Goal: Task Accomplishment & Management: Use online tool/utility

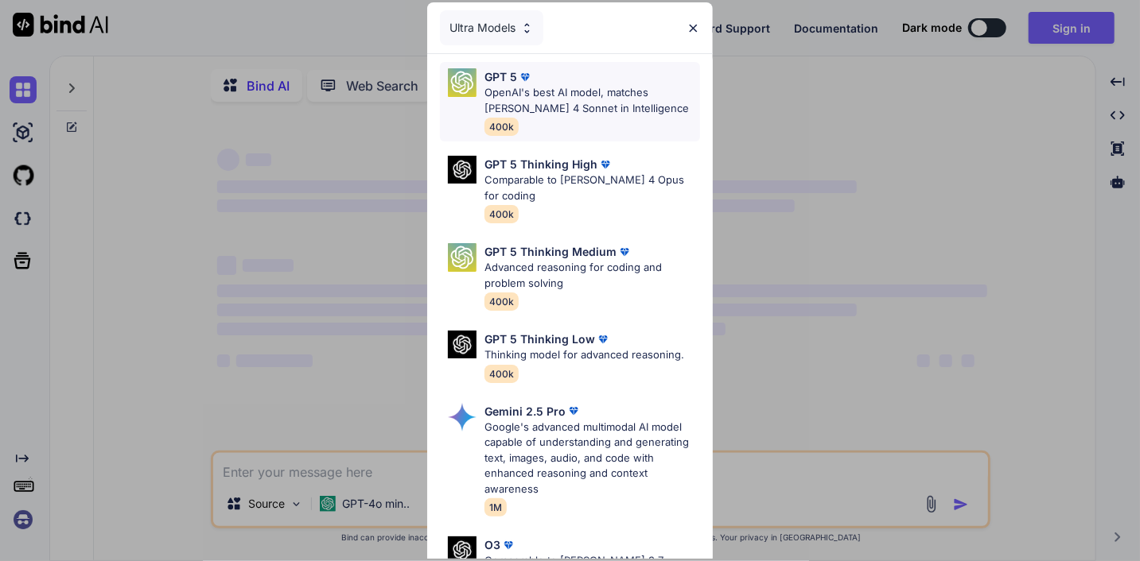
type textarea "x"
click at [503, 125] on span "400k" at bounding box center [501, 127] width 34 height 18
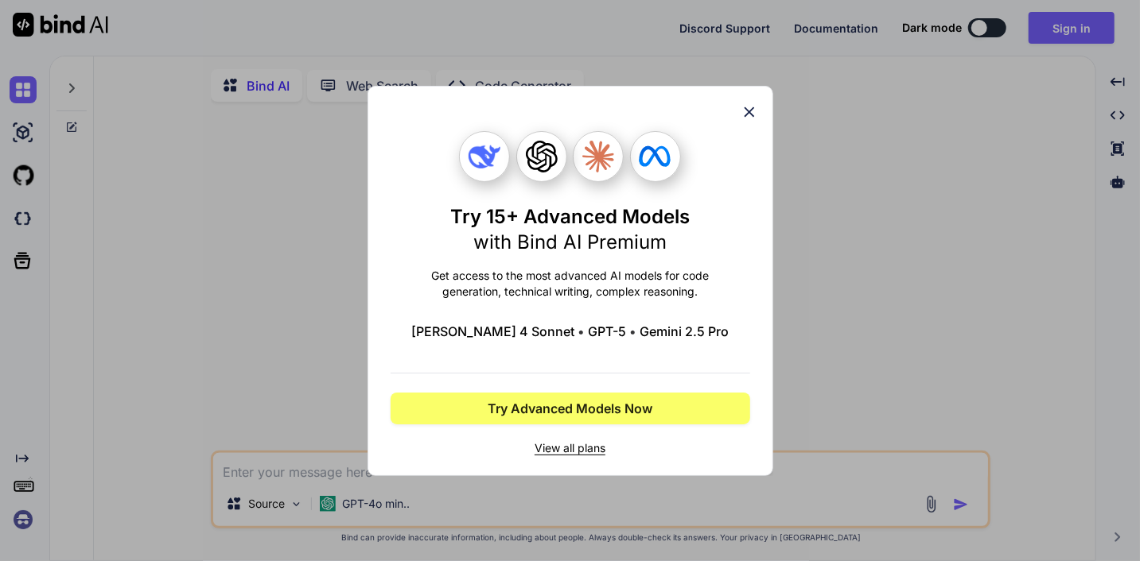
click at [564, 447] on span "View all plans" at bounding box center [569, 449] width 359 height 16
click at [748, 112] on icon at bounding box center [749, 112] width 10 height 10
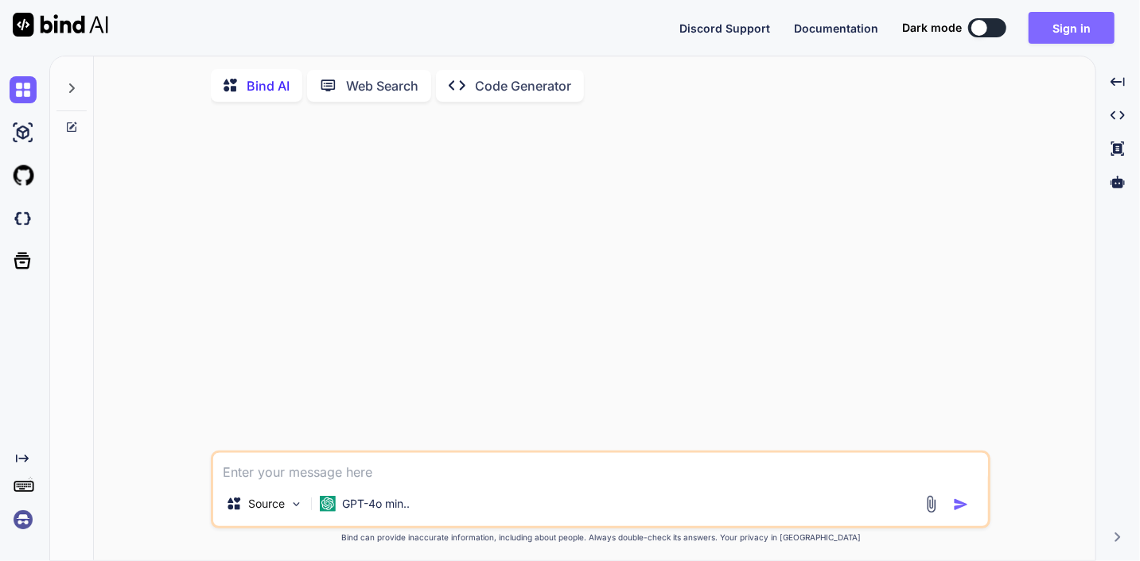
click at [1061, 31] on button "Sign in" at bounding box center [1071, 28] width 86 height 32
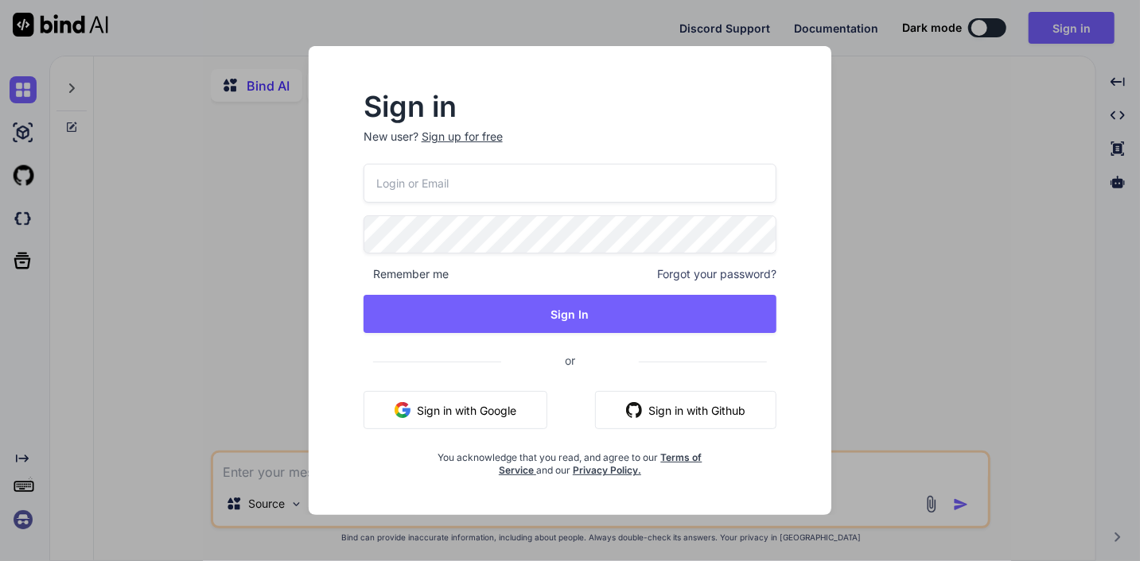
click at [460, 406] on button "Sign in with Google" at bounding box center [455, 410] width 184 height 38
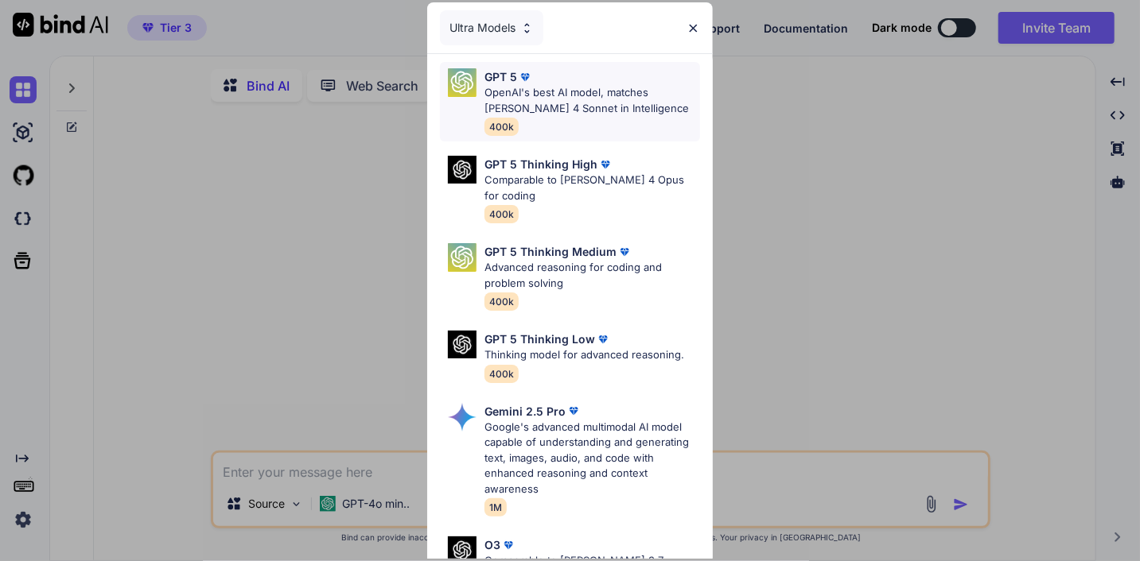
click at [537, 102] on p "OpenAI's best AI model, matches Claude 4 Sonnet in Intelligence" at bounding box center [591, 100] width 215 height 31
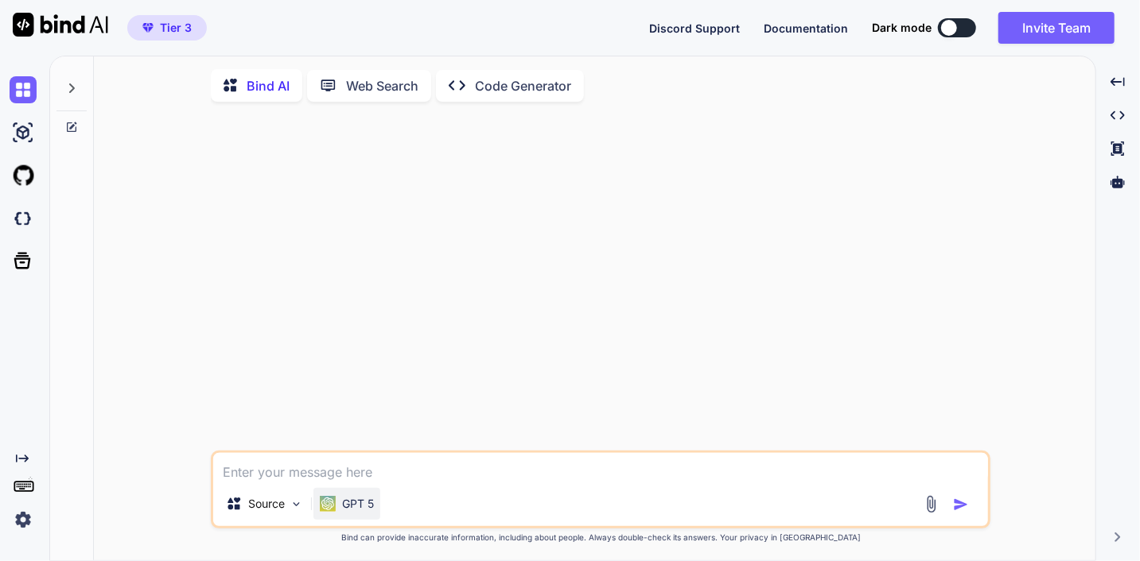
click at [357, 510] on p "GPT 5" at bounding box center [358, 504] width 32 height 16
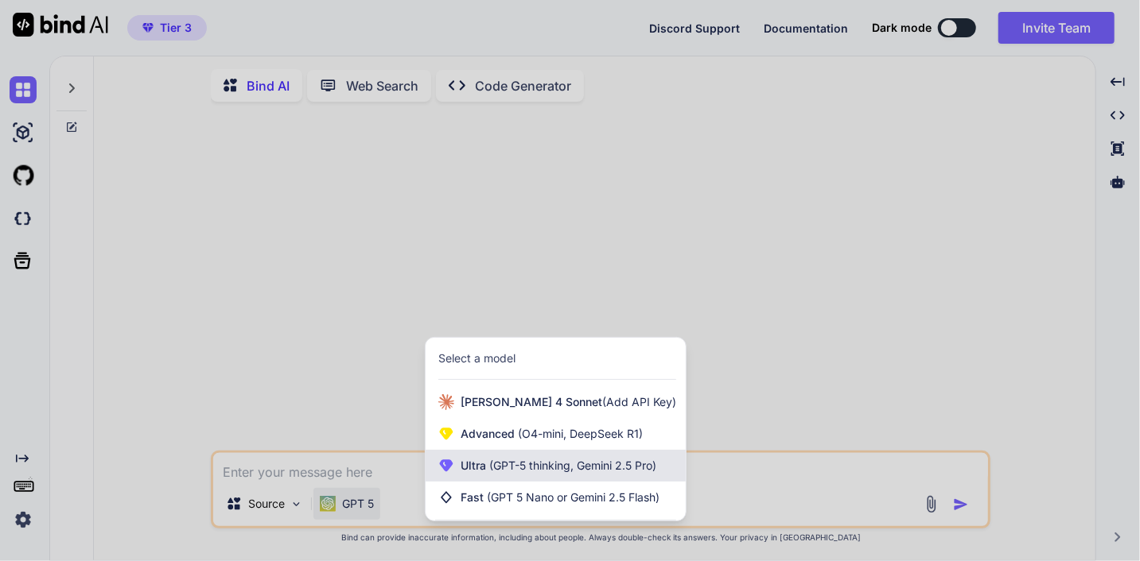
click at [543, 471] on span "(GPT-5 thinking, Gemini 2.5 Pro)" at bounding box center [571, 466] width 170 height 14
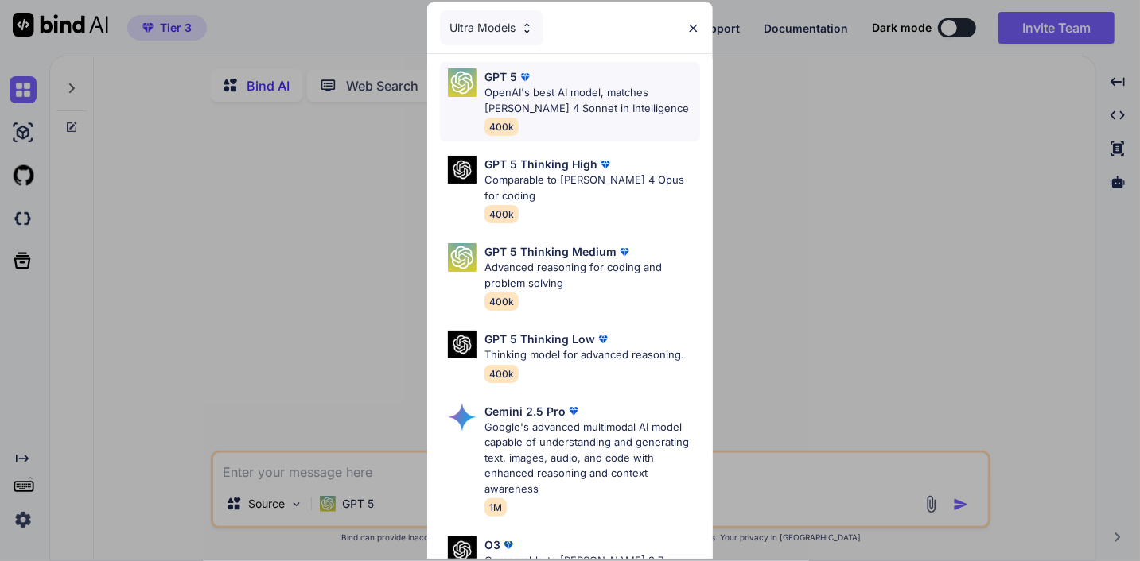
click at [524, 104] on p "OpenAI's best AI model, matches Claude 4 Sonnet in Intelligence" at bounding box center [591, 100] width 215 height 31
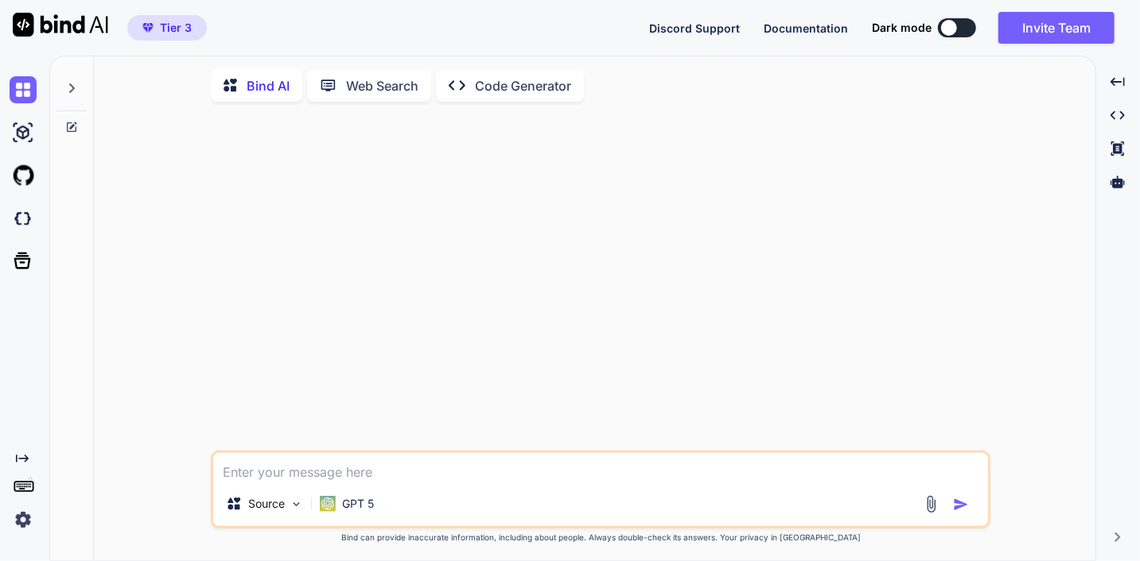
click at [440, 257] on div at bounding box center [602, 283] width 776 height 336
click at [293, 511] on img at bounding box center [296, 505] width 14 height 14
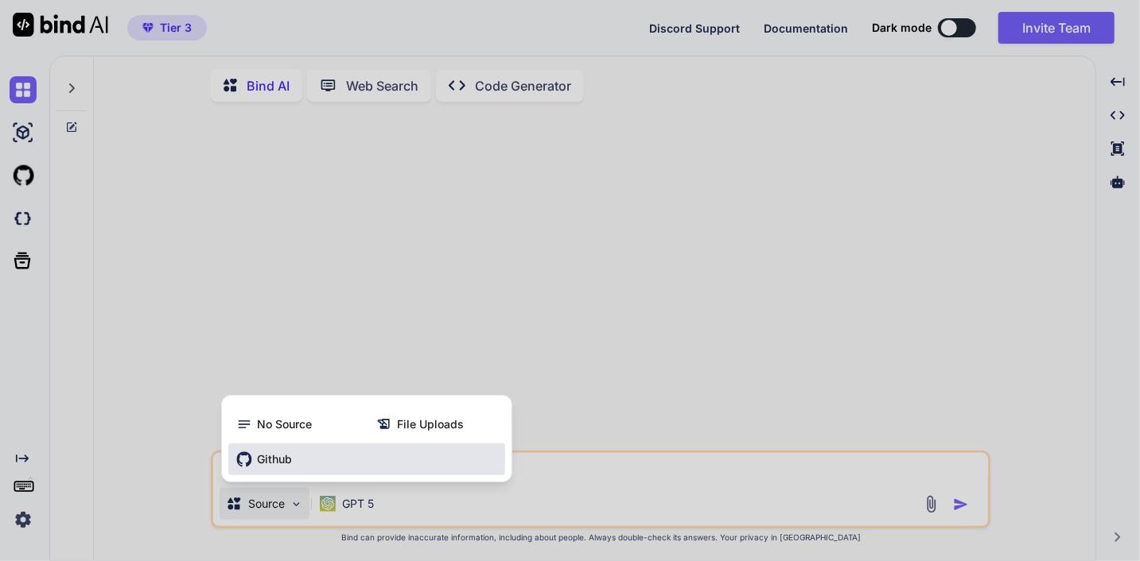
click at [276, 455] on span "Github" at bounding box center [274, 460] width 35 height 16
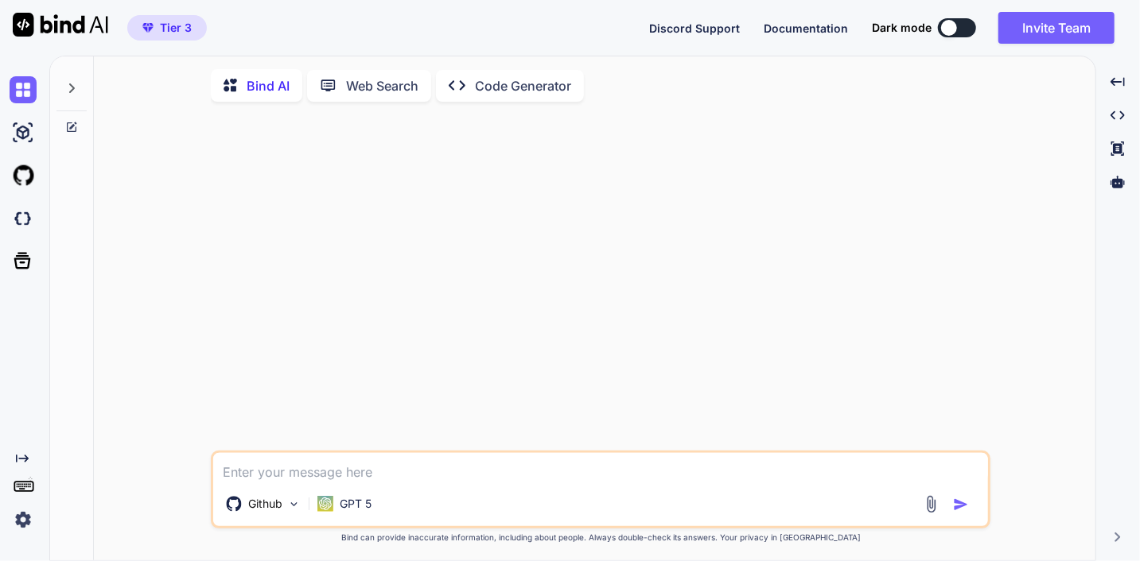
click at [394, 299] on div at bounding box center [602, 283] width 776 height 336
click at [370, 471] on textarea at bounding box center [600, 467] width 775 height 29
paste textarea "Core Features Overview: Feature Description 🔍 Zip Code Search Find nearby resou…"
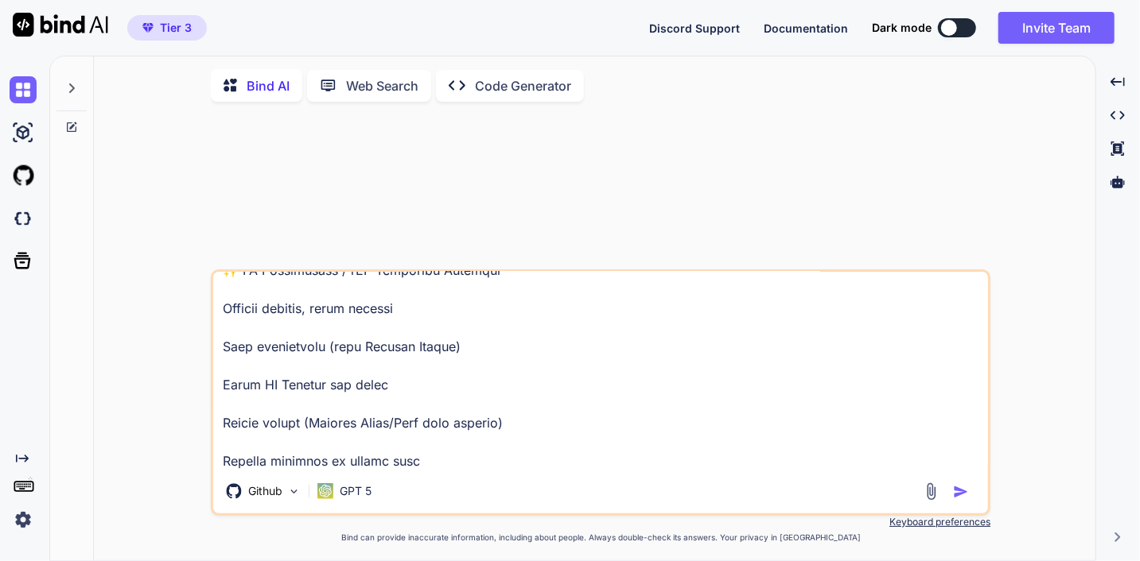
type textarea "Core Features Overview: Feature Description 🔍 Zip Code Search Find nearby resou…"
click at [960, 495] on img "button" at bounding box center [961, 492] width 16 height 16
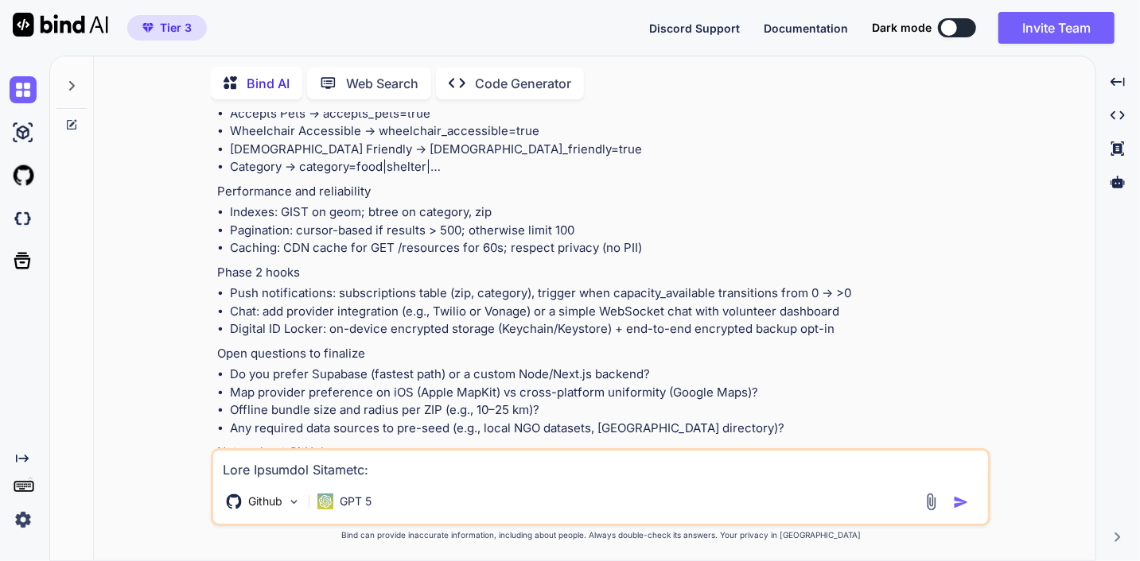
scroll to position [4337, 0]
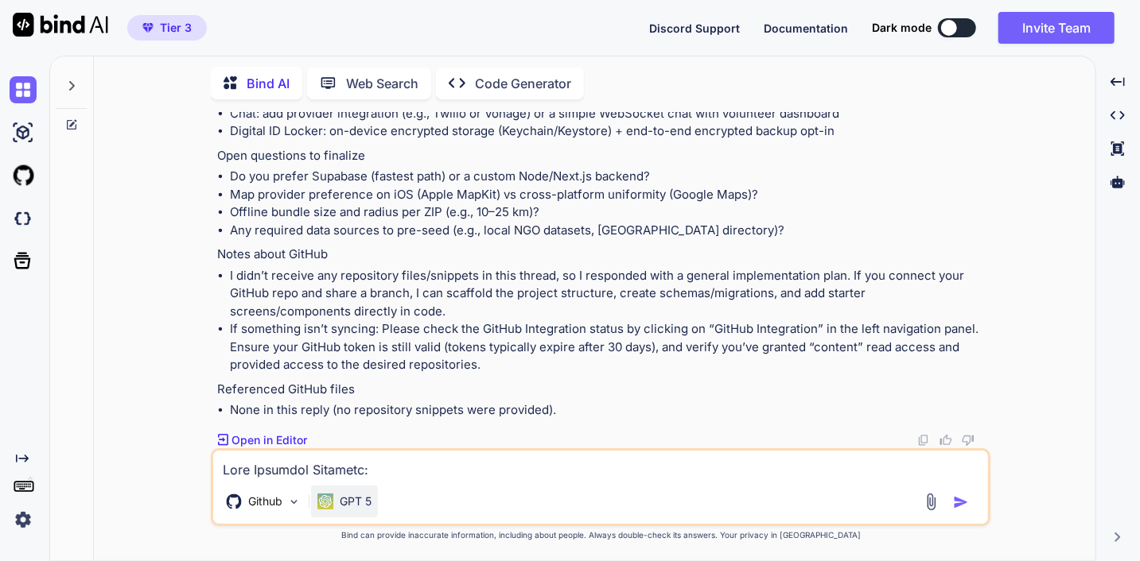
click at [363, 505] on p "GPT 5" at bounding box center [356, 502] width 32 height 16
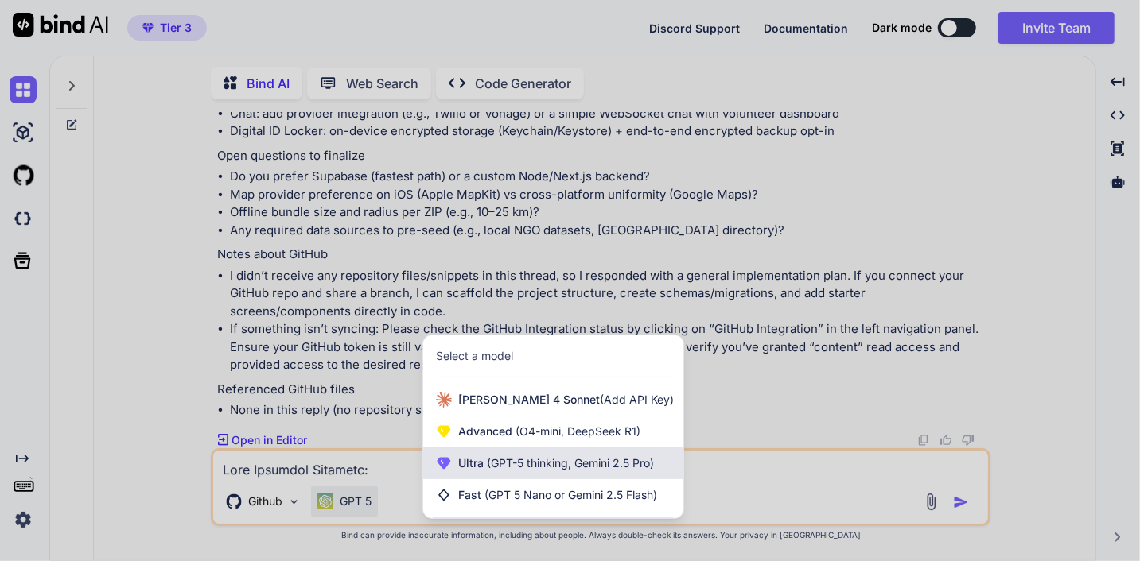
click at [531, 463] on span "(GPT-5 thinking, Gemini 2.5 Pro)" at bounding box center [569, 464] width 170 height 14
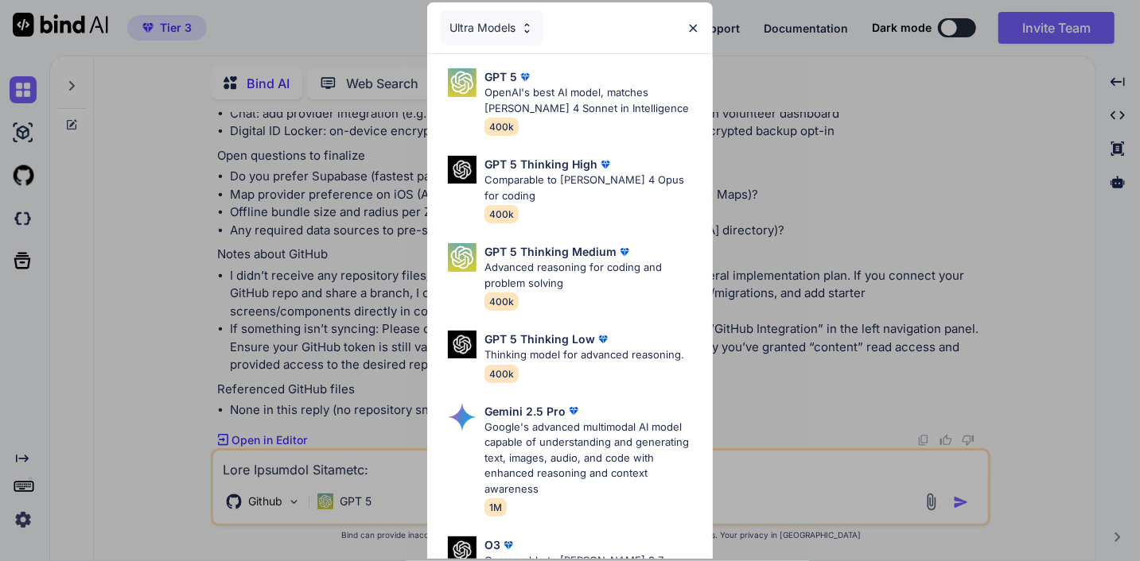
click at [847, 464] on div "Ultra Models GPT 5 OpenAI's best AI model, matches Claude 4 Sonnet in Intellige…" at bounding box center [570, 280] width 1140 height 561
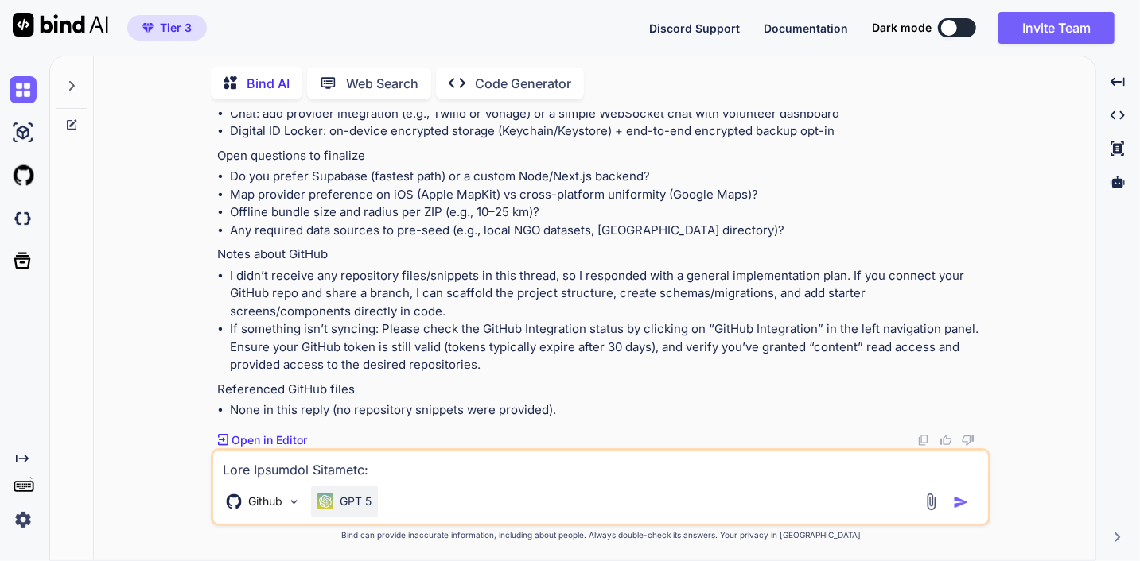
drag, startPoint x: 352, startPoint y: 499, endPoint x: 363, endPoint y: 496, distance: 10.8
click at [363, 496] on p "GPT 5" at bounding box center [356, 502] width 32 height 16
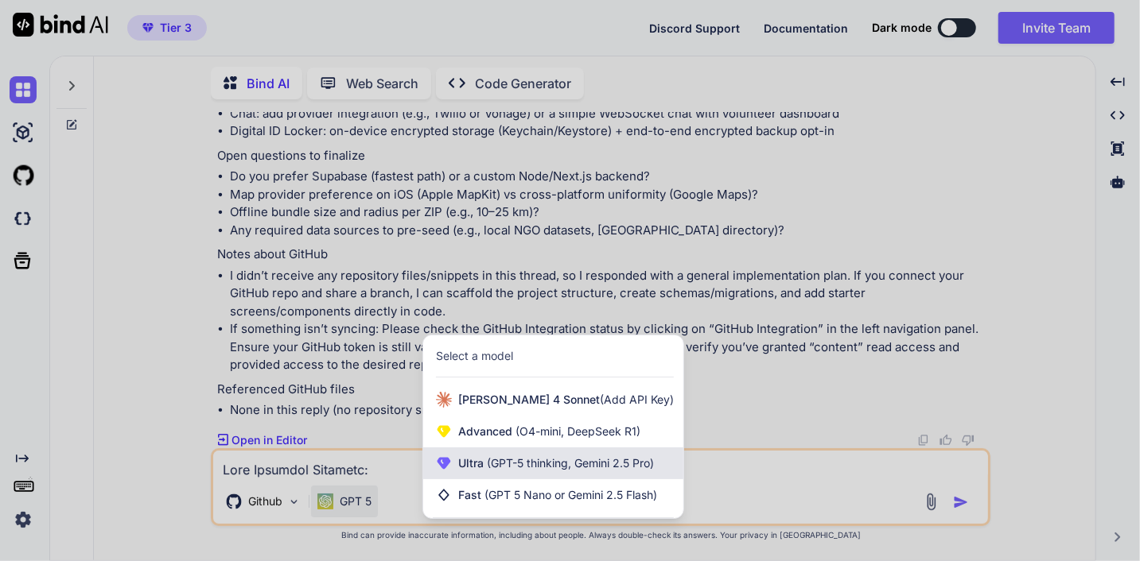
click at [533, 465] on span "(GPT-5 thinking, Gemini 2.5 Pro)" at bounding box center [569, 464] width 170 height 14
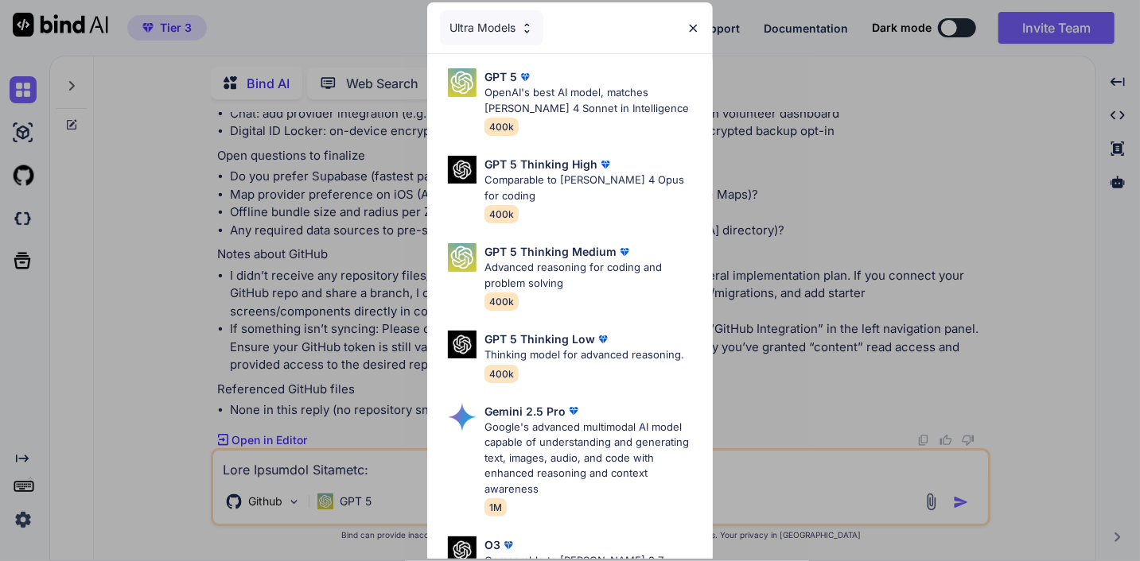
click at [756, 498] on div "Ultra Models GPT 5 OpenAI's best AI model, matches Claude 4 Sonnet in Intellige…" at bounding box center [570, 280] width 1140 height 561
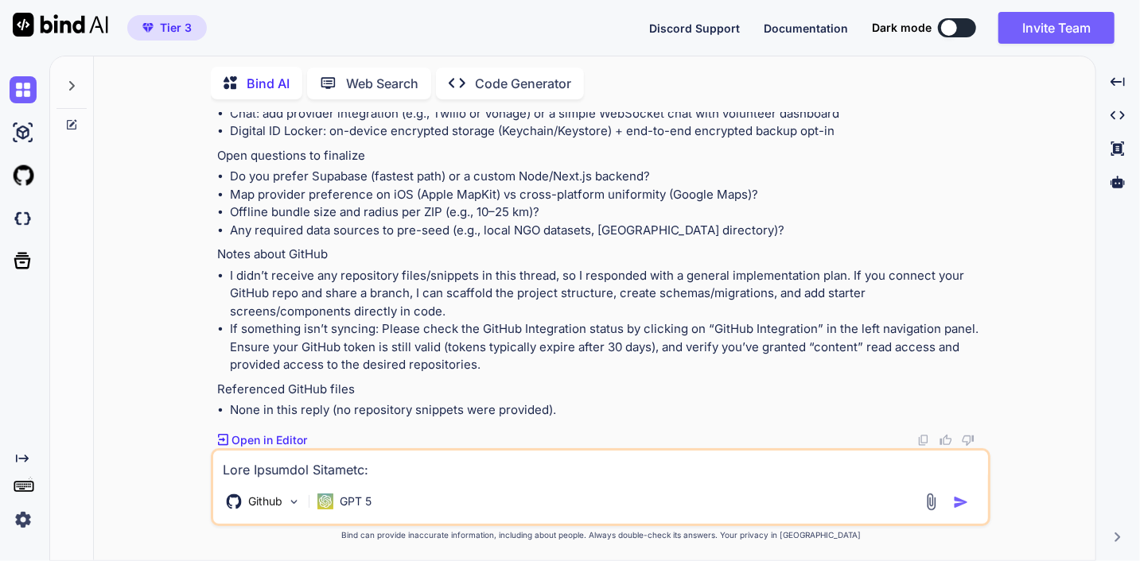
click at [958, 504] on img "button" at bounding box center [961, 503] width 16 height 16
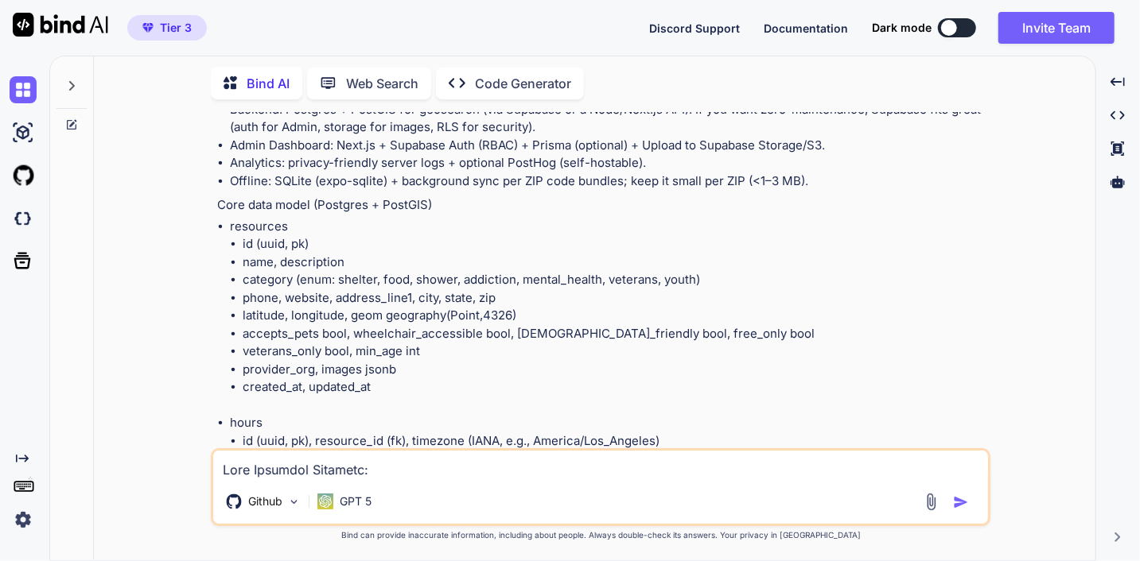
scroll to position [875, 0]
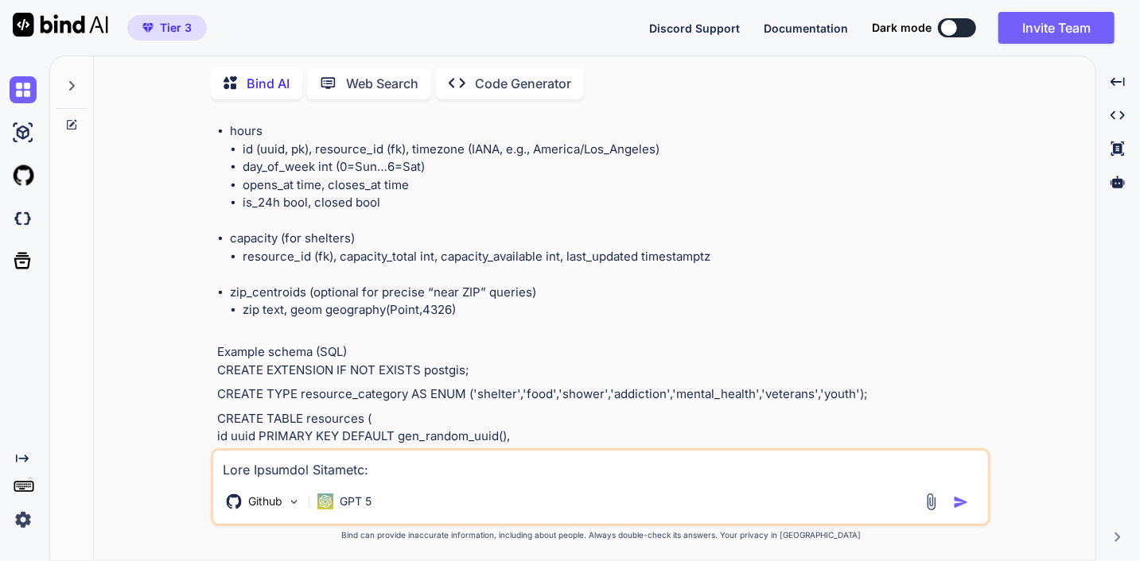
click at [486, 84] on p "Code Generator" at bounding box center [523, 83] width 96 height 19
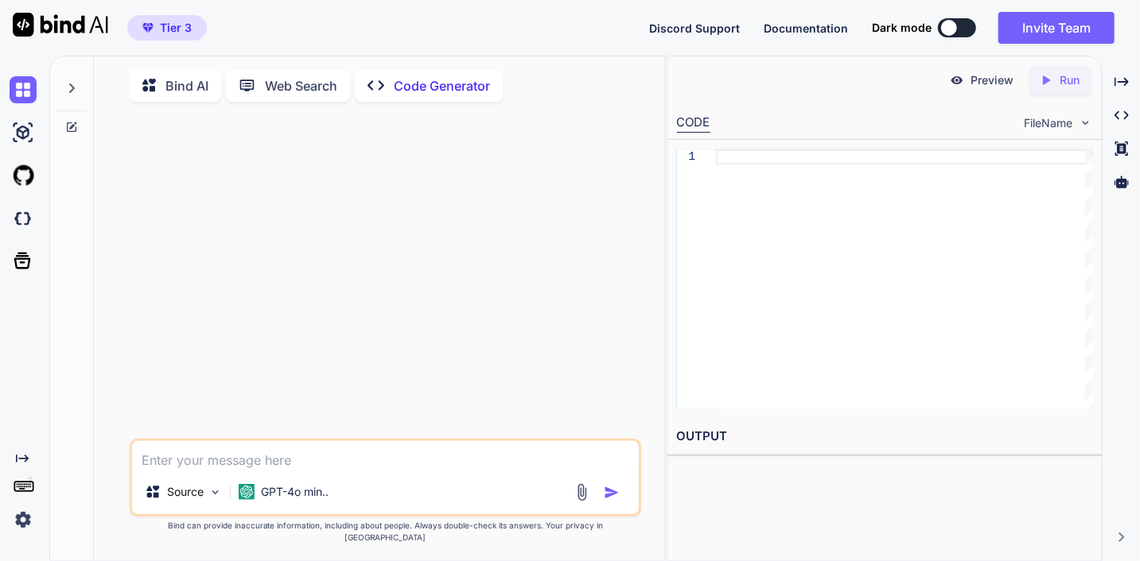
click at [163, 84] on icon at bounding box center [153, 86] width 23 height 20
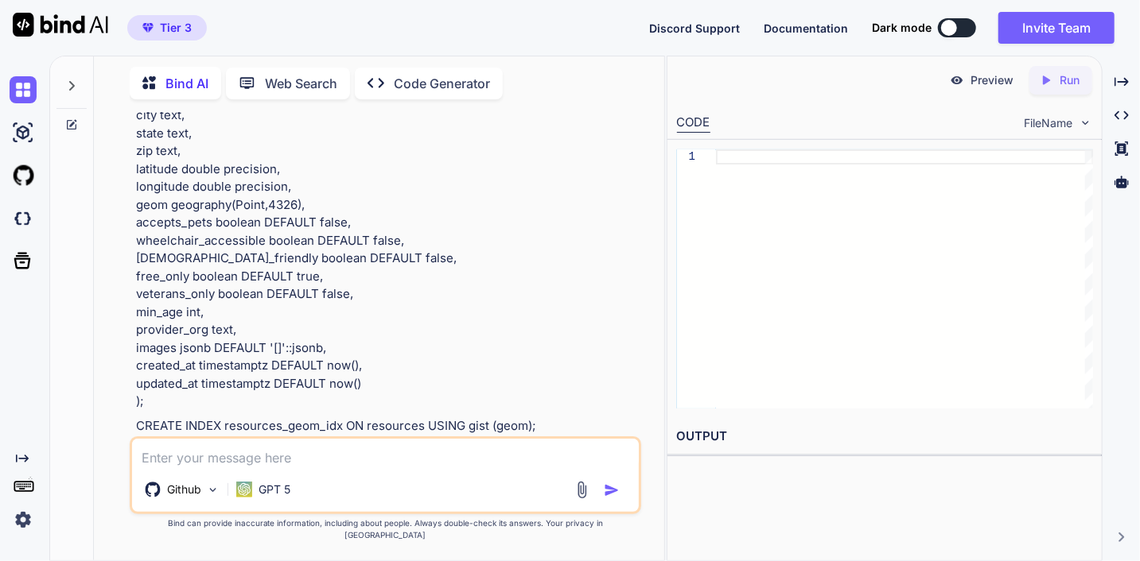
scroll to position [168, 0]
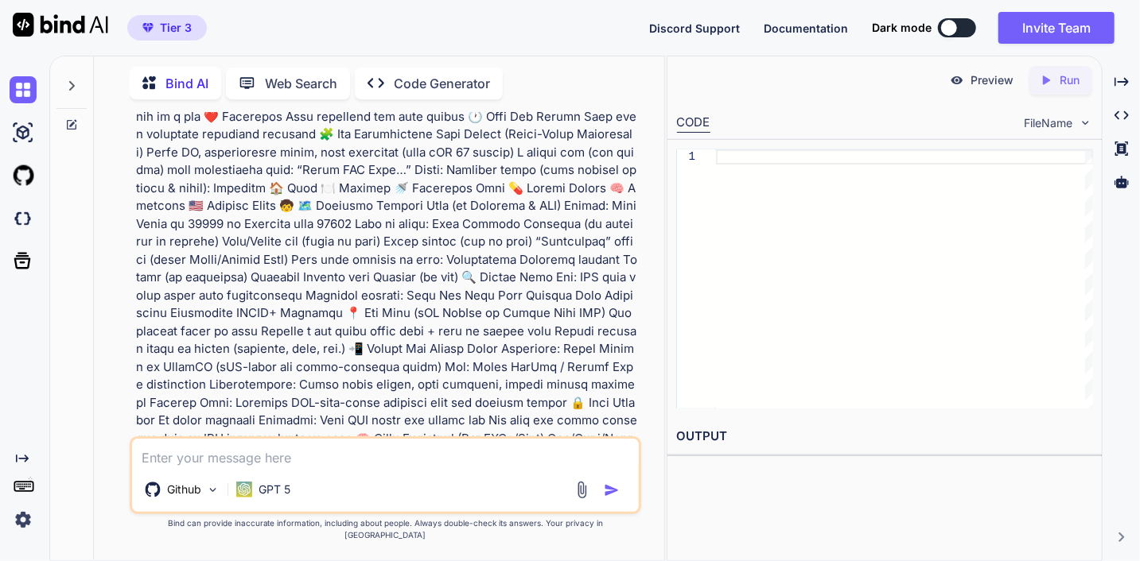
click at [251, 468] on textarea at bounding box center [385, 453] width 507 height 29
paste textarea "A simple, fast, offline-capable directory app that helps people experiencing ho…"
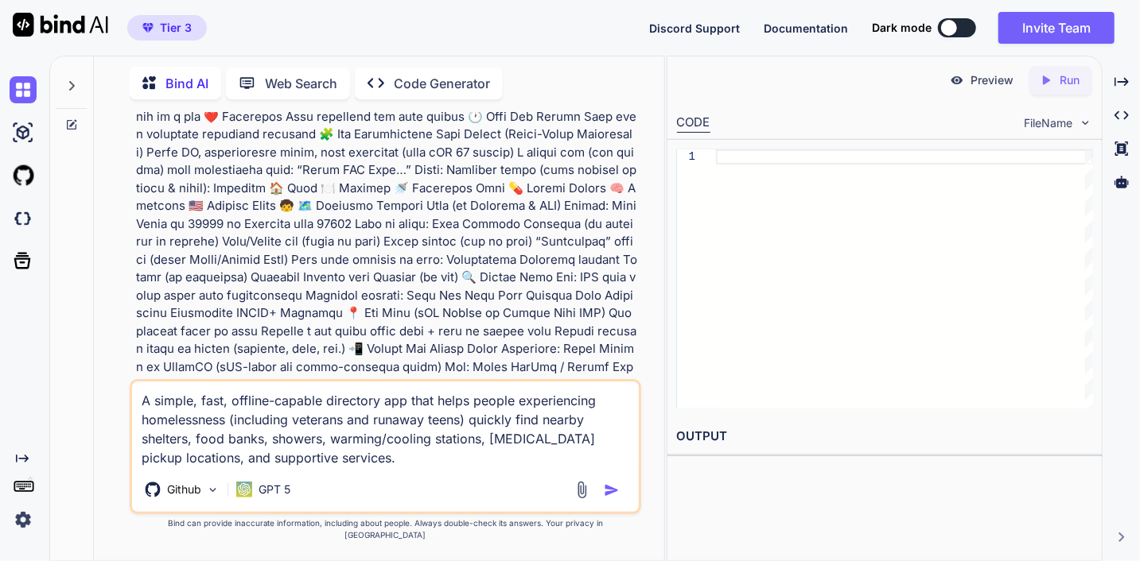
type textarea "A simple, fast, offline-capable directory app that helps people experiencing ho…"
click at [608, 499] on img "button" at bounding box center [612, 491] width 16 height 16
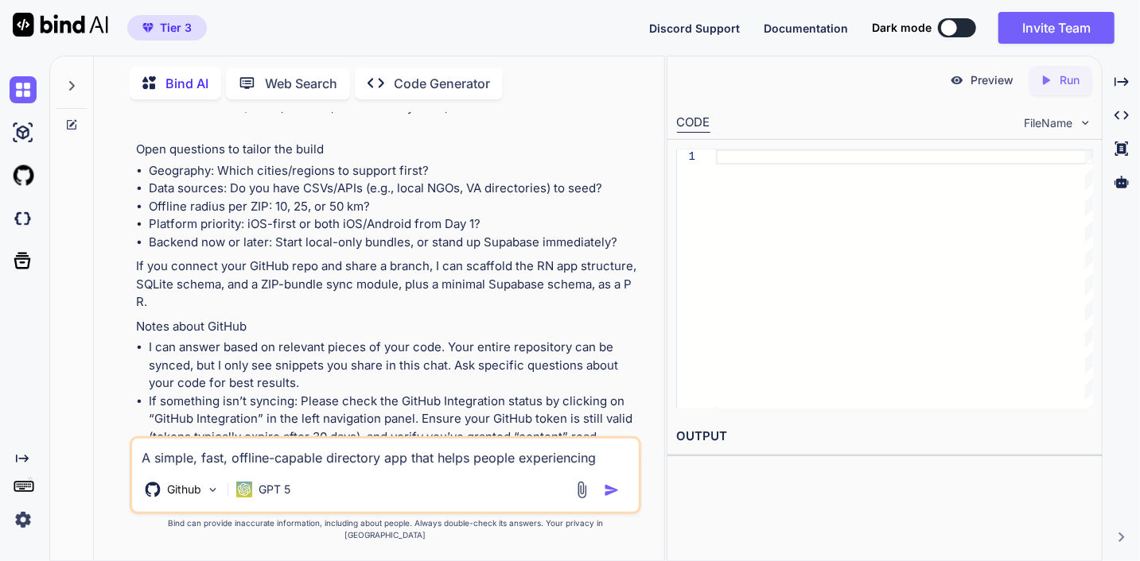
scroll to position [6681, 0]
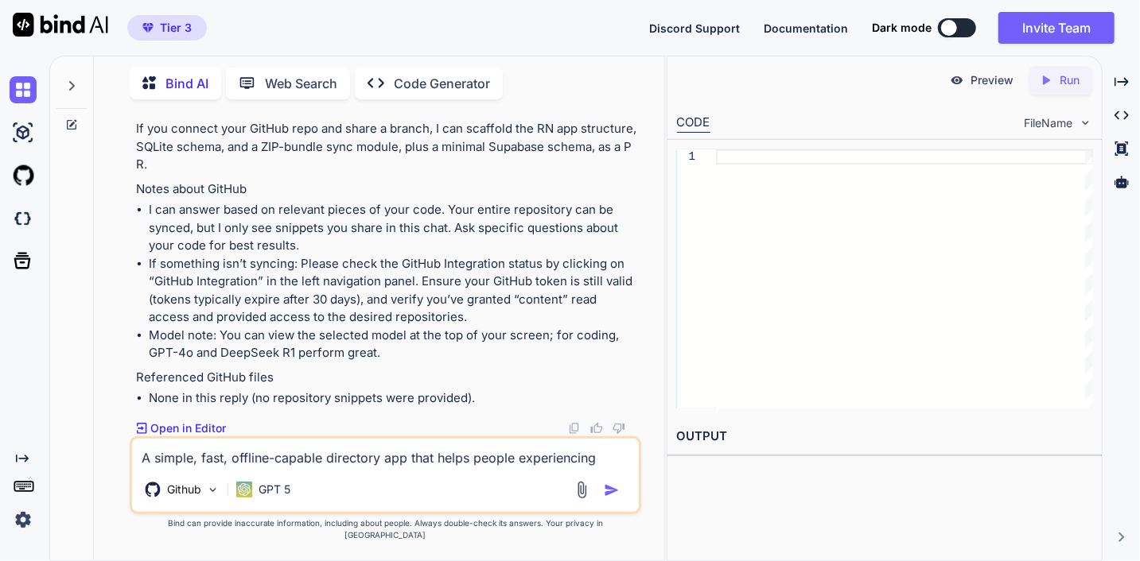
click at [206, 437] on p "Open in Editor" at bounding box center [188, 429] width 76 height 16
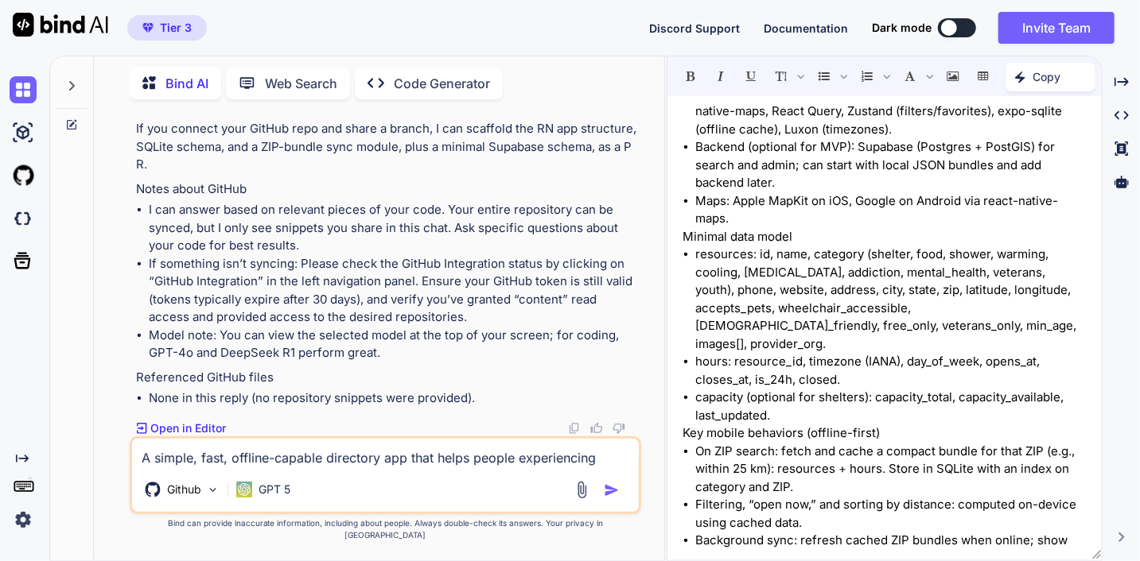
scroll to position [0, 0]
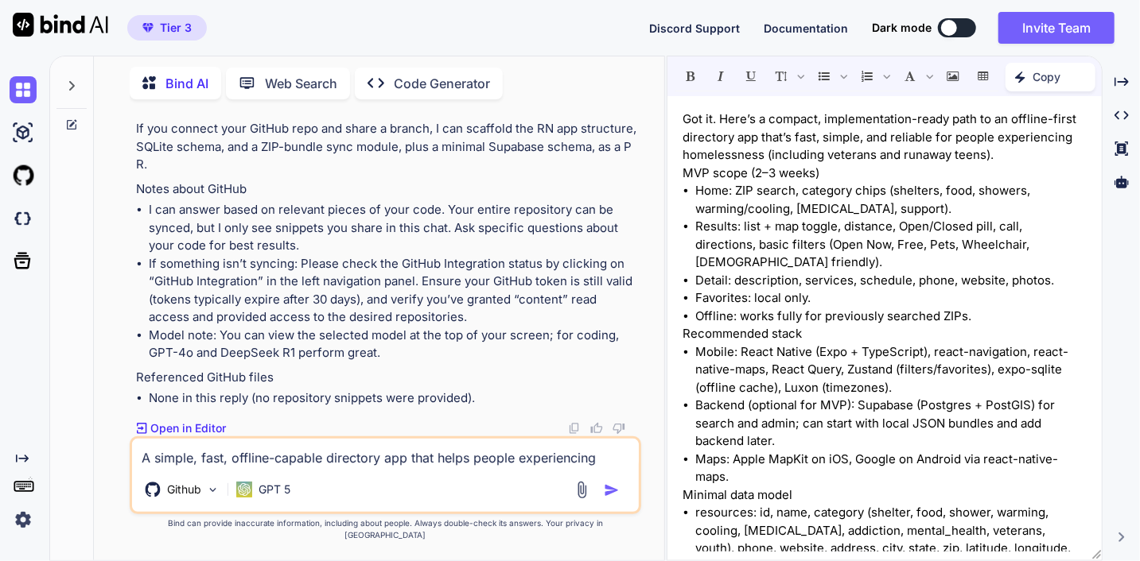
click at [279, 464] on textarea "A simple, fast, offline-capable directory app that helps people experiencing ho…" at bounding box center [385, 453] width 507 height 29
click at [286, 506] on div "GPT 5" at bounding box center [263, 490] width 67 height 32
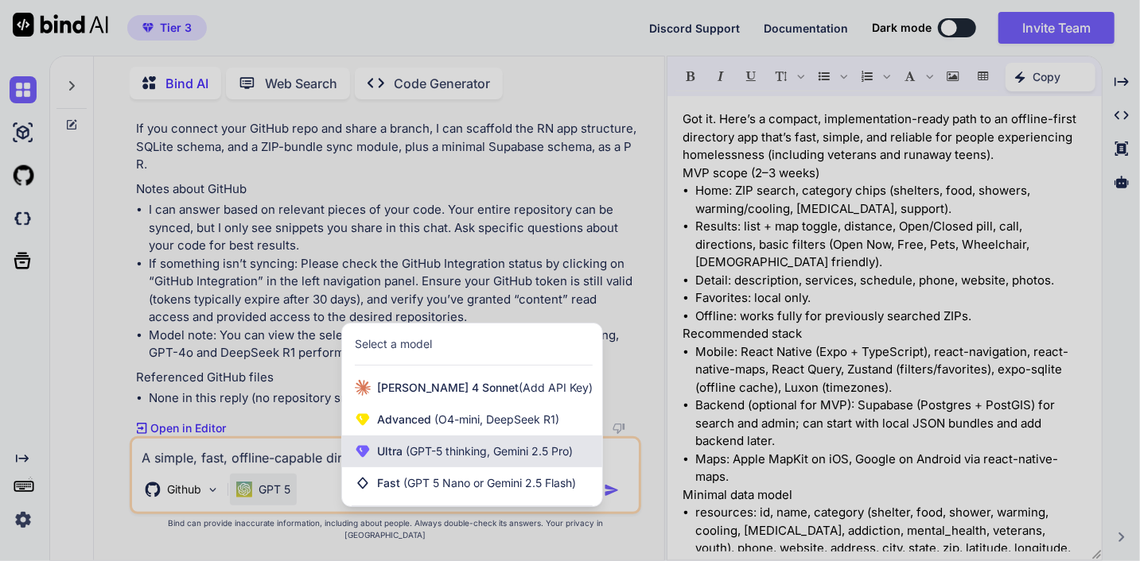
click at [435, 458] on span "(GPT-5 thinking, Gemini 2.5 Pro)" at bounding box center [487, 452] width 170 height 14
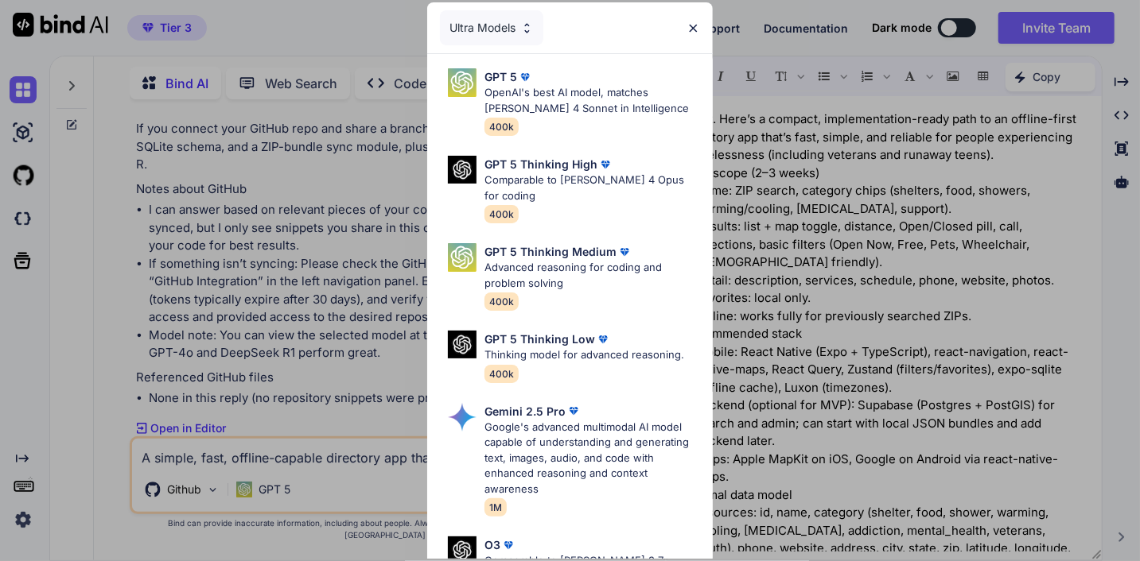
click at [534, 177] on p "Comparable to Claude 4 Opus for coding" at bounding box center [591, 188] width 215 height 31
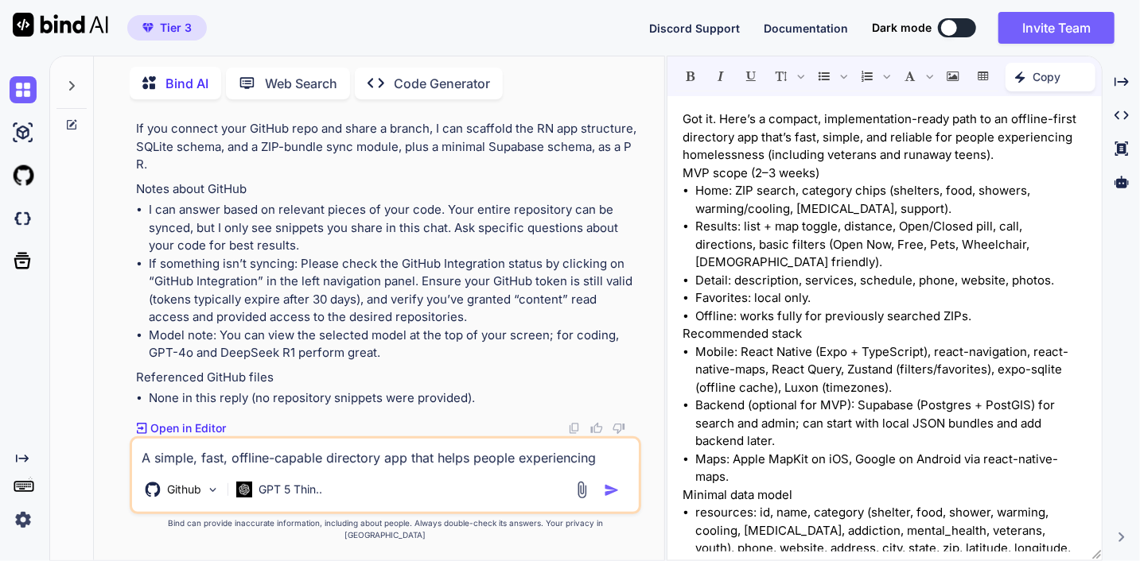
click at [313, 466] on textarea "A simple, fast, offline-capable directory app that helps people experiencing ho…" at bounding box center [385, 453] width 507 height 29
type textarea "create the app"
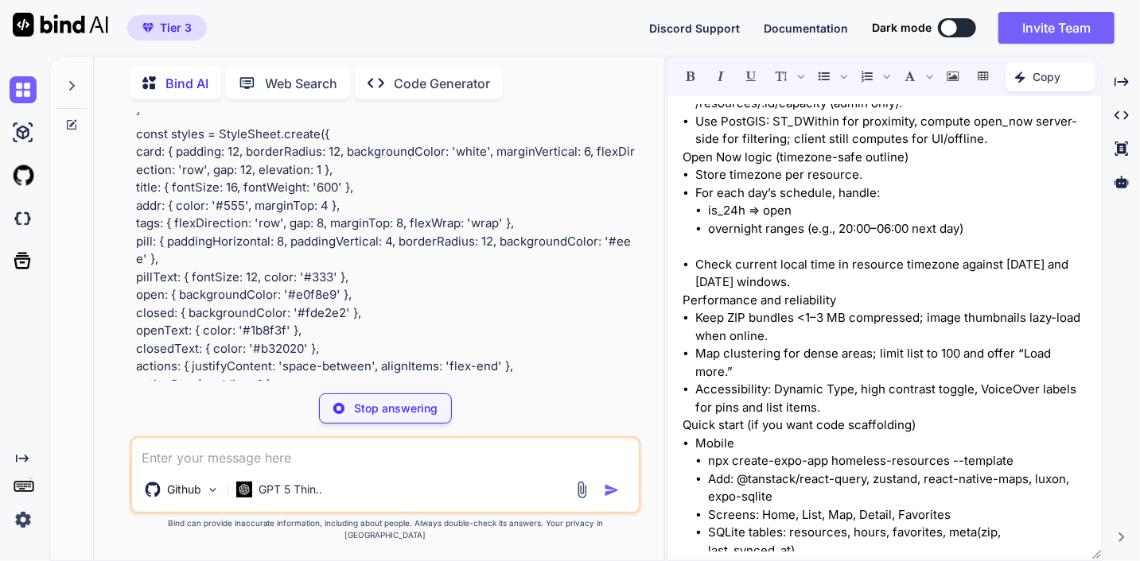
scroll to position [1424, 0]
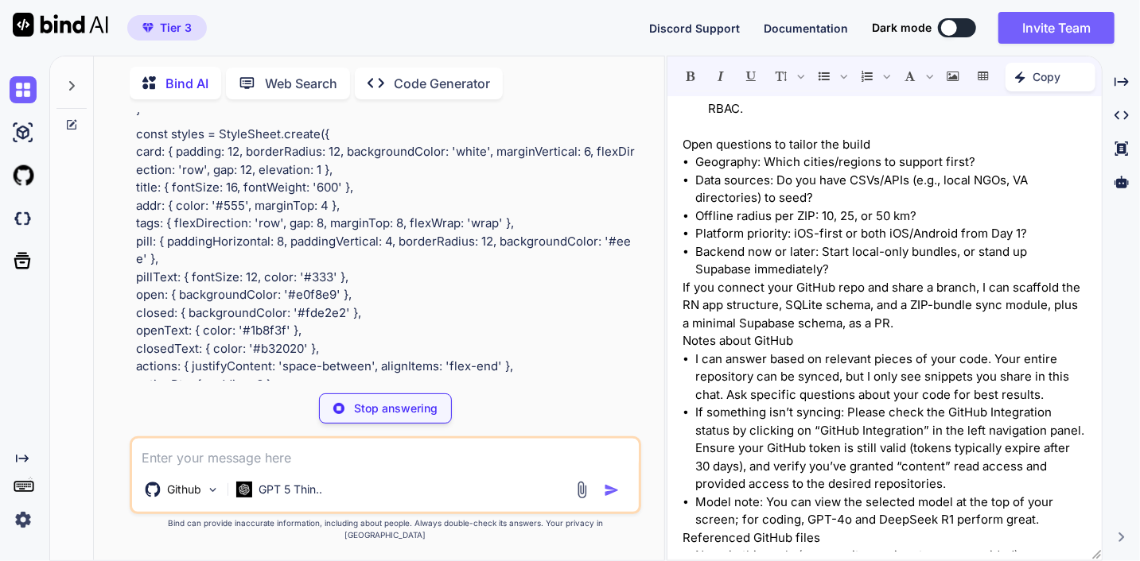
click at [792, 22] on span "Documentation" at bounding box center [806, 28] width 84 height 14
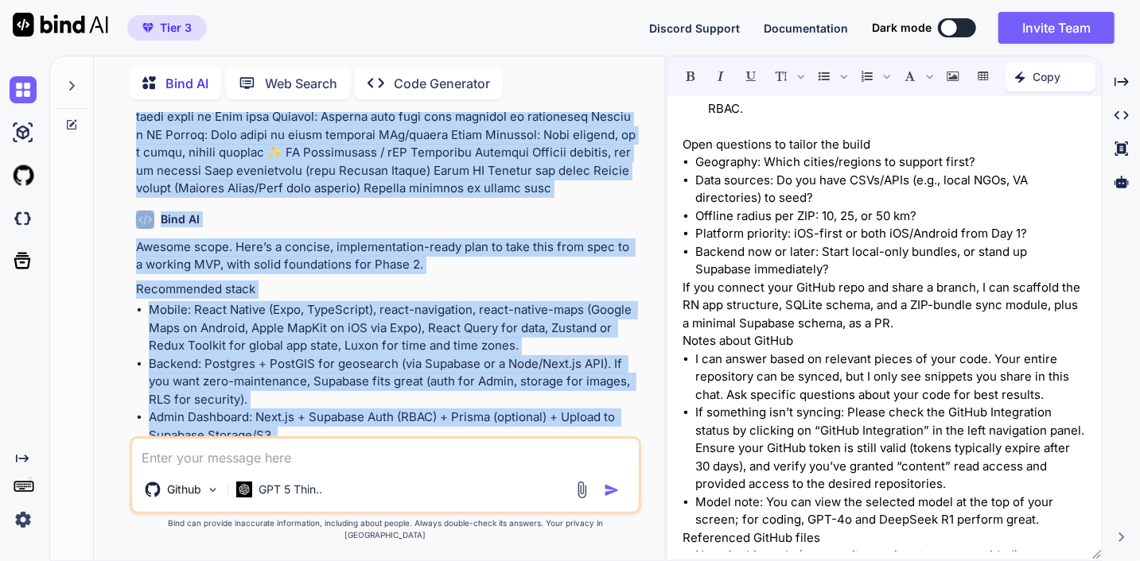
scroll to position [503, 0]
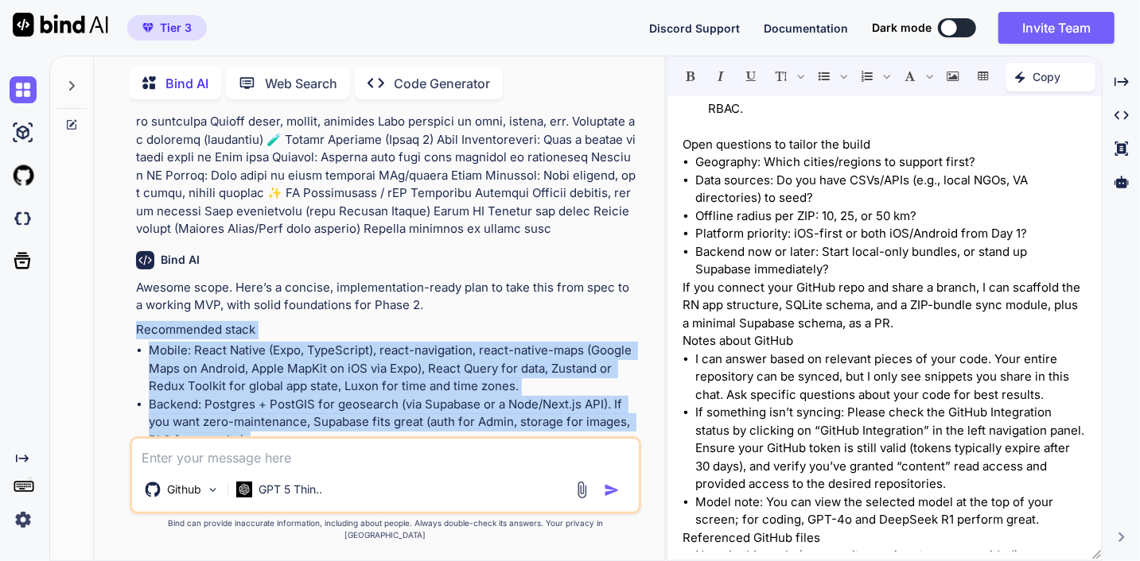
drag, startPoint x: 492, startPoint y: 413, endPoint x: 133, endPoint y: 343, distance: 365.5
click at [133, 343] on div "You Bind AI Awesome scope. Here’s a concise, implementation-ready plan to take …" at bounding box center [387, 274] width 508 height 324
copy div "Recommended stack Mobile: React Native (Expo, TypeScript), react-navigation, re…"
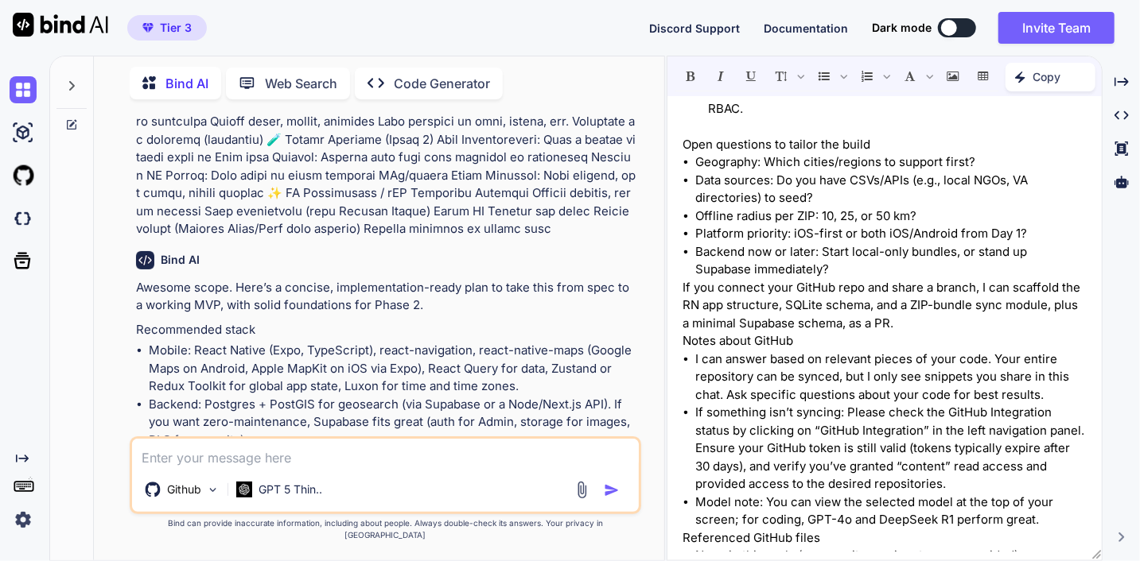
click at [191, 76] on p "Bind AI" at bounding box center [186, 83] width 43 height 19
click at [17, 129] on img at bounding box center [23, 132] width 27 height 27
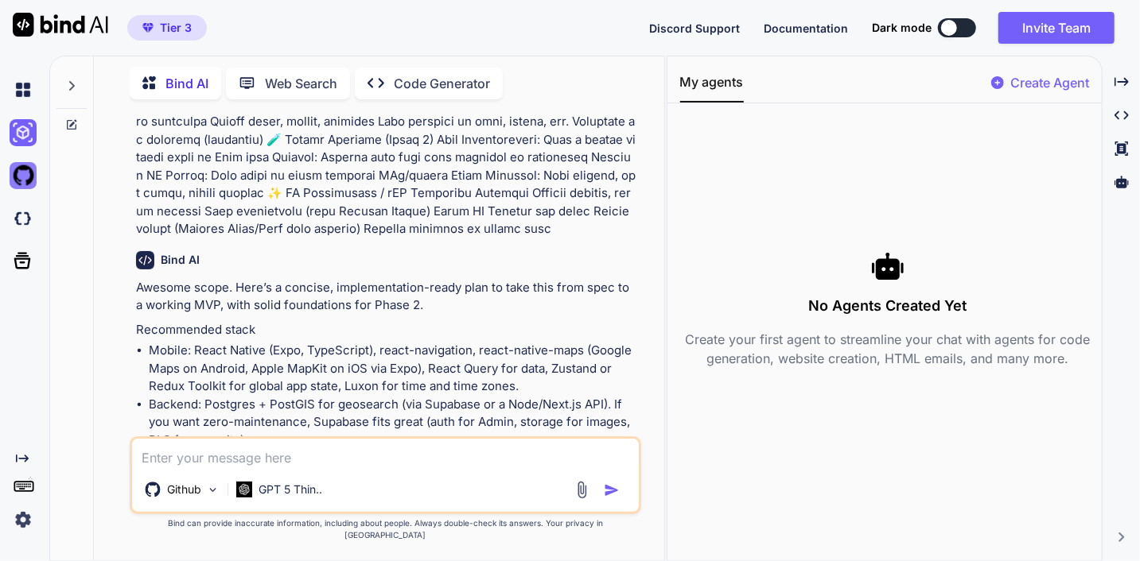
click at [27, 176] on img at bounding box center [23, 175] width 27 height 27
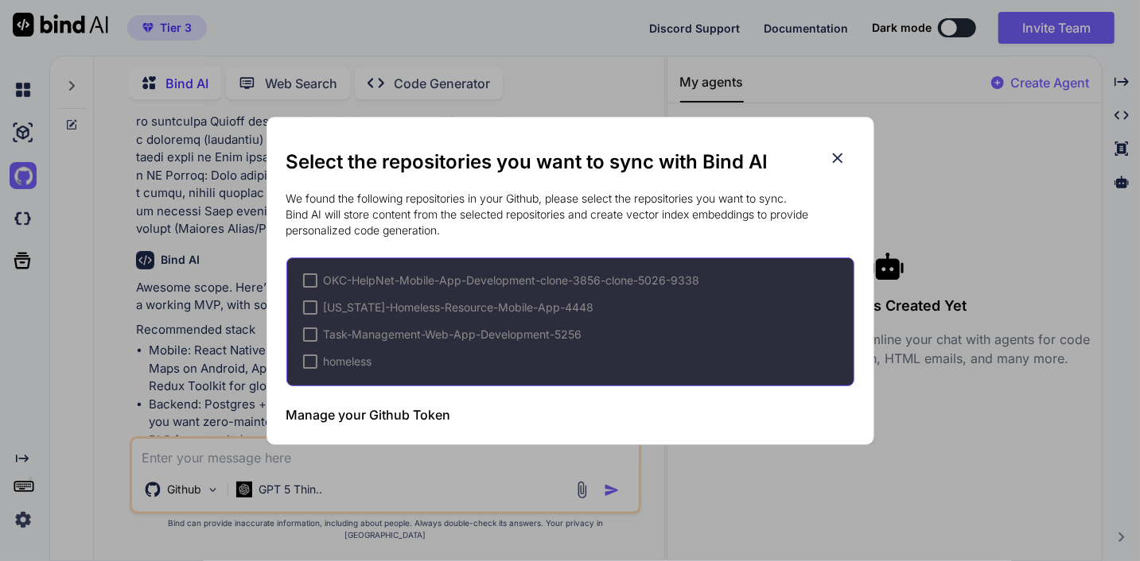
click at [308, 363] on div at bounding box center [310, 362] width 14 height 14
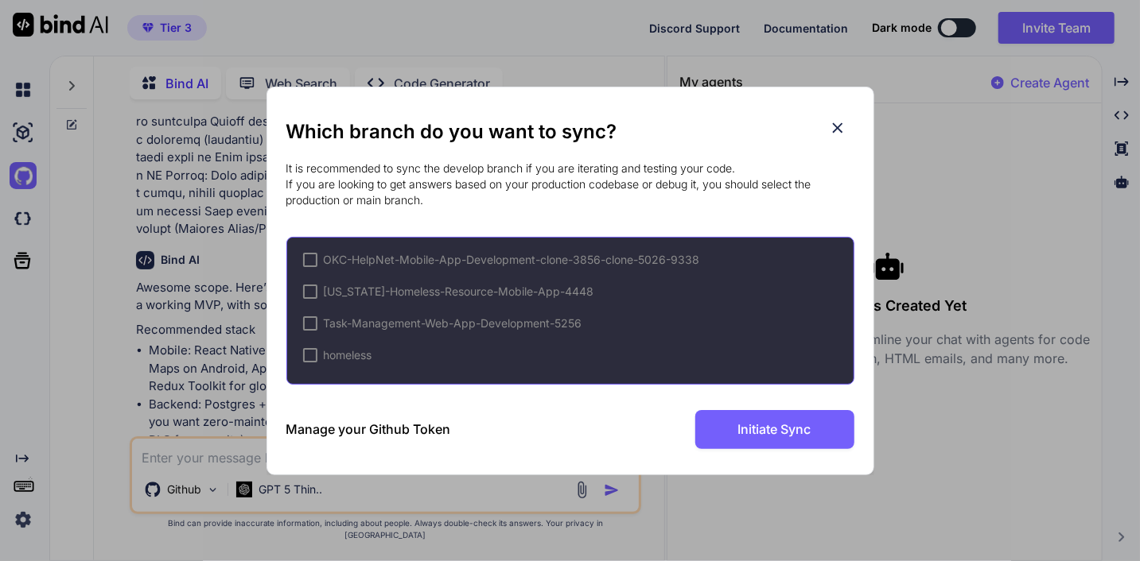
click at [309, 356] on div at bounding box center [310, 355] width 14 height 14
click at [834, 123] on icon at bounding box center [837, 127] width 17 height 17
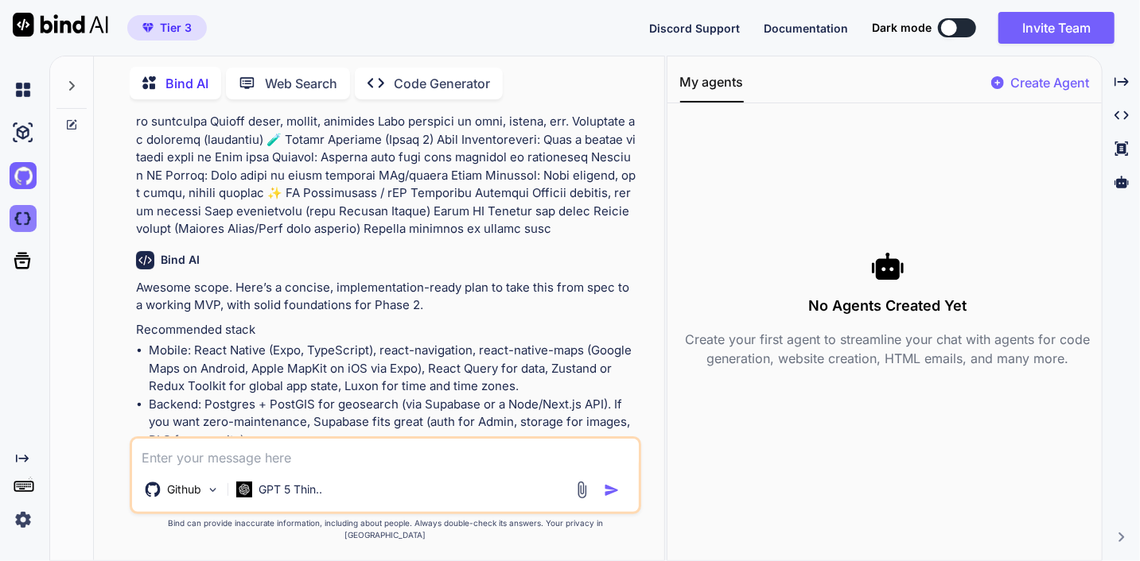
click at [17, 219] on img at bounding box center [23, 218] width 27 height 27
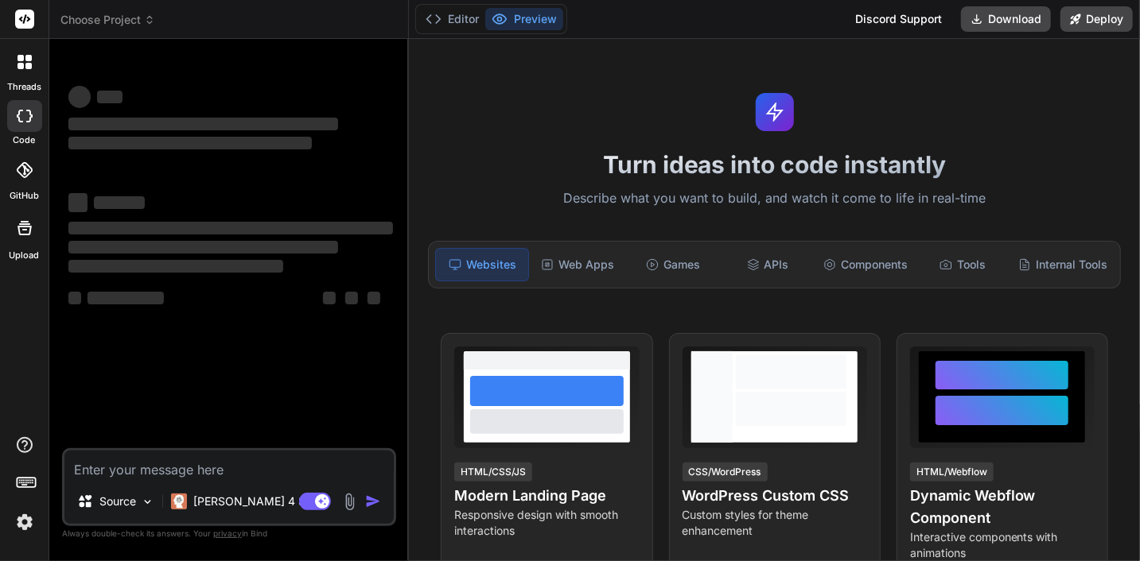
type textarea "x"
click at [204, 471] on textarea at bounding box center [228, 465] width 329 height 29
type textarea "Loremipsumd sitam Consec: Adipi Elitse (Doei, TempOrinci), utlab-etdolorema, al…"
type textarea "x"
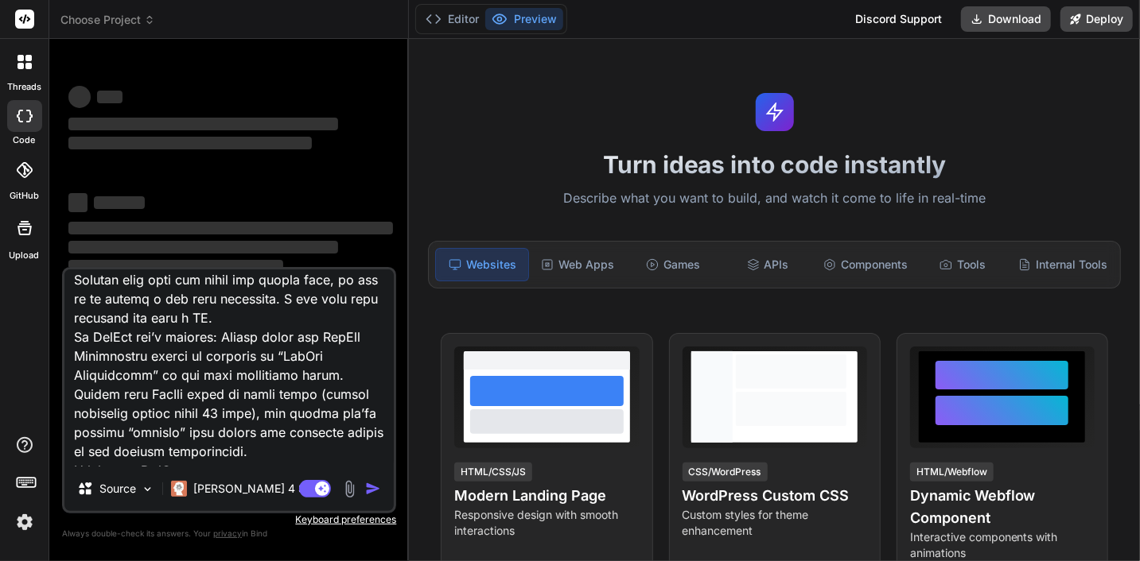
type textarea "Loremipsumd sitam Consec: Adipi Elitse (Doei, TempOrinci), utlab-etdolorema, al…"
drag, startPoint x: 159, startPoint y: 468, endPoint x: 90, endPoint y: 436, distance: 76.2
click at [88, 435] on div "Source Claude 4 S.. Agent Mode. When this toggle is activated, AI automatically…" at bounding box center [229, 390] width 334 height 247
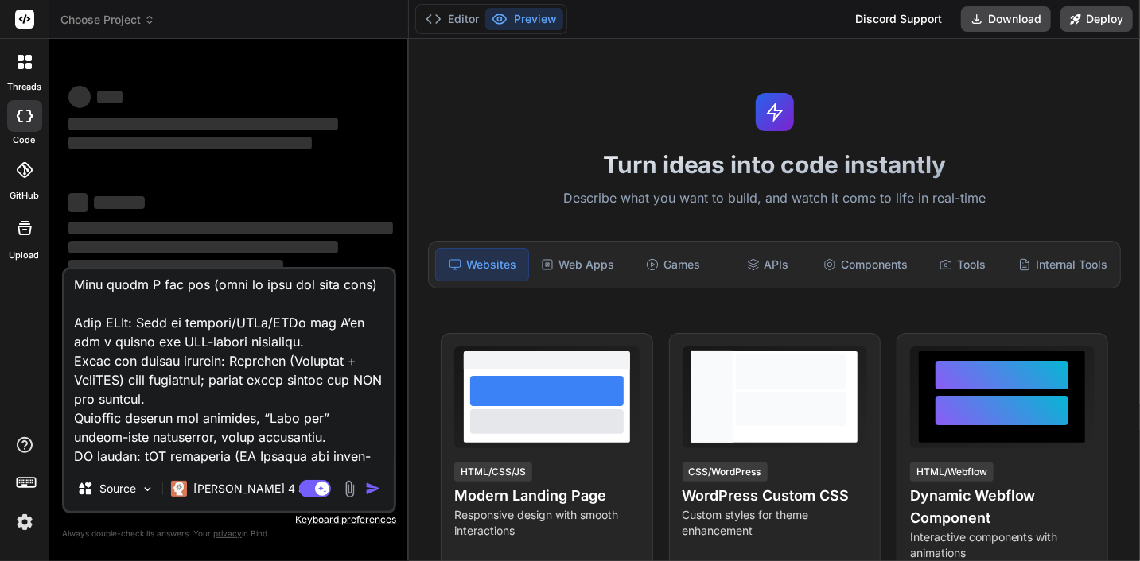
scroll to position [31262, 0]
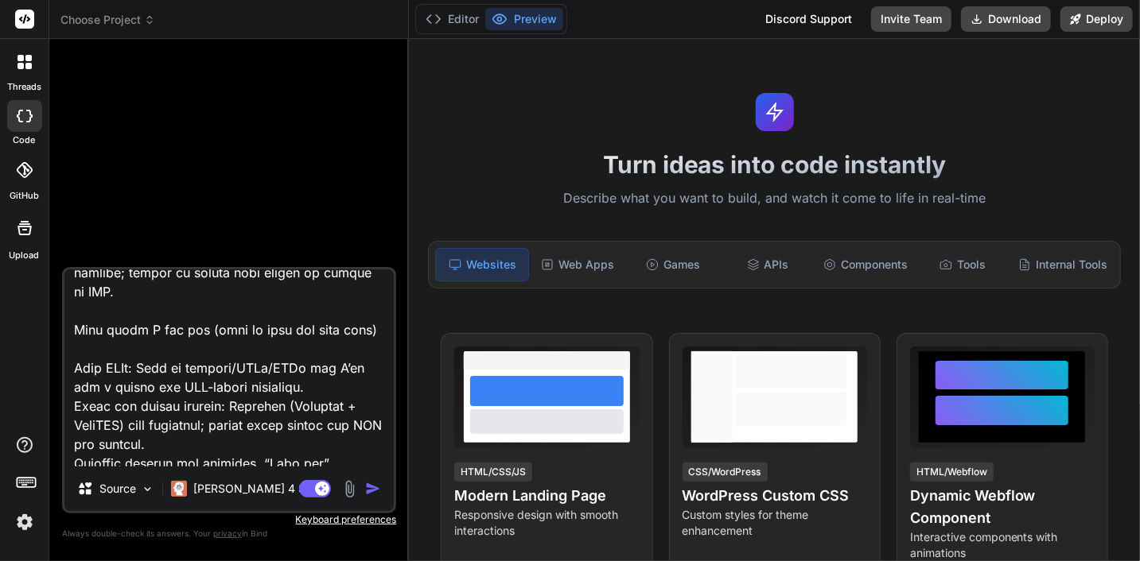
type textarea "x"
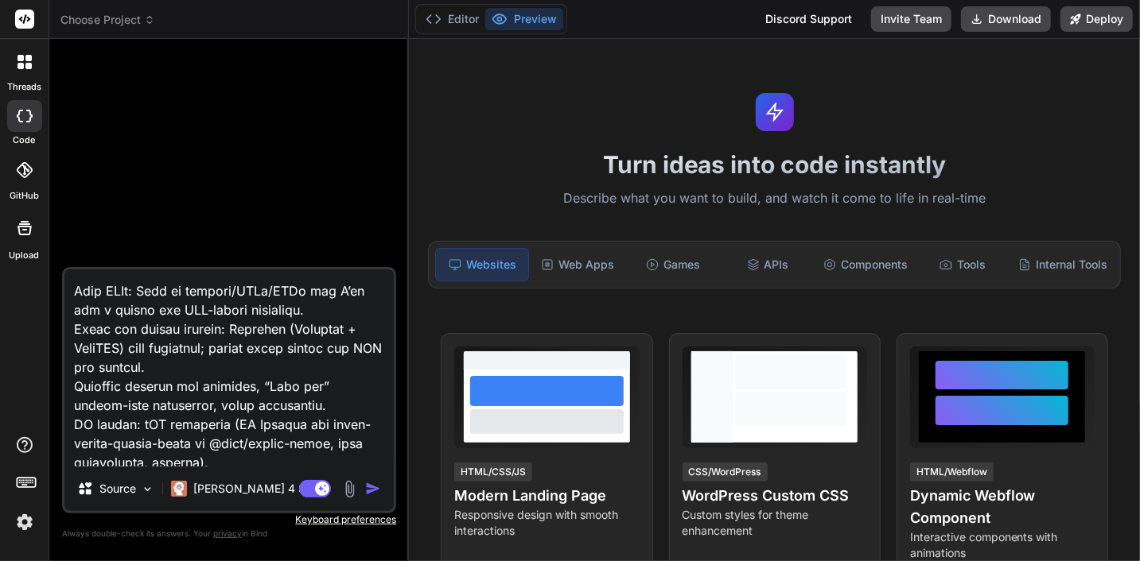
scroll to position [31358, 0]
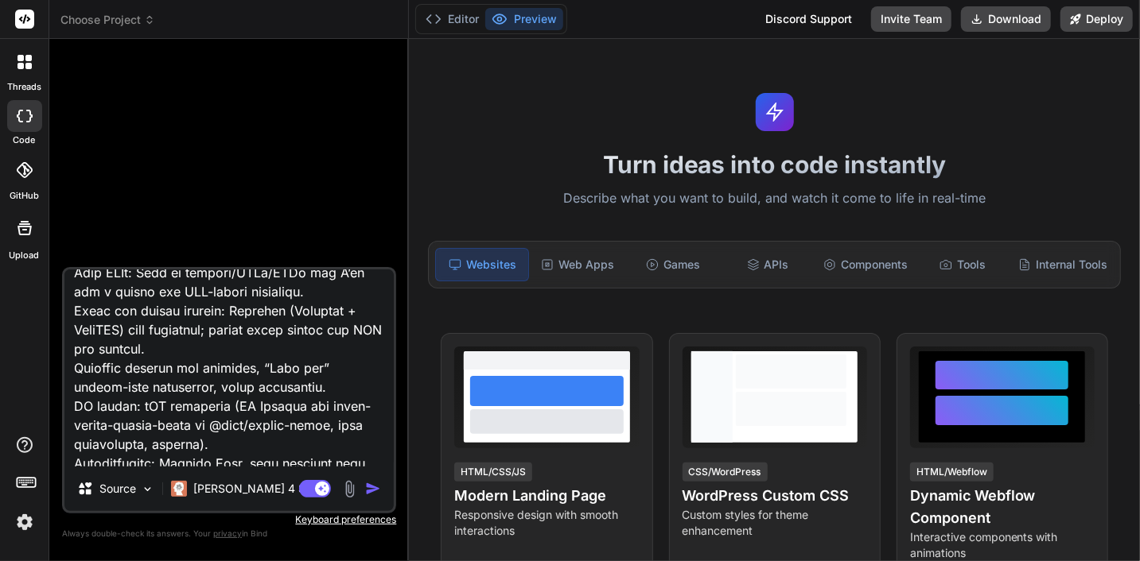
drag, startPoint x: 139, startPoint y: 453, endPoint x: 76, endPoint y: 439, distance: 64.4
click at [76, 439] on textarea at bounding box center [228, 368] width 329 height 197
type textarea "Loremipsumd sitam Consec: Adipi Elitse (Doei, TempOrinci), utlab-etdolorema, al…"
type textarea "x"
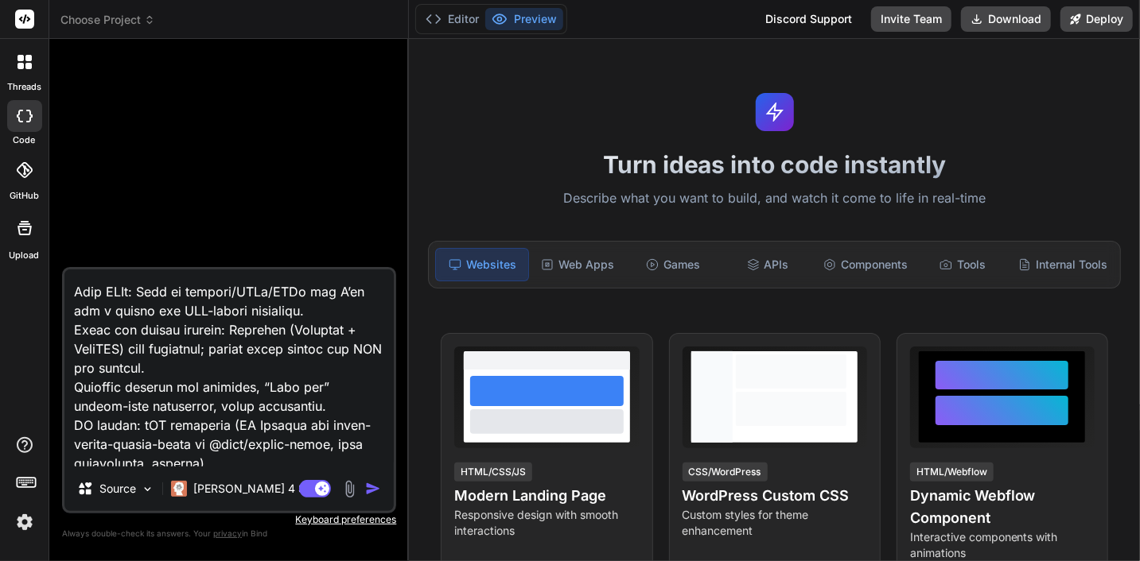
scroll to position [31333, 0]
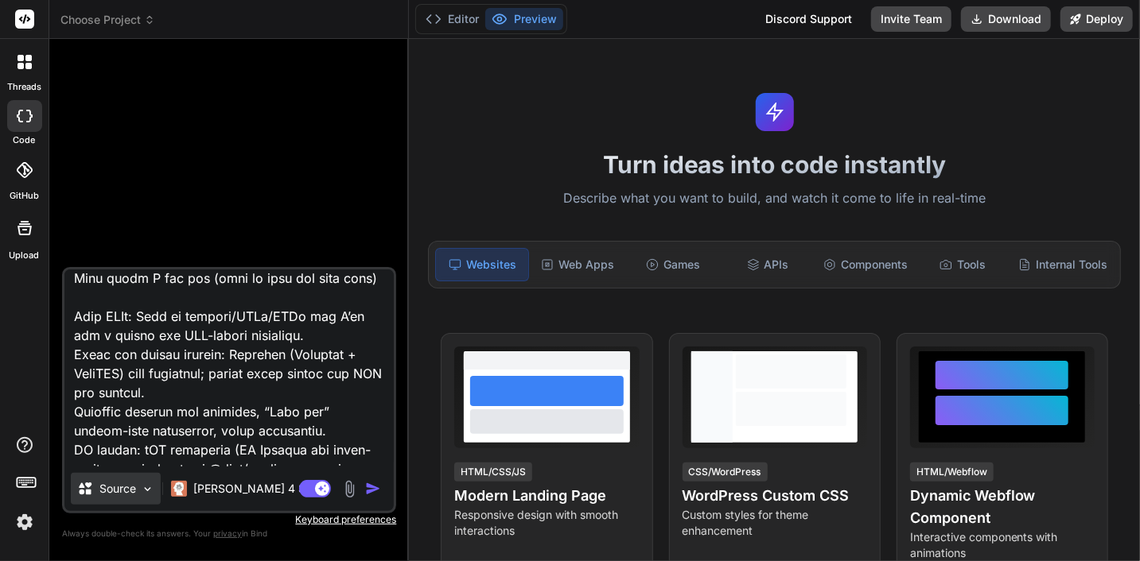
type textarea "Loremipsumd sitam Consec: Adipi Elitse (Doei, TempOrinci), utlab-etdolorema, al…"
click at [146, 488] on img at bounding box center [148, 490] width 14 height 14
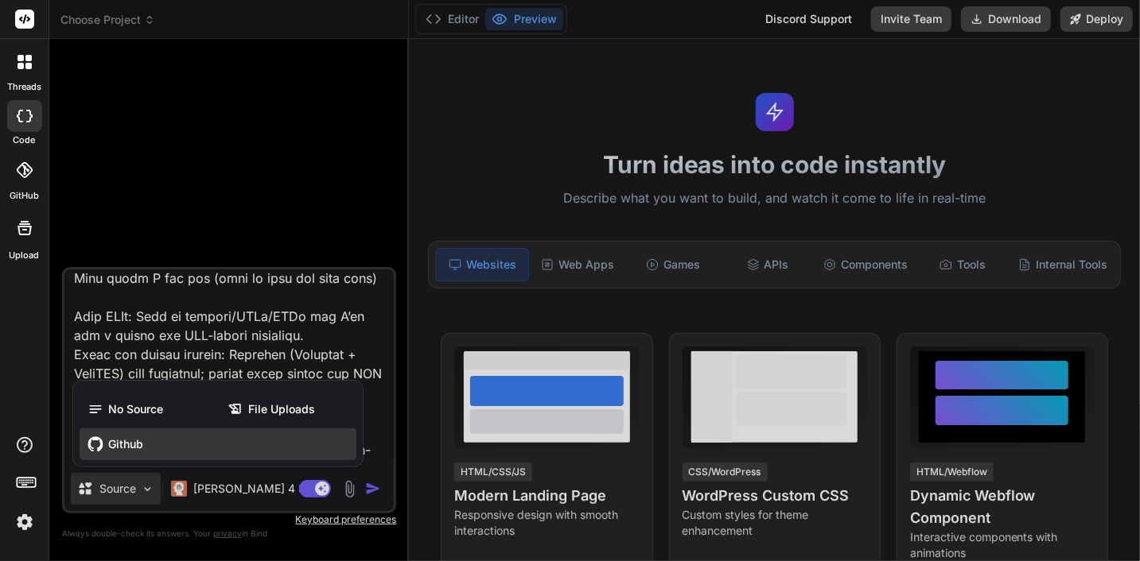
click at [126, 447] on span "Github" at bounding box center [125, 445] width 35 height 16
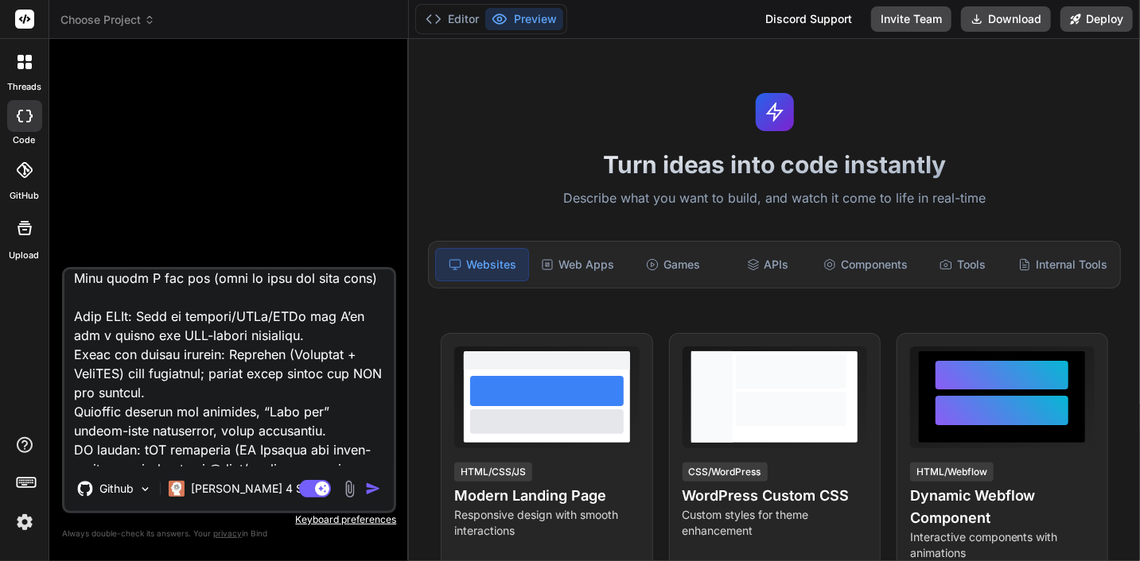
click at [372, 490] on img "button" at bounding box center [373, 489] width 16 height 16
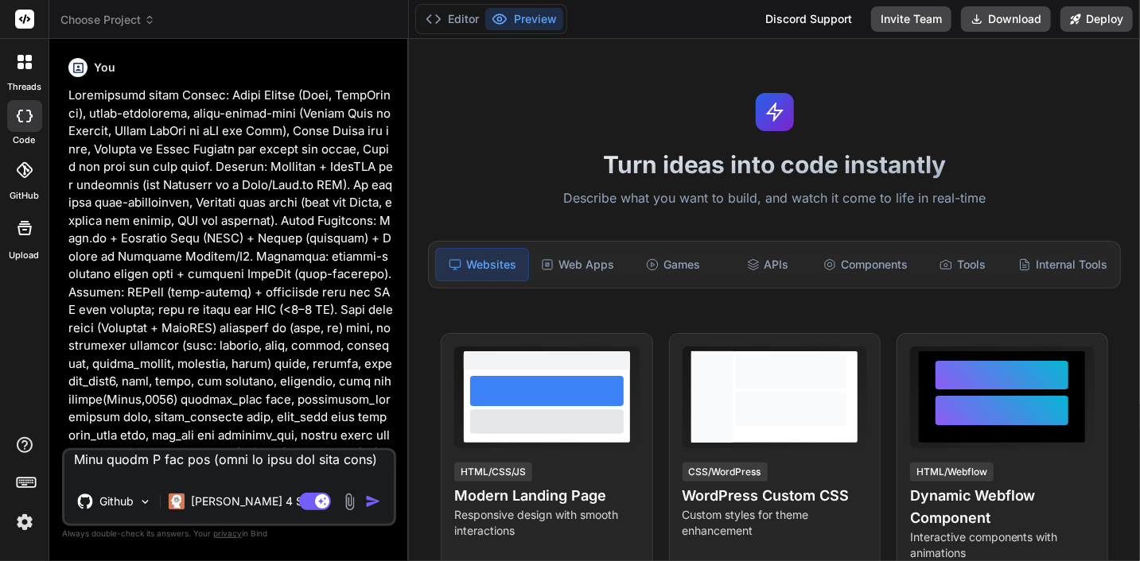
scroll to position [0, 0]
click at [370, 506] on img "button" at bounding box center [373, 502] width 16 height 16
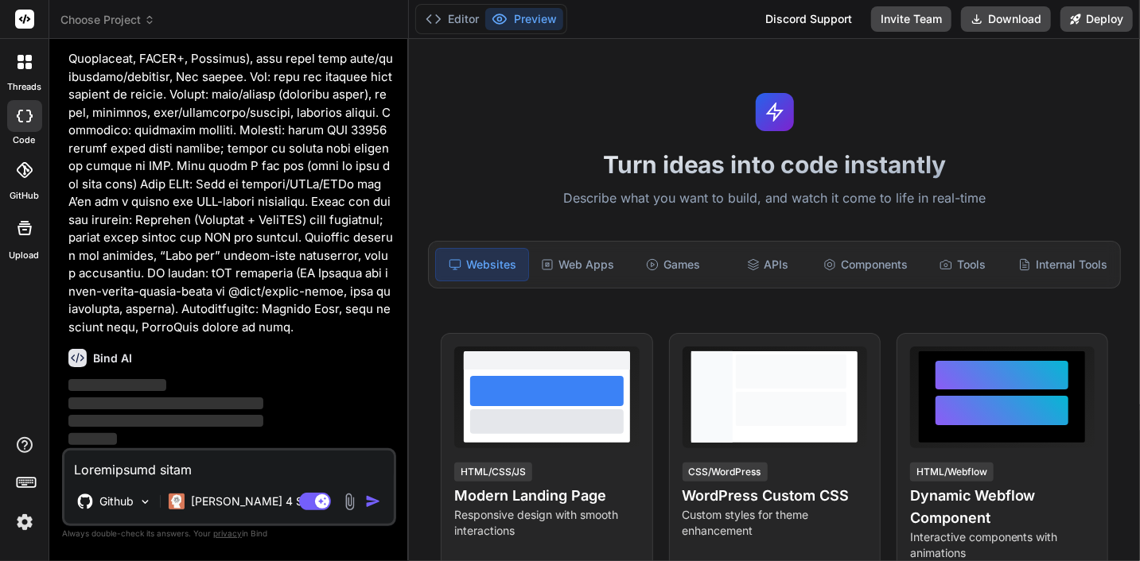
scroll to position [13395, 0]
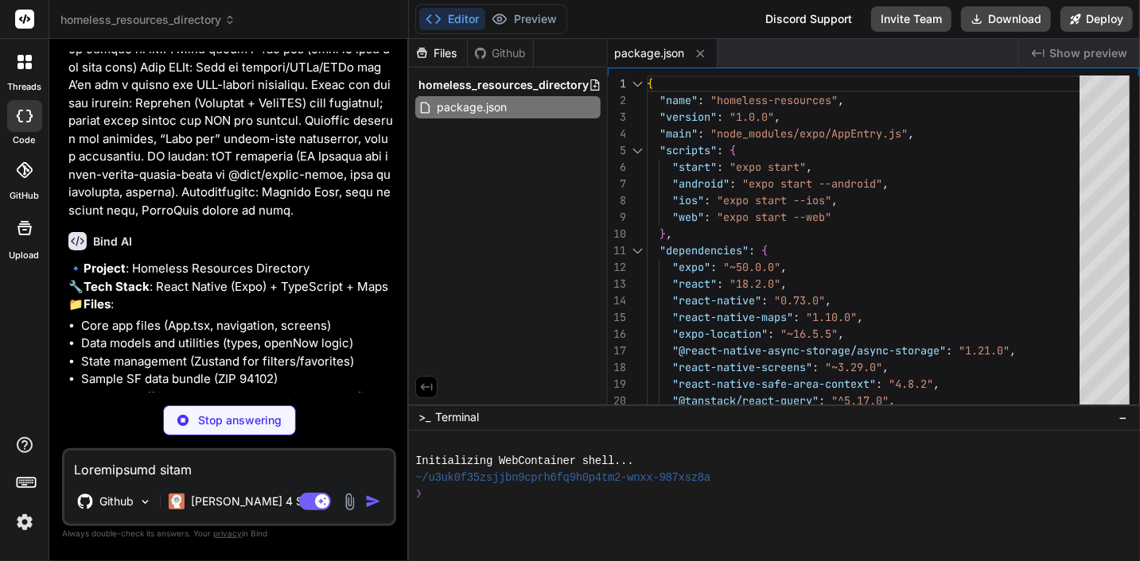
type textarea "x"
type textarea "); }"
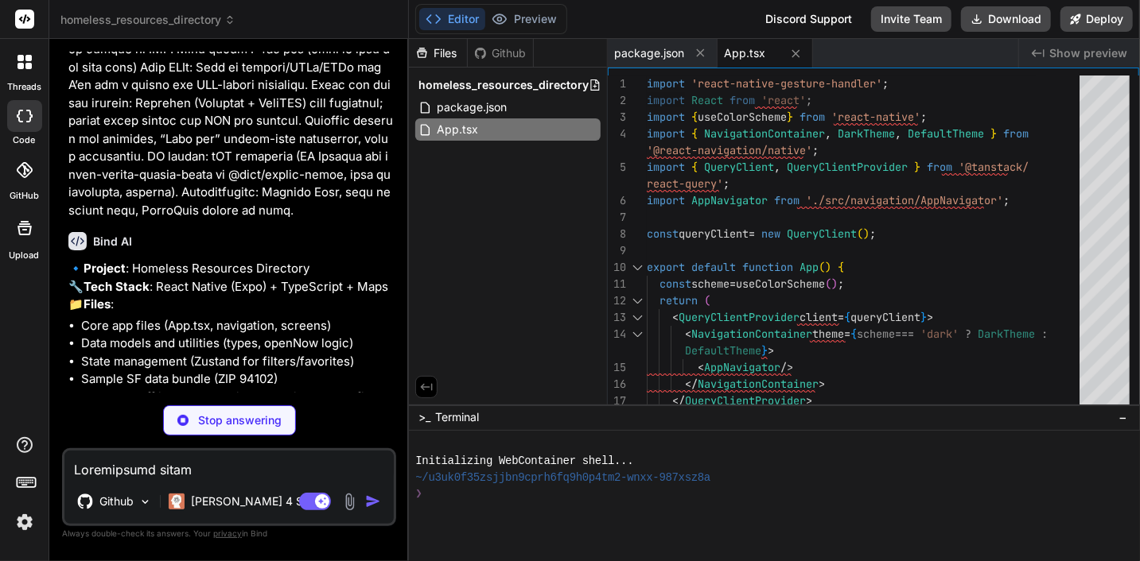
type textarea "x"
type textarea "category?: Category; openNow?: boolean; freeOnly?: boolean; acceptsPets?: boole…"
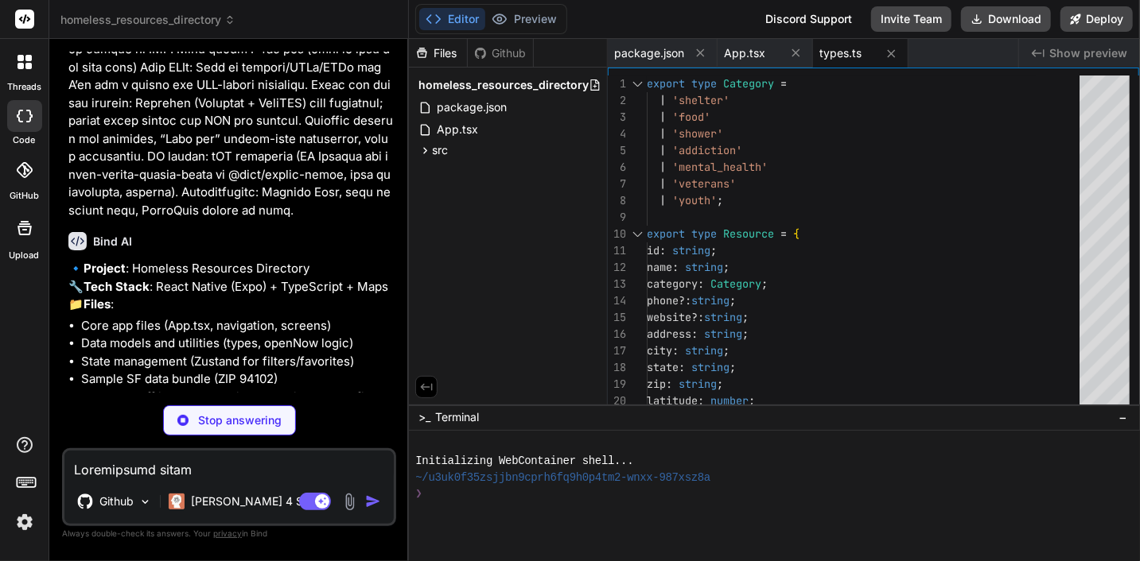
type textarea "x"
type textarea "} if (now >= start && now <= end) return true; } return false; }"
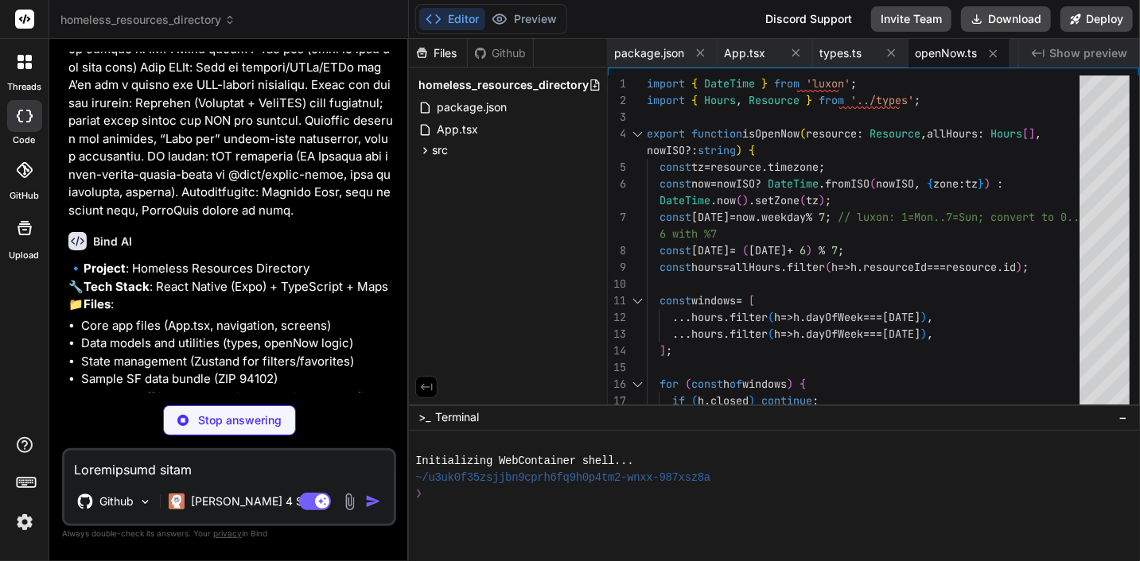
type textarea "x"
type textarea "category: undefined, openNow: false, freeOnly: false, acceptsPets: false, wheel…"
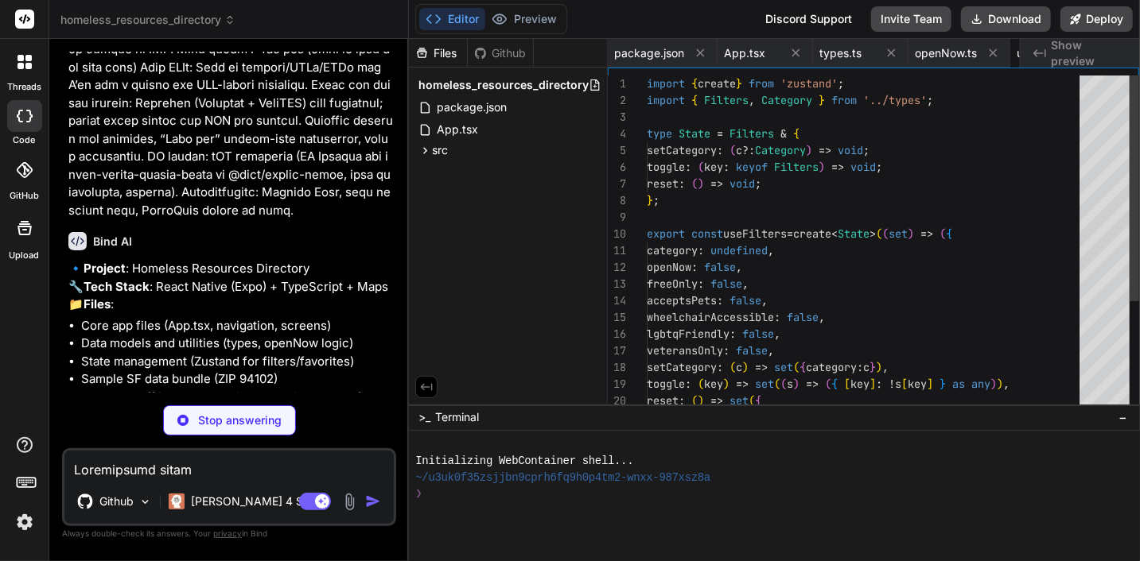
scroll to position [0, 92]
type textarea "x"
type textarea ");"
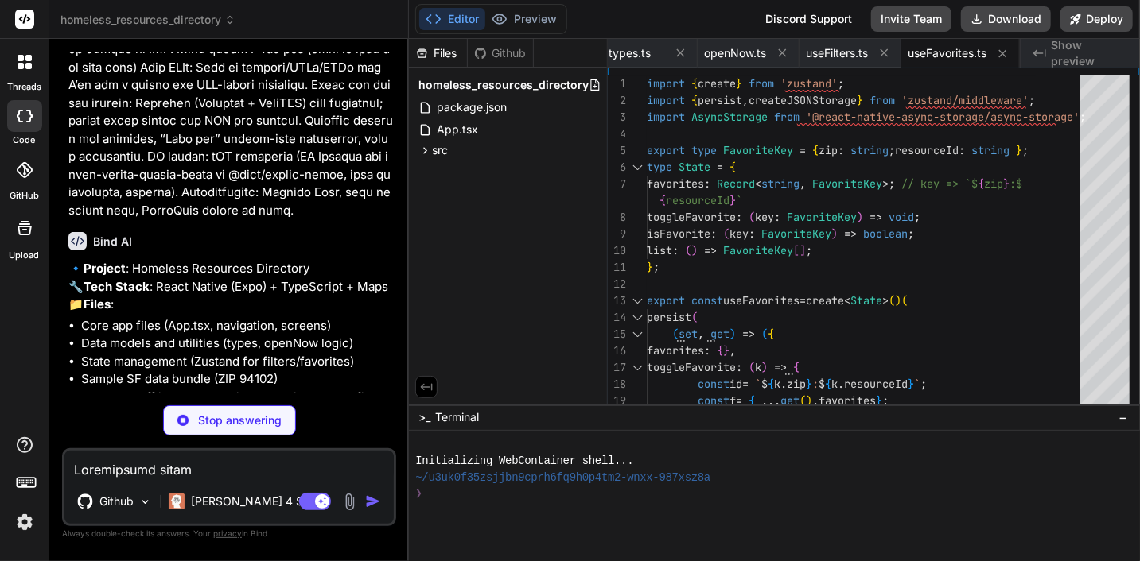
type textarea "x"
type textarea "import bundle94102 from '../../assets/data/zip-94102.json'; import { ZipBundle …"
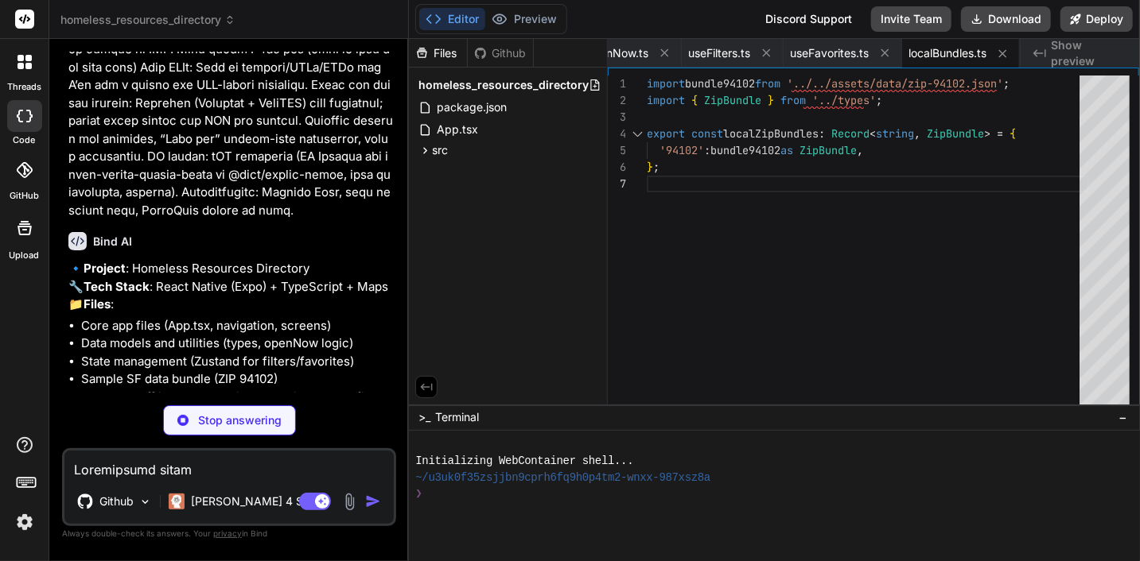
type textarea "x"
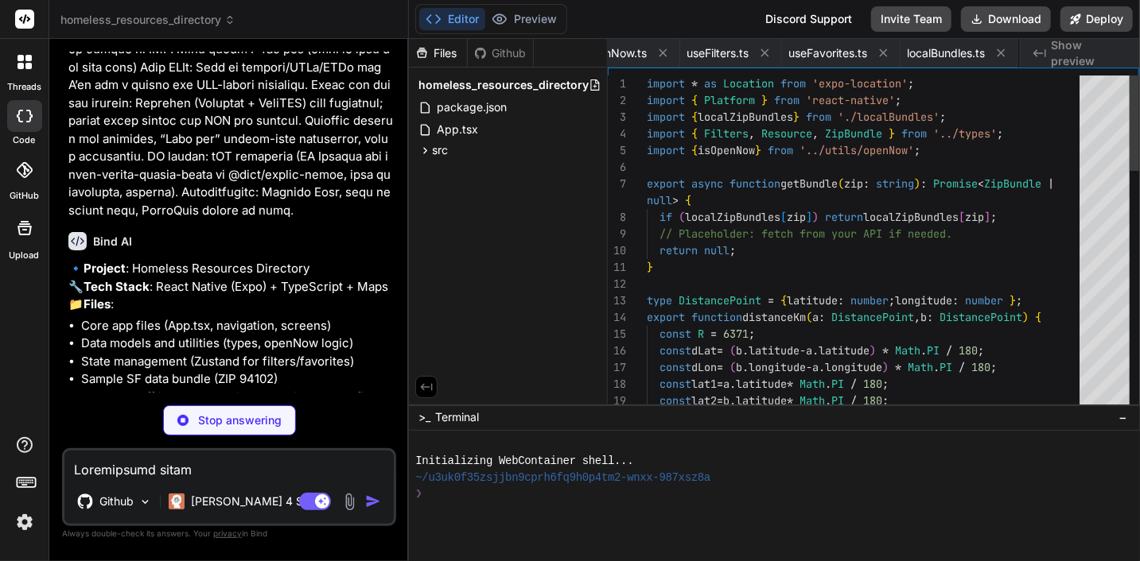
scroll to position [0, 425]
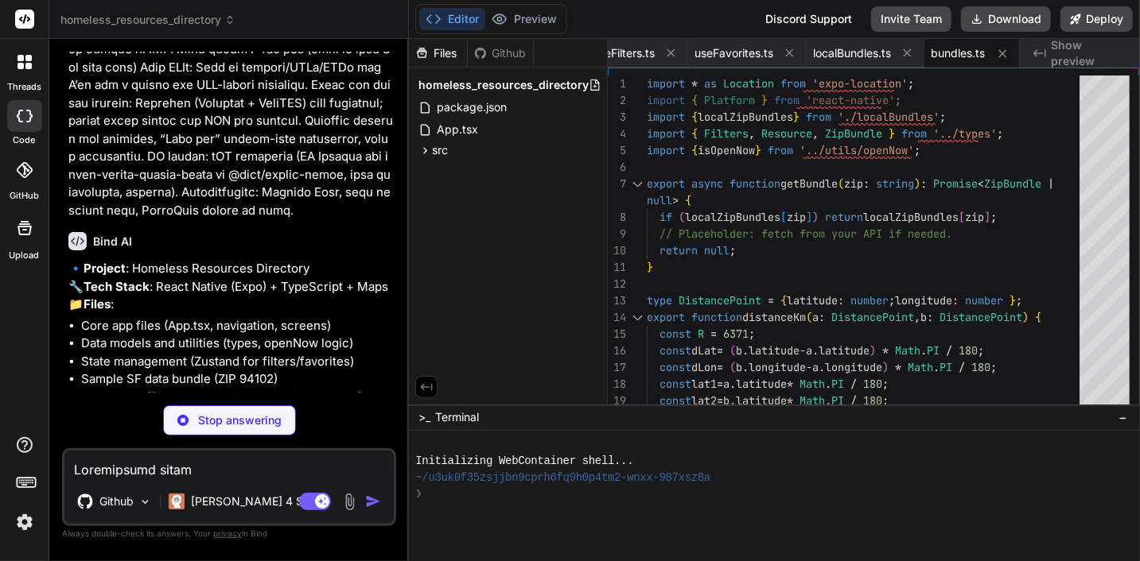
type textarea "x"
type textarea "const styles = StyleSheet.create({ row: { flexDirection: 'row', flexWrap: 'wrap…"
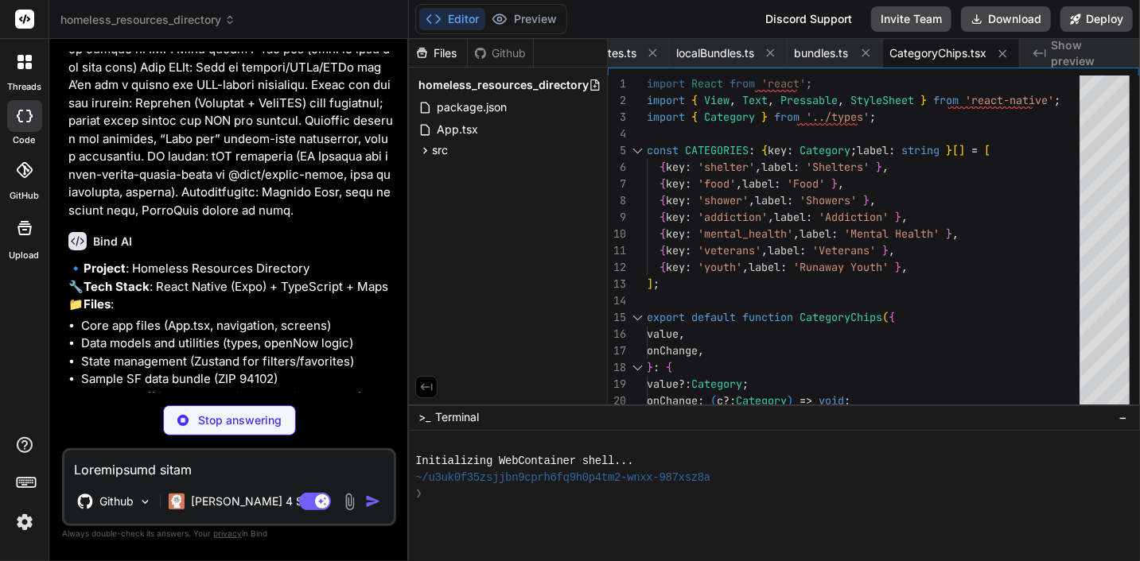
type textarea "x"
type textarea "openText: { color: '#1b8f3f' }, closedText: { color: '#b32020' }, actions: { ju…"
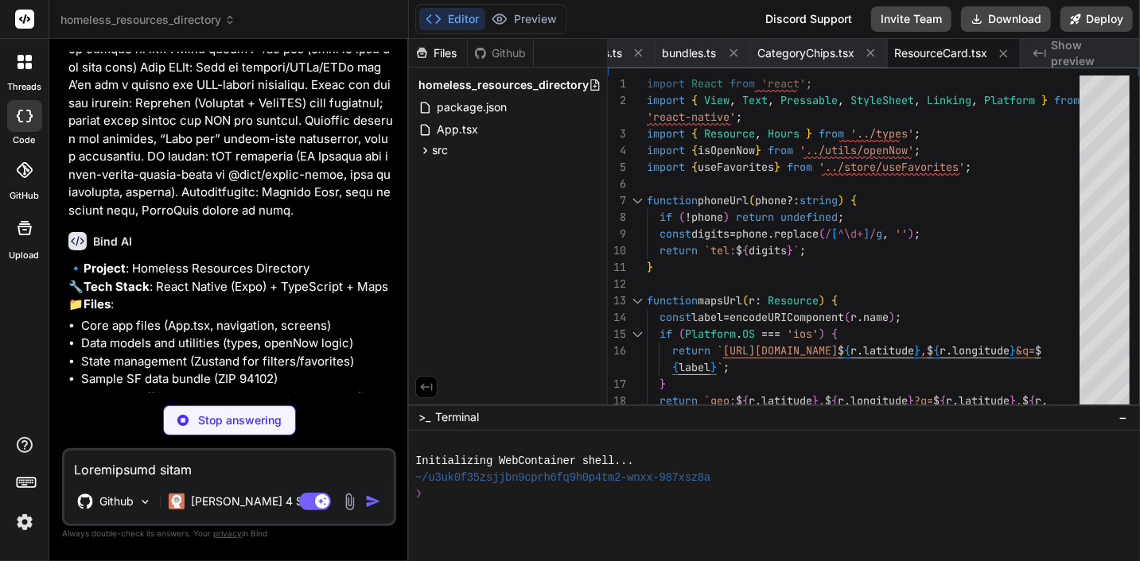
type textarea "x"
type textarea "title: 'Details' }} /> <Stack.Screen name="Favorites" component={FavoritesScree…"
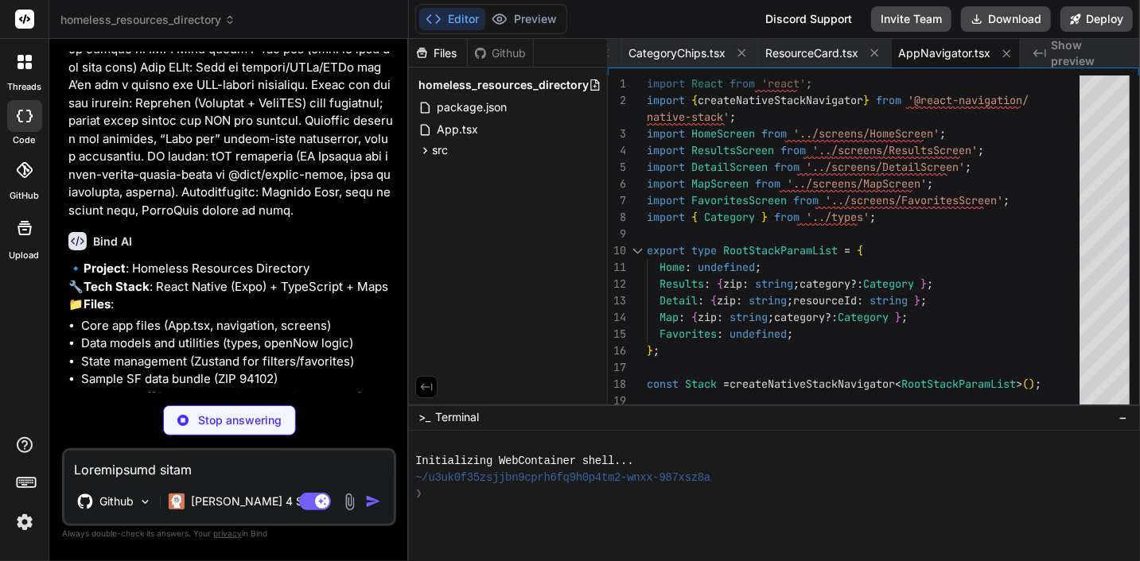
type textarea "x"
type textarea "12, alignItems: 'center' }, primaryText: { color: 'white', fontSize: 16, fontWe…"
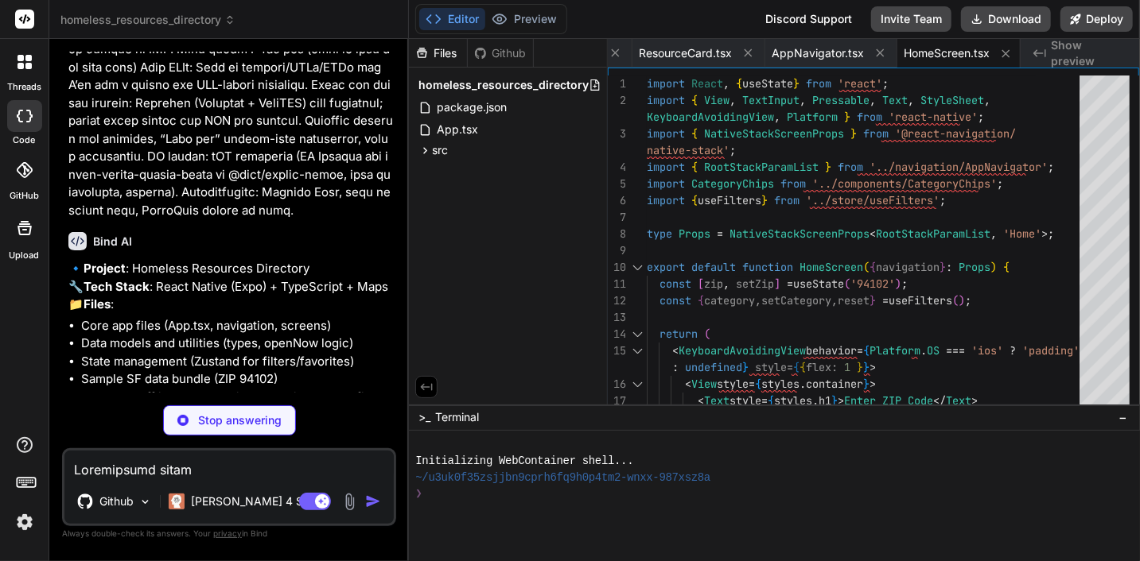
type textarea "x"
type textarea "mapBtn: { backgroundColor: '#fff', borderWidth: 1, borderColor: '#2f80ed', padd…"
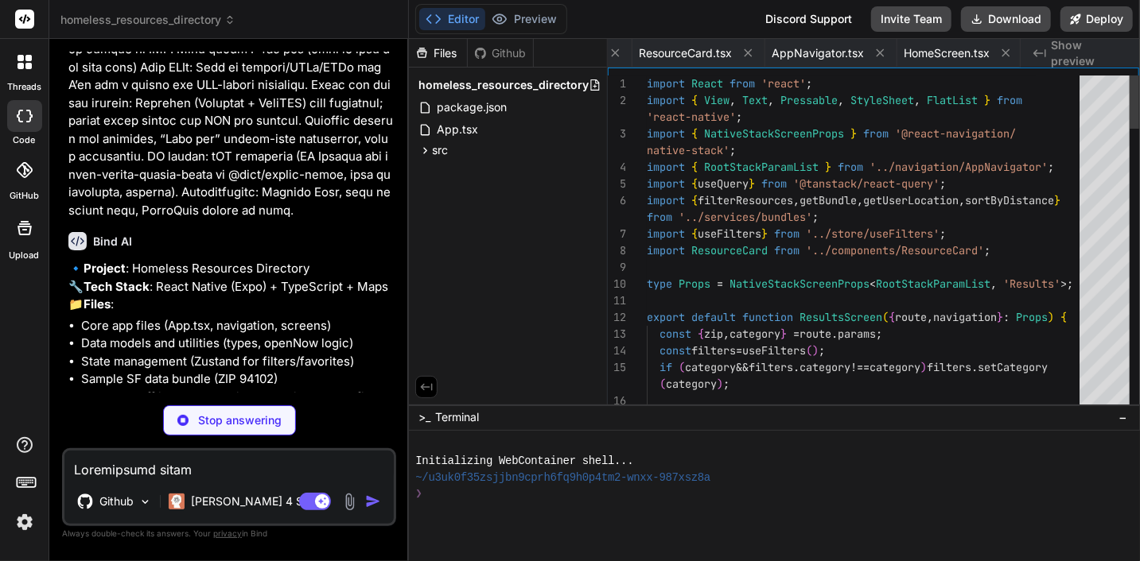
scroll to position [0, 1082]
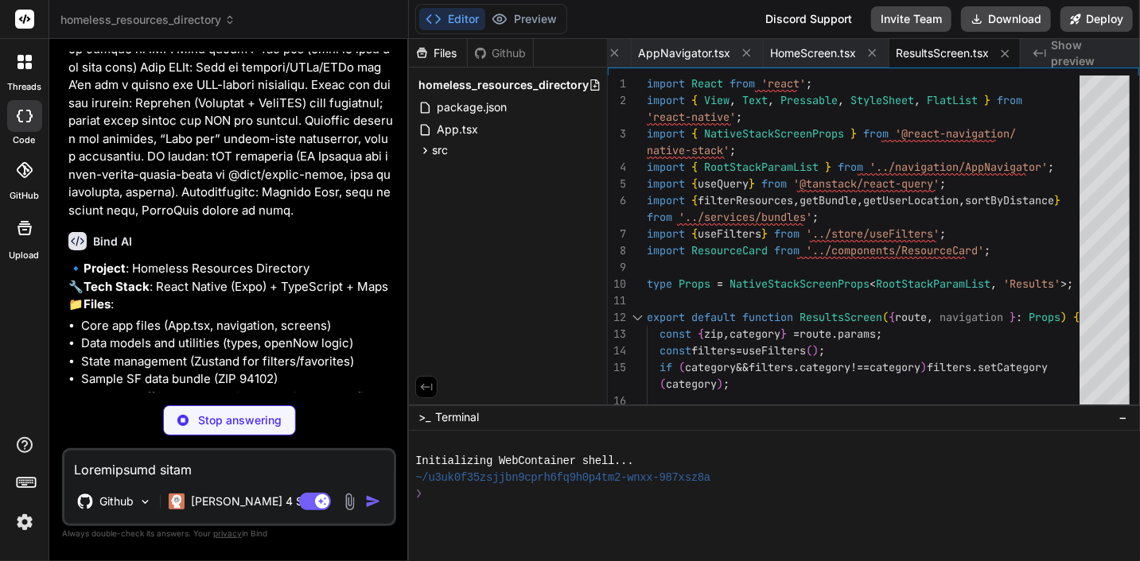
type textarea "x"
type textarea "} const styles = StyleSheet.create({ center: { flex: 1, justifyContent: 'center…"
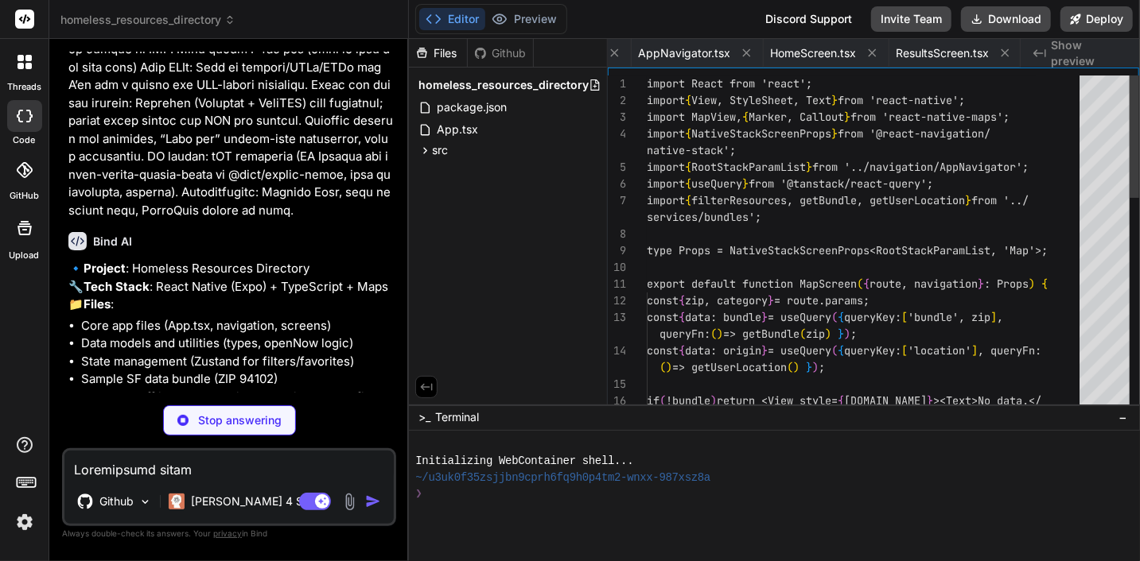
scroll to position [0, 1200]
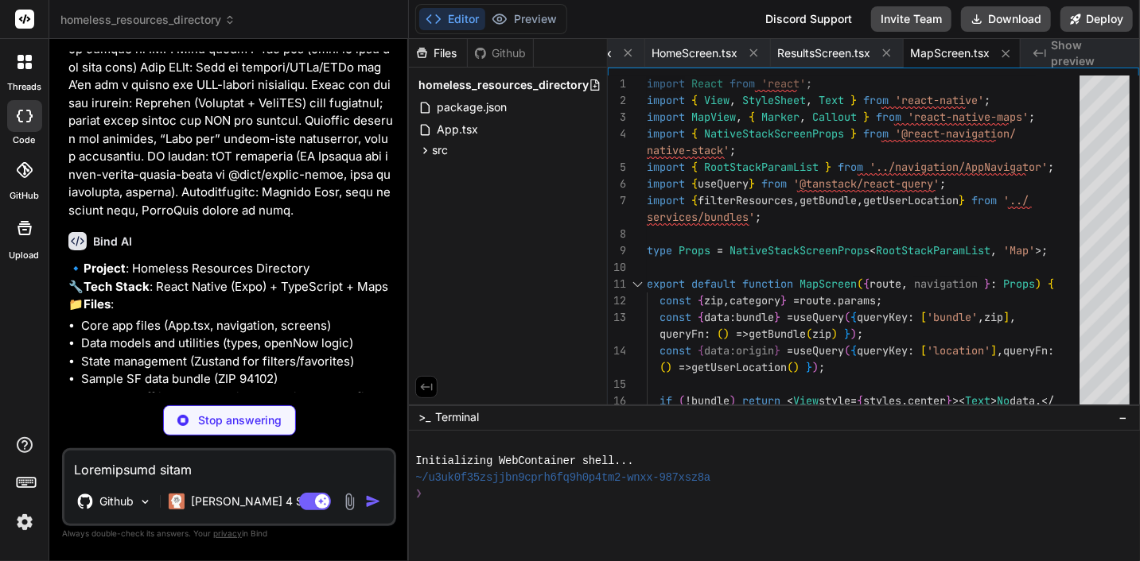
type textarea "x"
type textarea "borderRadius: 12, alignItems: 'center' }, btnOutlineText: { color: '#2f80ed', f…"
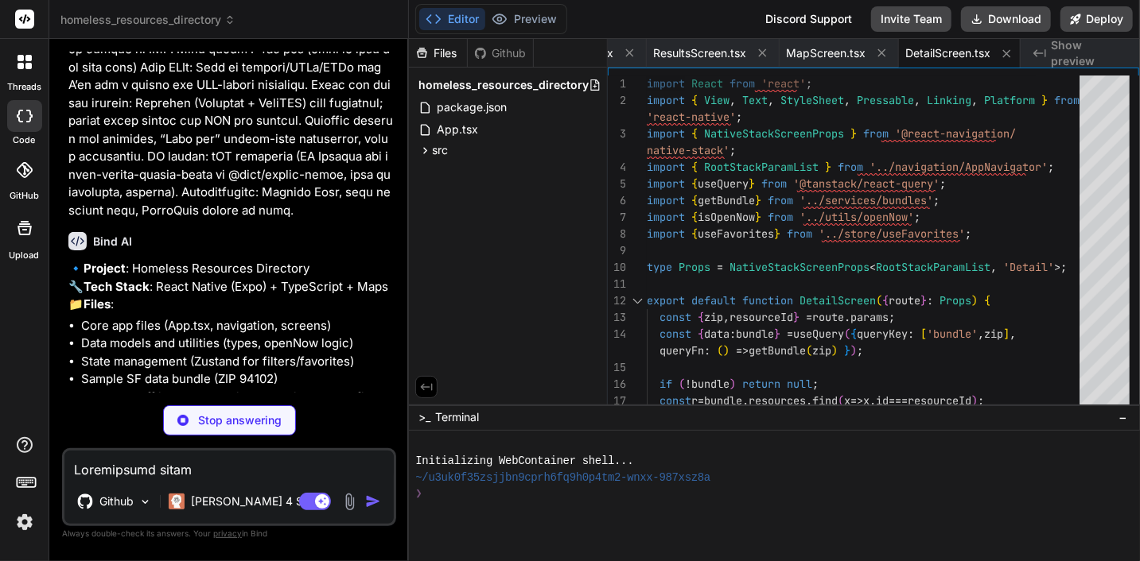
type textarea "x"
type textarea "} const styles = StyleSheet.create({ center: { flex: 1, alignItems: 'center', j…"
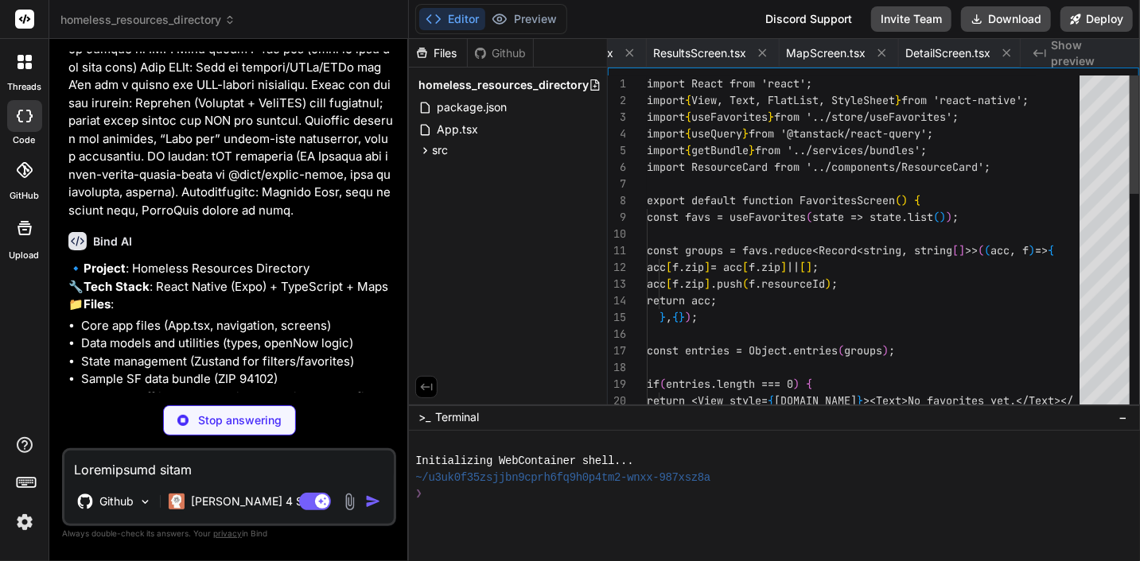
scroll to position [0, 1468]
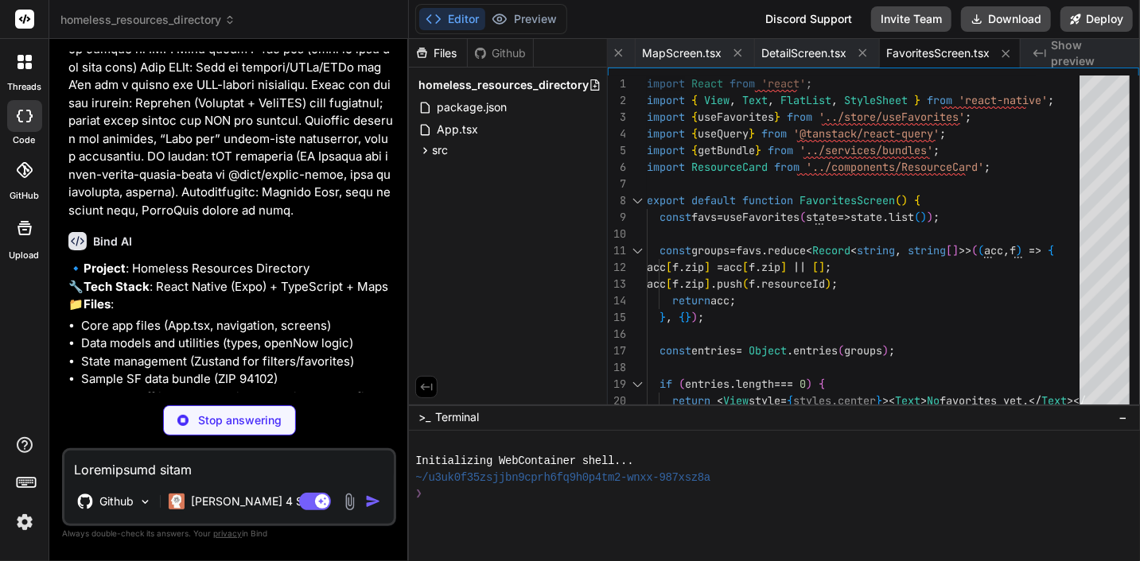
type textarea "x"
type textarea "] }"
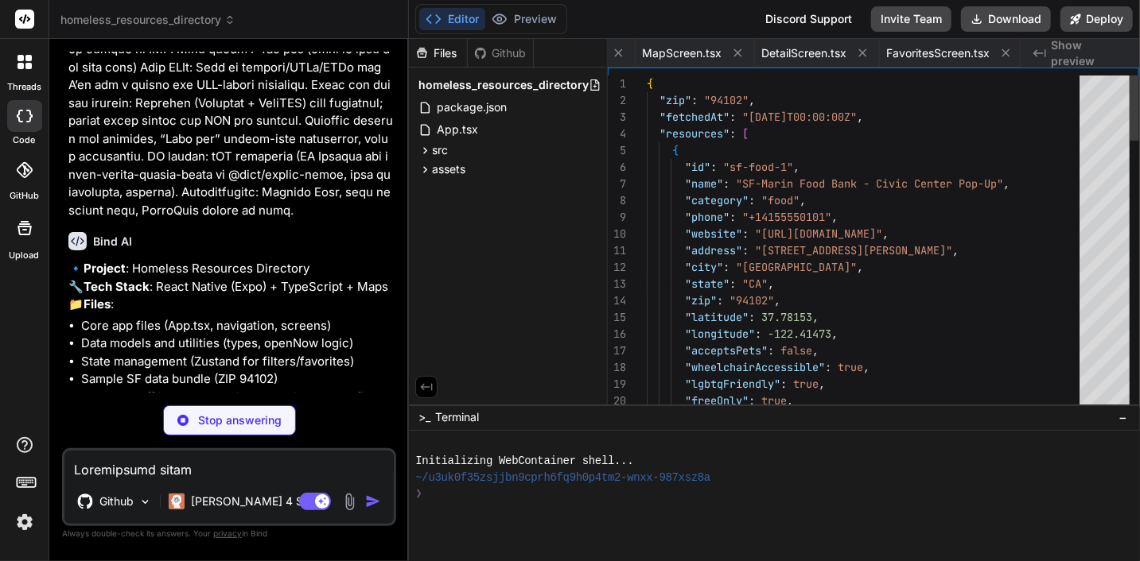
scroll to position [0, 1583]
type textarea "x"
type textarea ""expo-location", { "locationAlwaysAndWhenInUsePermission": "This app needs acce…"
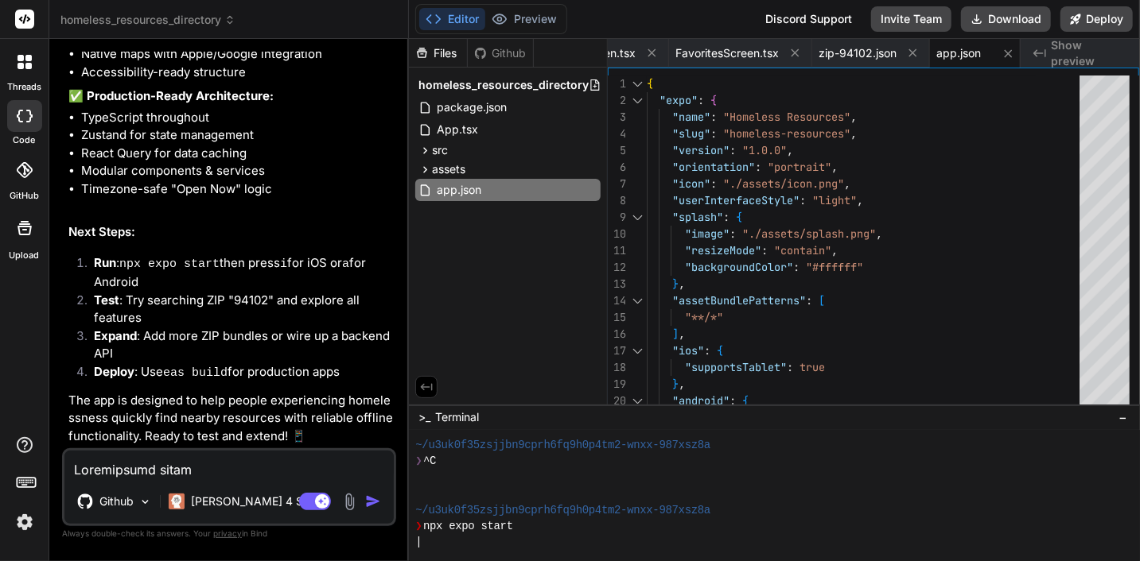
scroll to position [14892, 0]
click at [1101, 13] on button "Deploy" at bounding box center [1096, 18] width 72 height 25
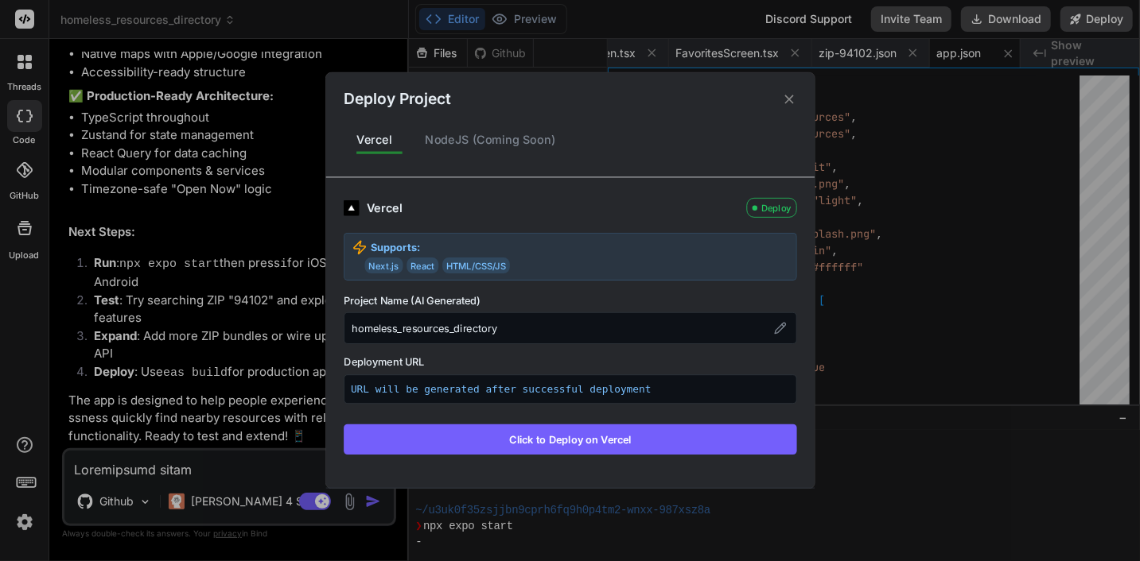
click at [566, 437] on button "Click to Deploy on Vercel" at bounding box center [570, 440] width 453 height 30
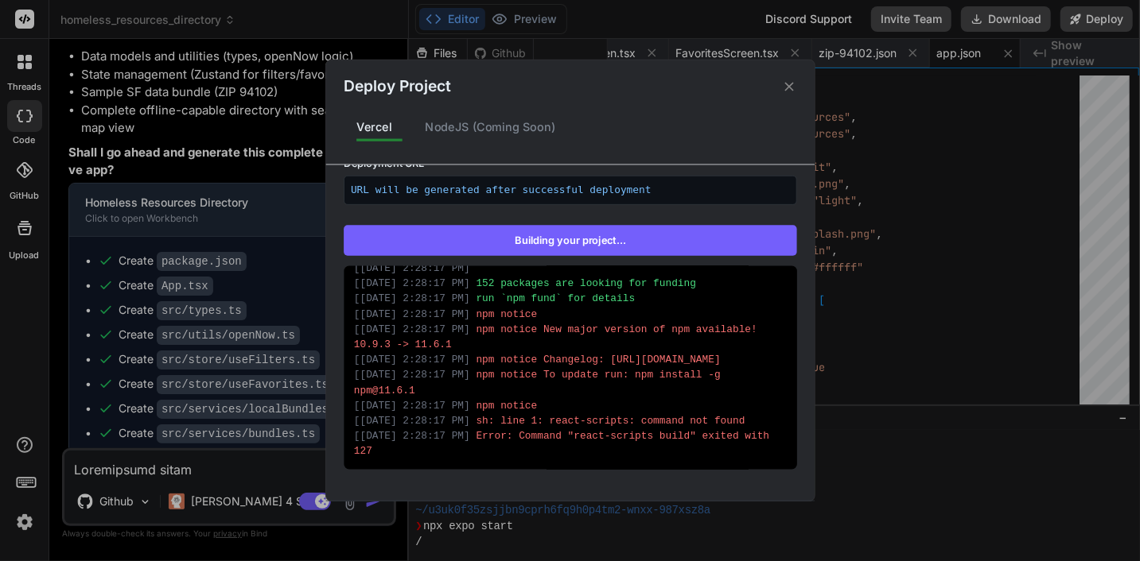
scroll to position [1260, 0]
type textarea "x"
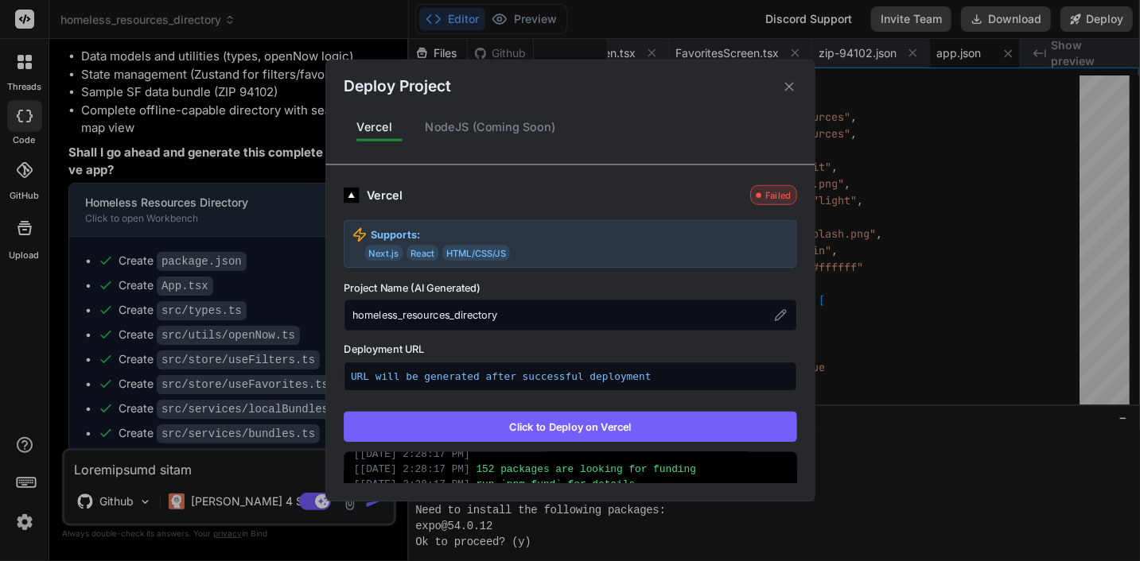
scroll to position [233, 0]
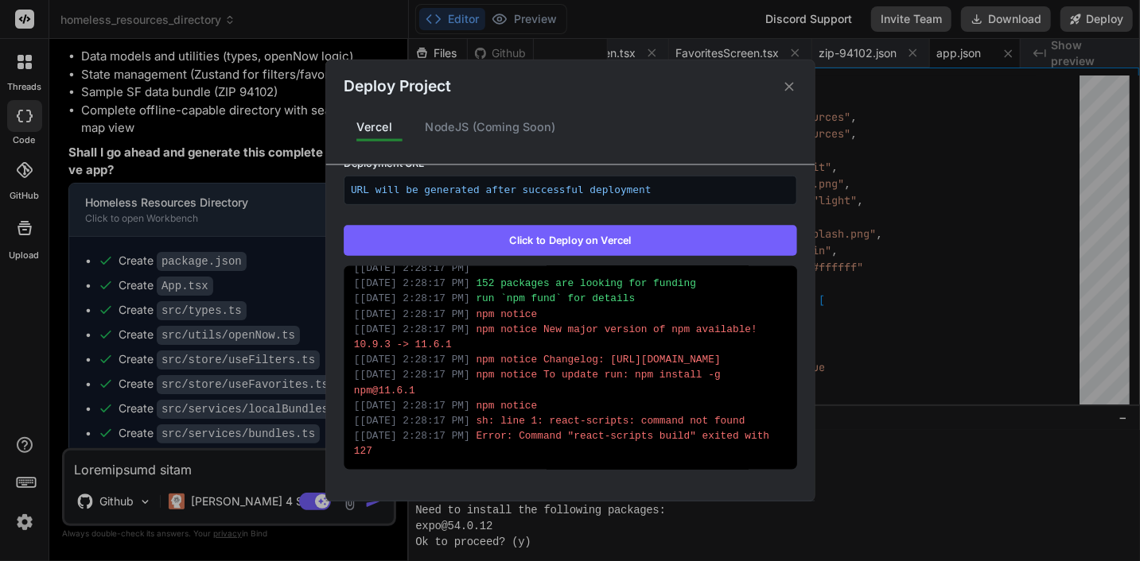
drag, startPoint x: 624, startPoint y: 90, endPoint x: 651, endPoint y: 76, distance: 30.9
click at [651, 75] on div "Deploy Project" at bounding box center [569, 79] width 488 height 38
click at [792, 88] on icon at bounding box center [788, 86] width 15 height 15
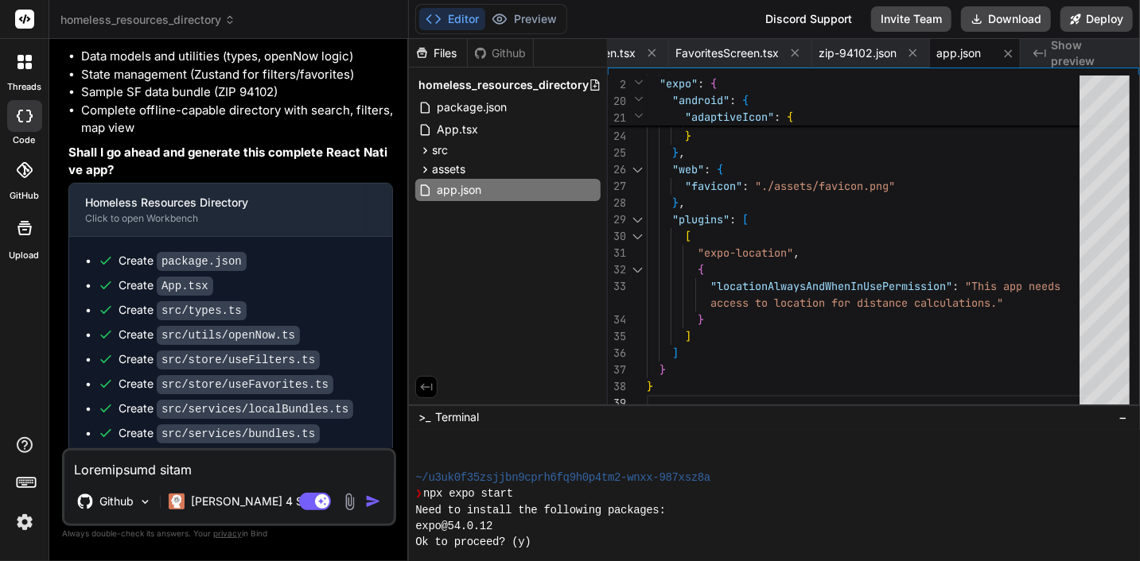
click at [161, 476] on textarea at bounding box center [228, 465] width 329 height 29
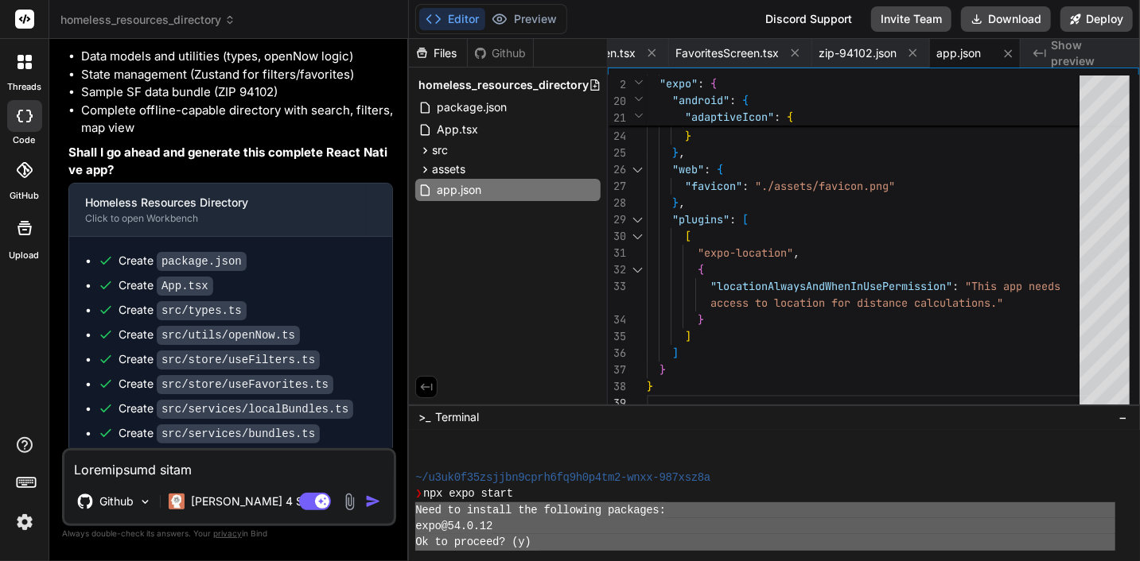
drag, startPoint x: 414, startPoint y: 511, endPoint x: 641, endPoint y: 569, distance: 235.0
click at [641, 561] on html "threads code GitHub Upload homeless_resources_directory Created with Pixso. Bin…" at bounding box center [570, 280] width 1140 height 561
type textarea "Need to install the following packages: expo@54.0.12 Ok to proceed? (y)"
paste textarea "Need to install the following packages: expo@54.0.12 Ok to proceed? (y)"
type textarea "Need to install the following packages: expo@54.0.12 Ok to proceed? (y)"
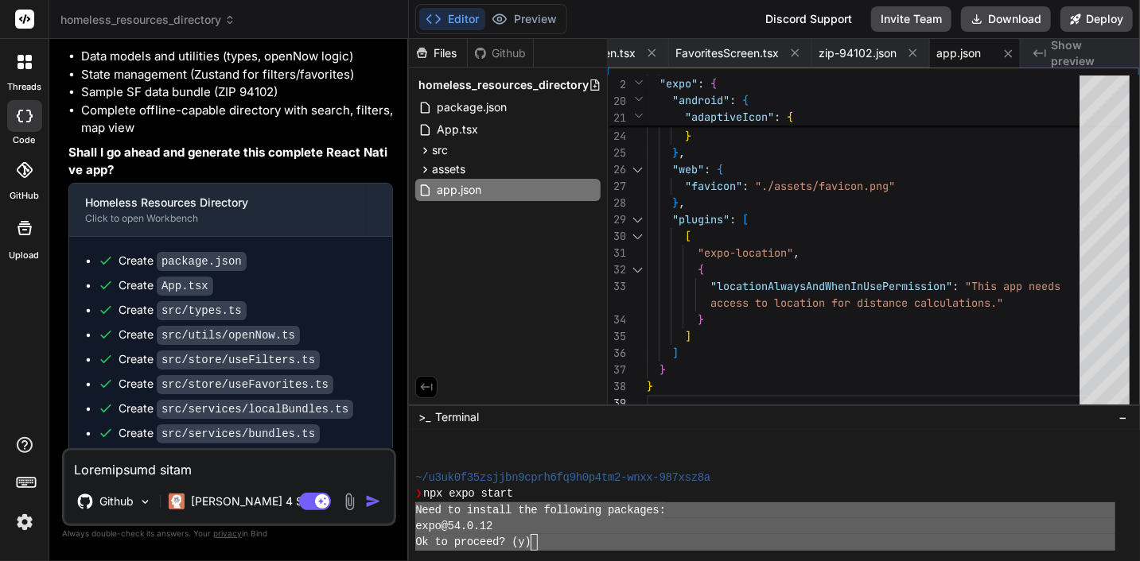
type textarea "x"
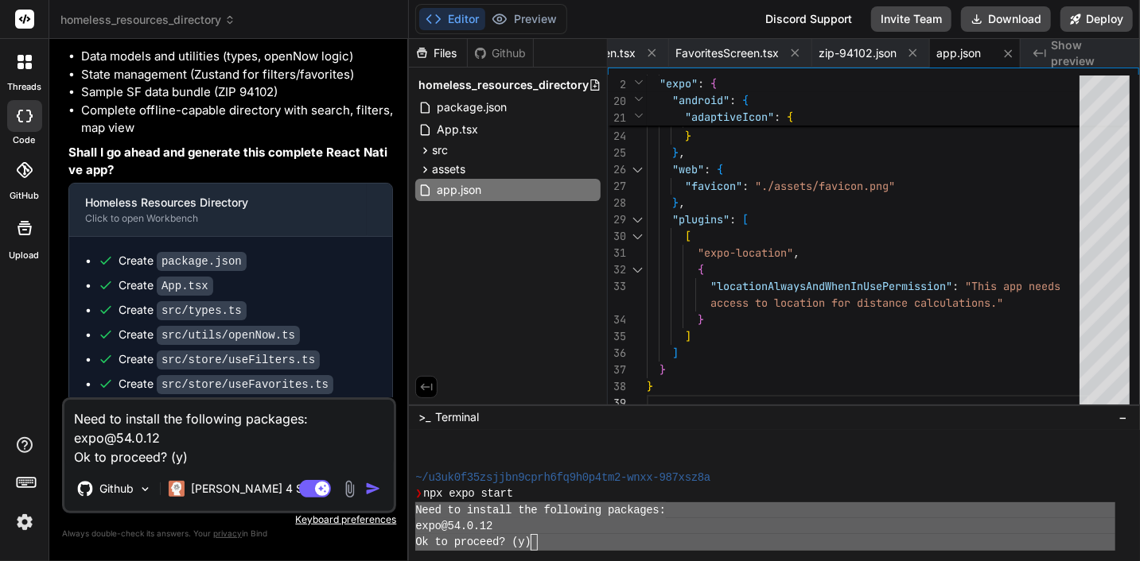
drag, startPoint x: 192, startPoint y: 458, endPoint x: 57, endPoint y: 422, distance: 140.1
click at [57, 422] on div "Bind AI Web Search Created with Pixso. Code Generator You Bind AI 🔹 Project : H…" at bounding box center [228, 300] width 359 height 522
type textarea "x"
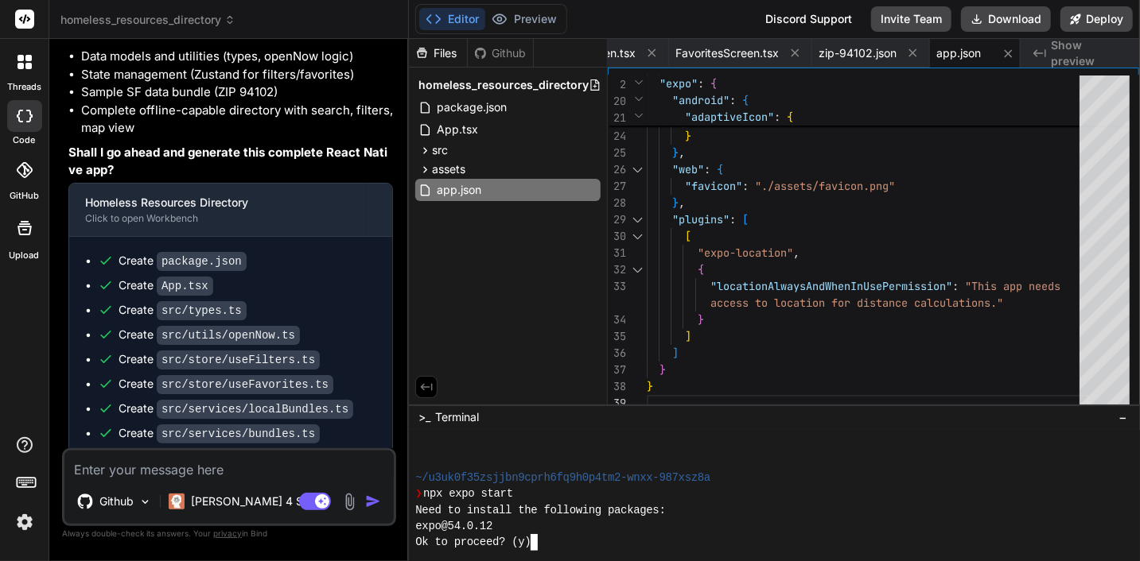
click at [550, 534] on div "Ok to proceed? (y)" at bounding box center [765, 542] width 700 height 16
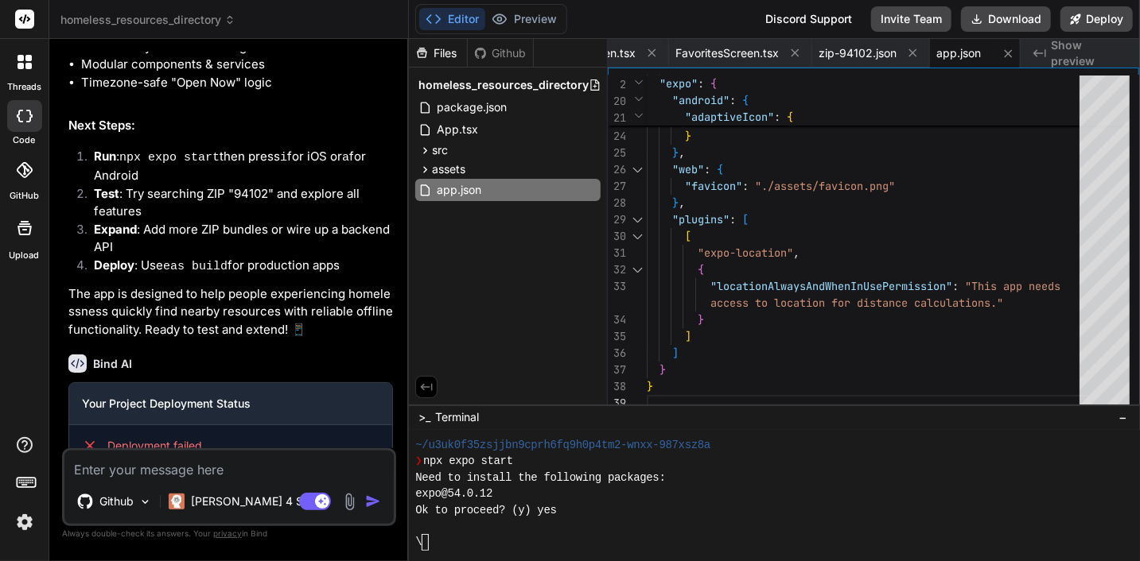
scroll to position [15074, 0]
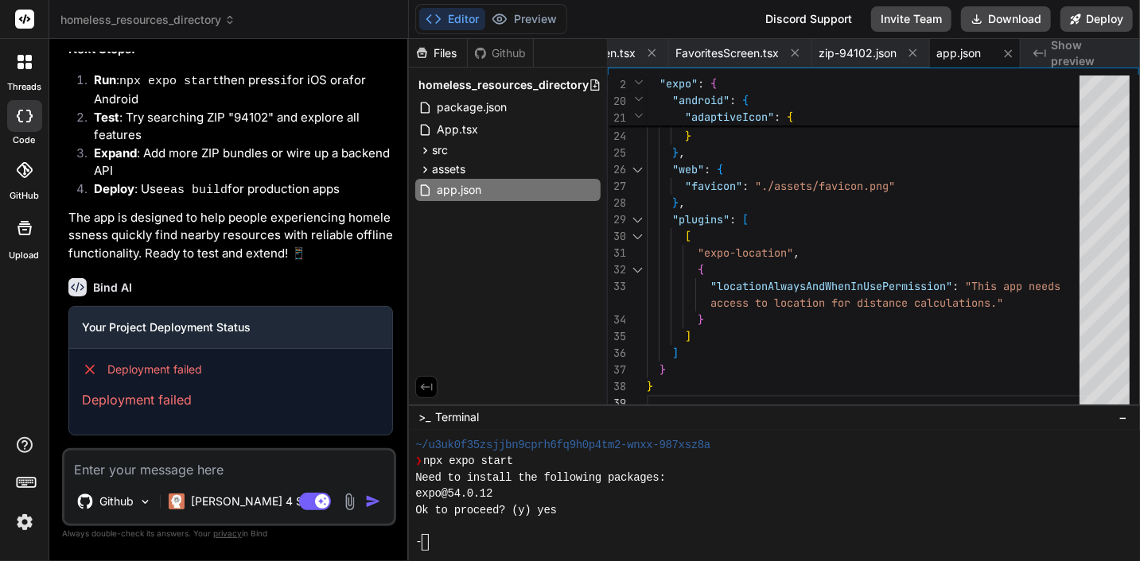
drag, startPoint x: 7, startPoint y: 499, endPoint x: 156, endPoint y: 464, distance: 153.0
click at [156, 462] on textarea at bounding box center [228, 465] width 329 height 29
type textarea "f"
type textarea "x"
type textarea "fi"
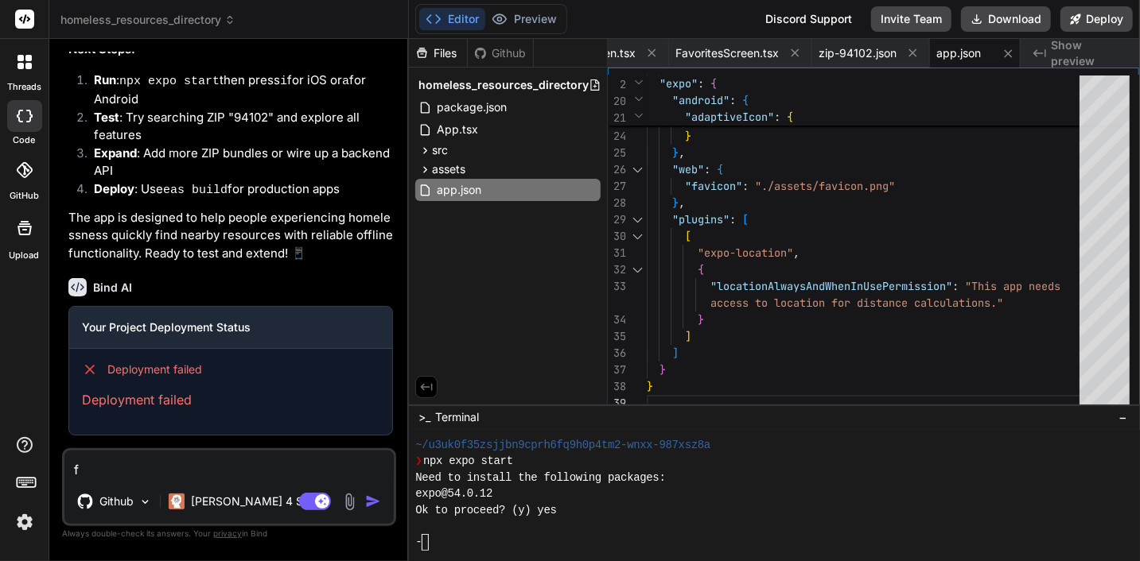
type textarea "x"
type textarea "fix"
type textarea "x"
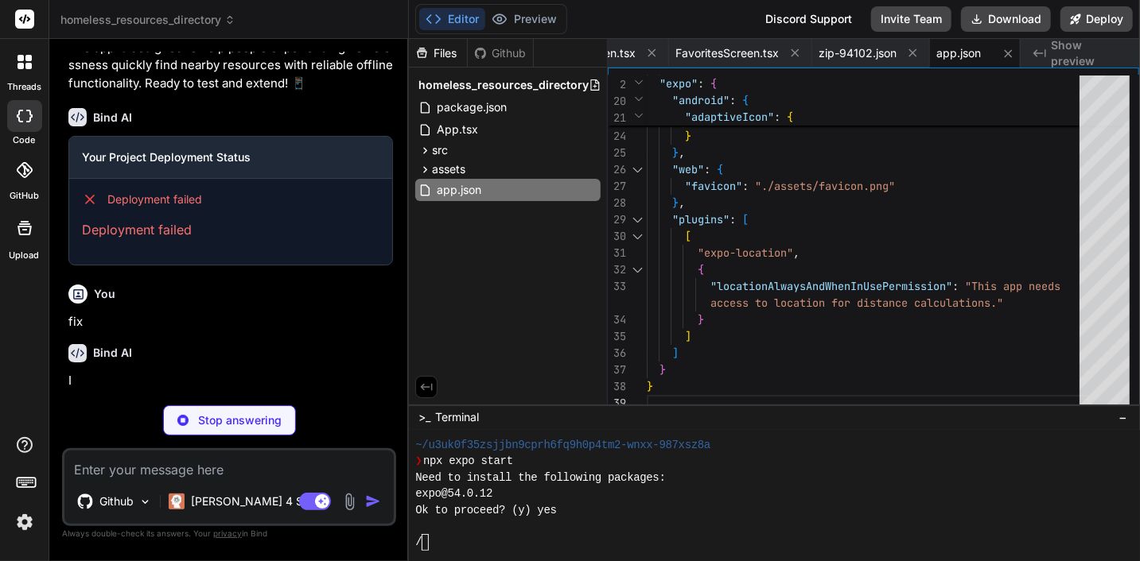
scroll to position [15240, 0]
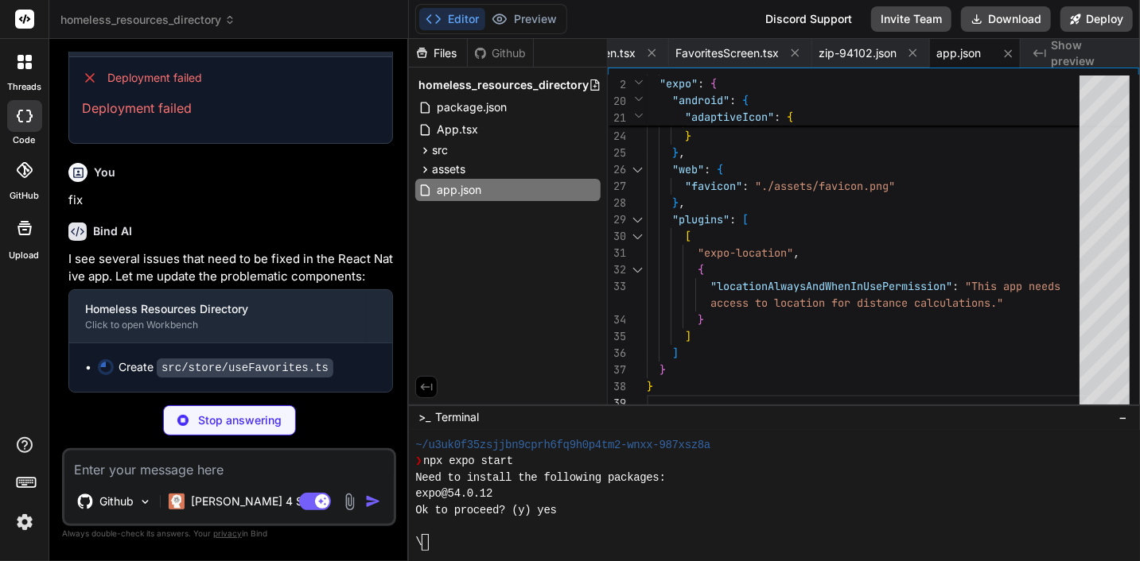
type textarea "x"
type textarea ");"
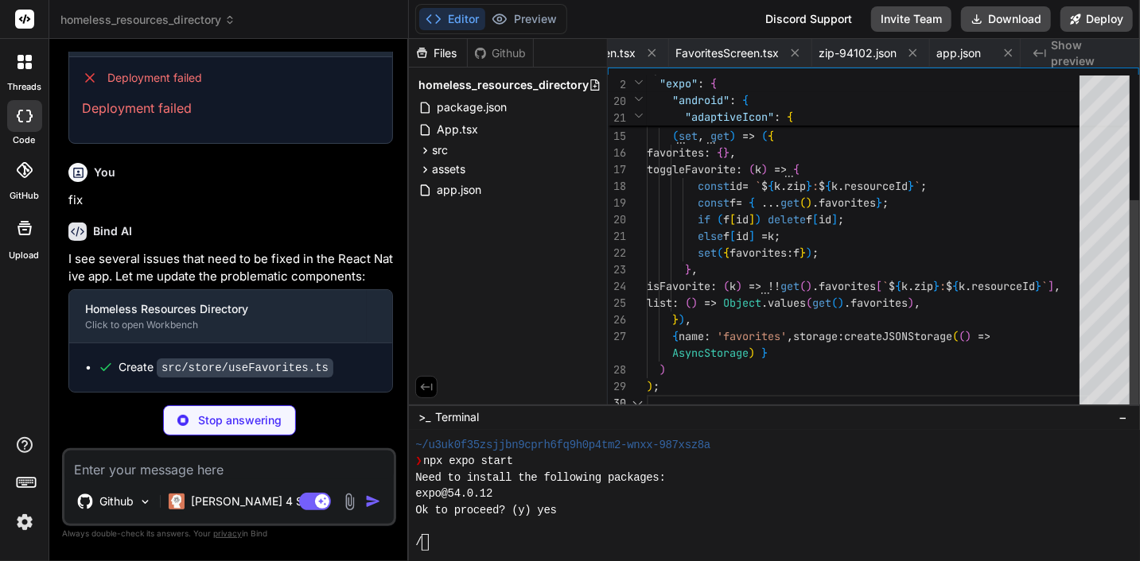
scroll to position [0, 504]
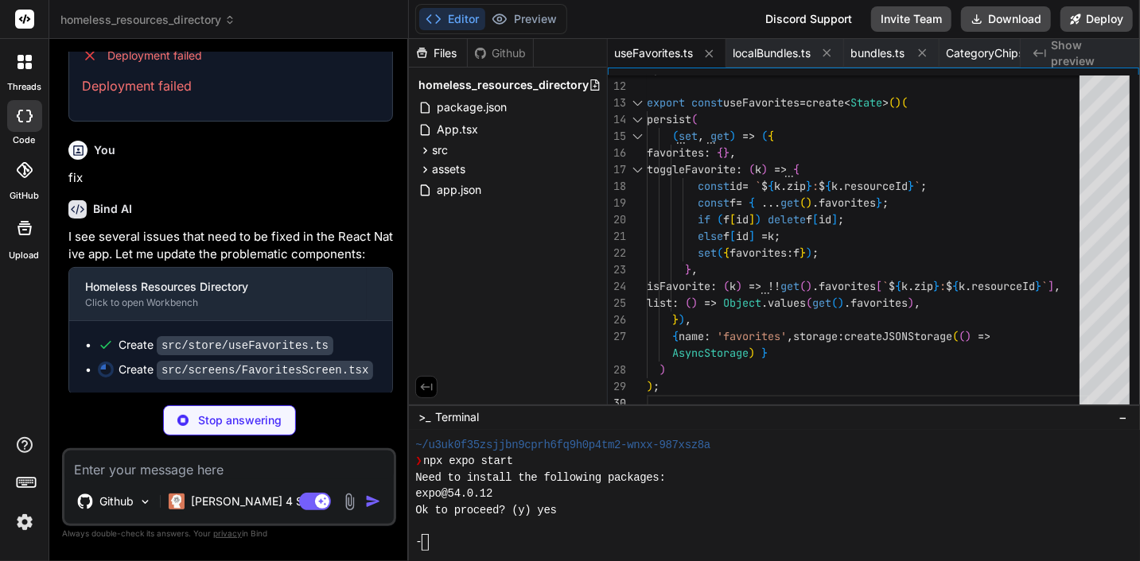
type textarea "x"
type textarea "); } const styles = StyleSheet.create({ center: { flex: 1, alignItems: 'center'…"
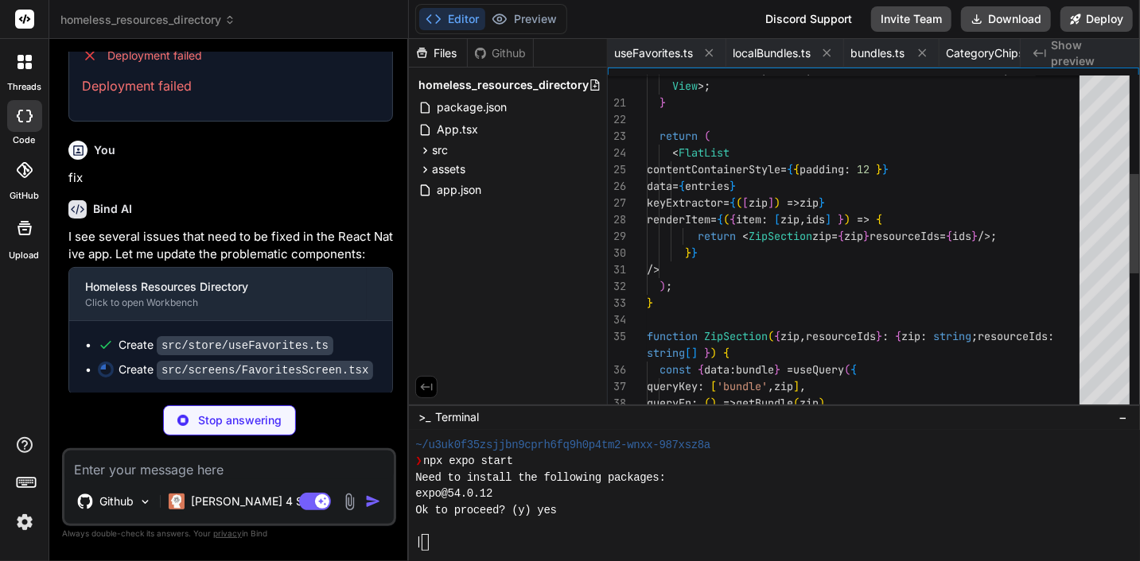
scroll to position [0, 1468]
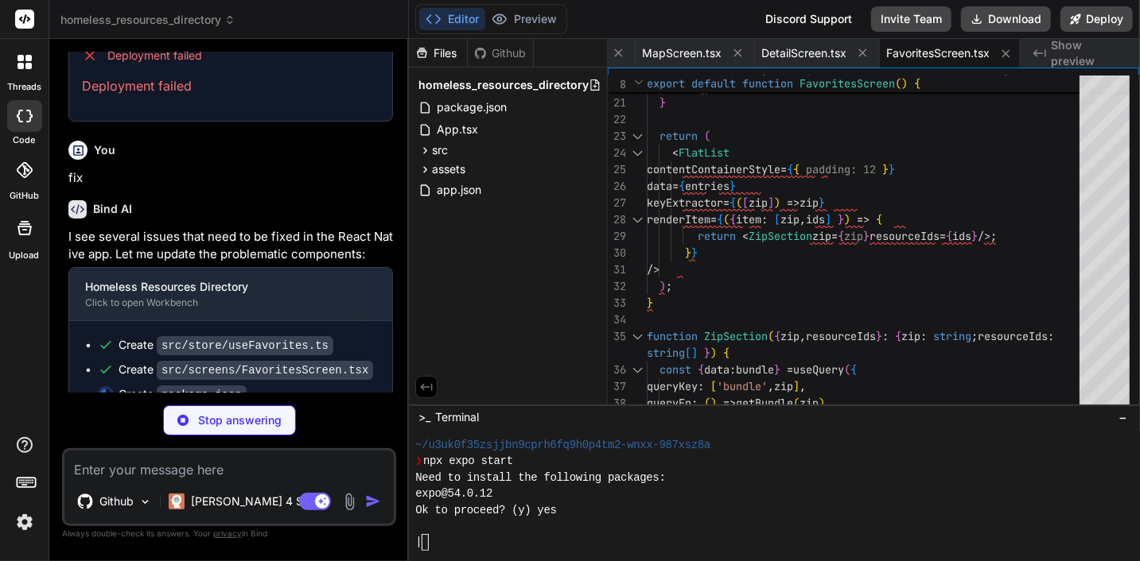
type textarea "x"
type textarea ""typescript": "^5.1.3" }, "private": true }"
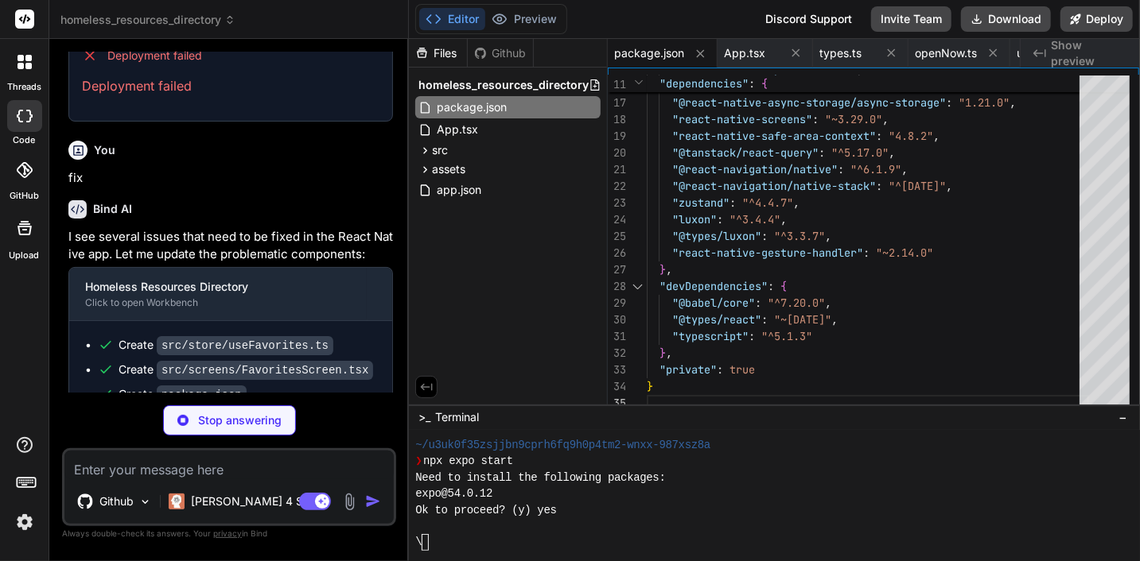
type textarea "x"
type textarea "}"
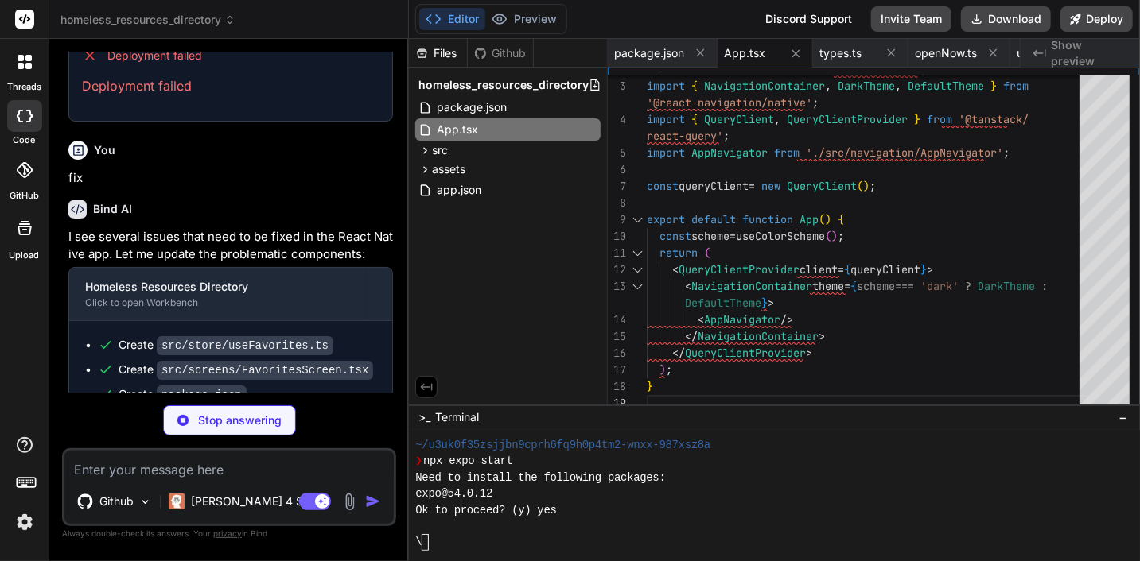
type textarea "x"
type textarea "console.warn('Error parsing hours:', h, error); } } return false; }"
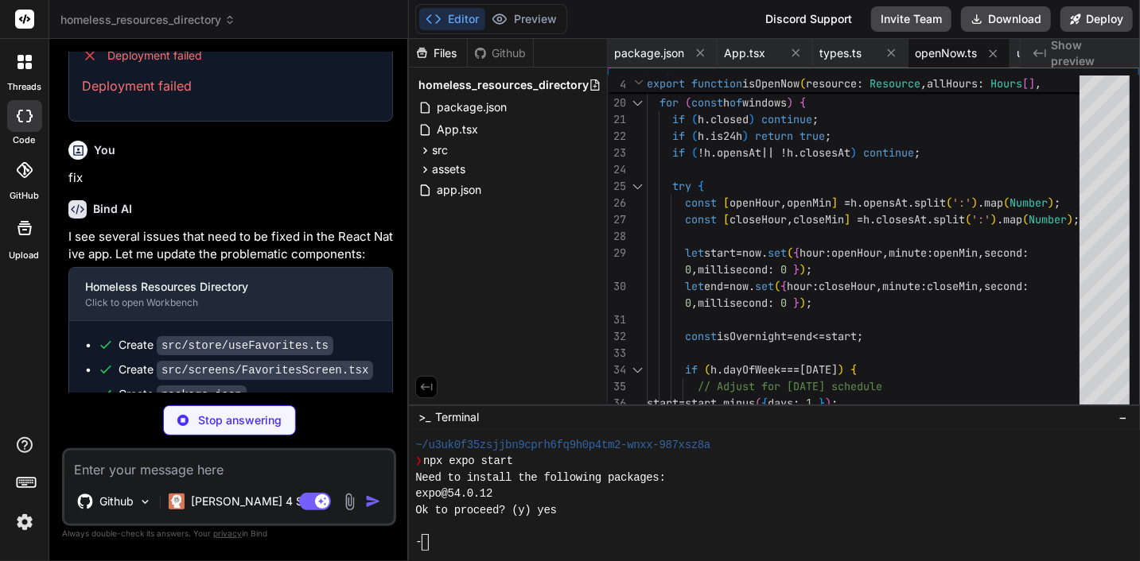
type textarea "x"
type textarea "); } const styles = StyleSheet.create({ center: { flex: 1, justifyContent: 'cen…"
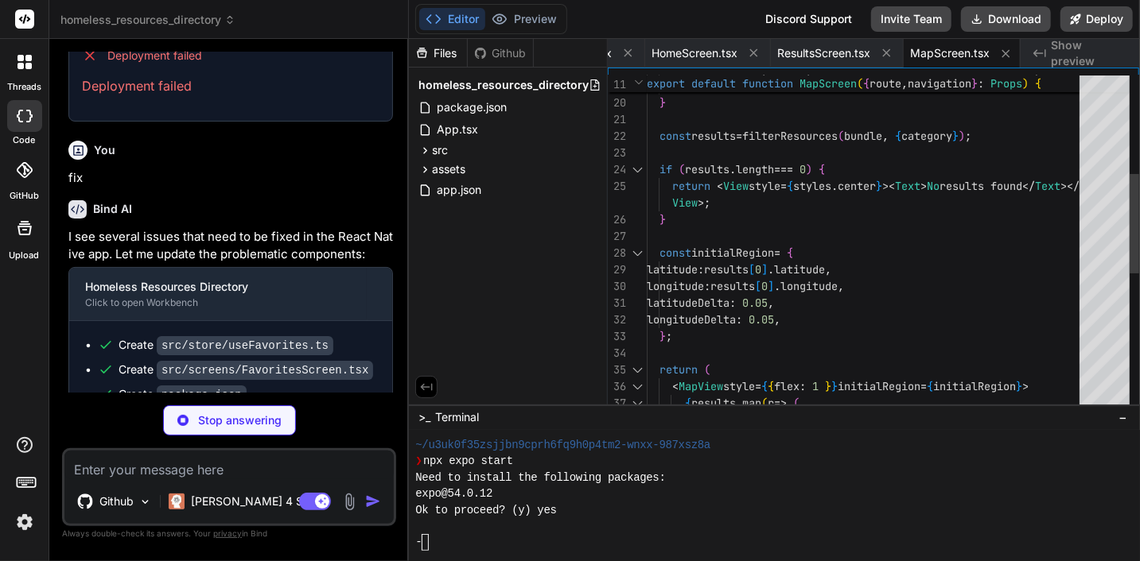
type textarea "x"
type textarea "const { getDefaultConfig } = require('expo/metro-config'); const config = getDe…"
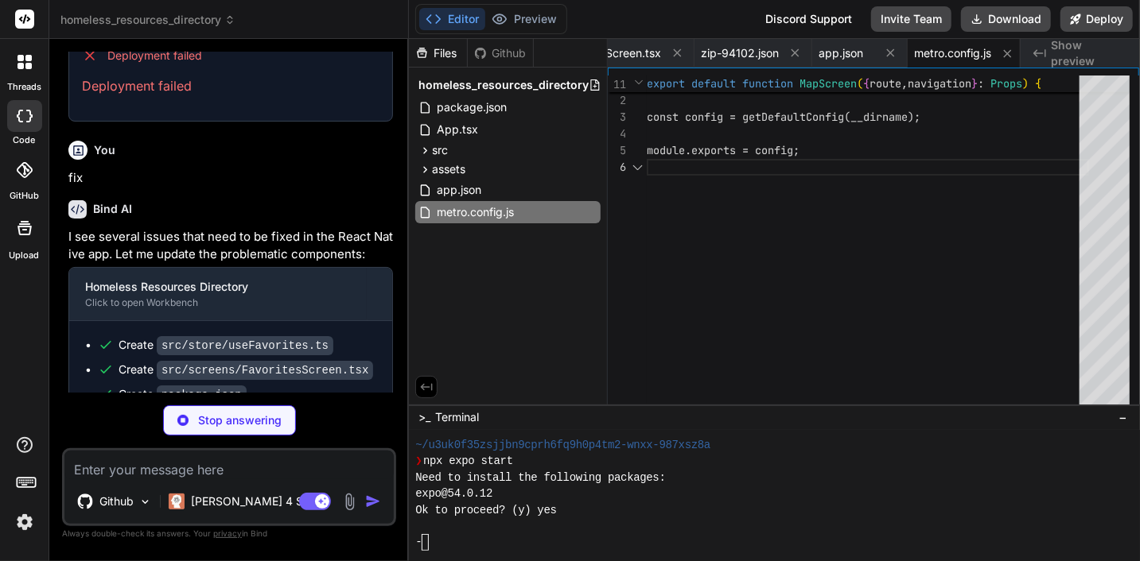
type textarea "x"
type textarea "module.exports = function(api) { api.cache(true); return { presets: ['babel-pre…"
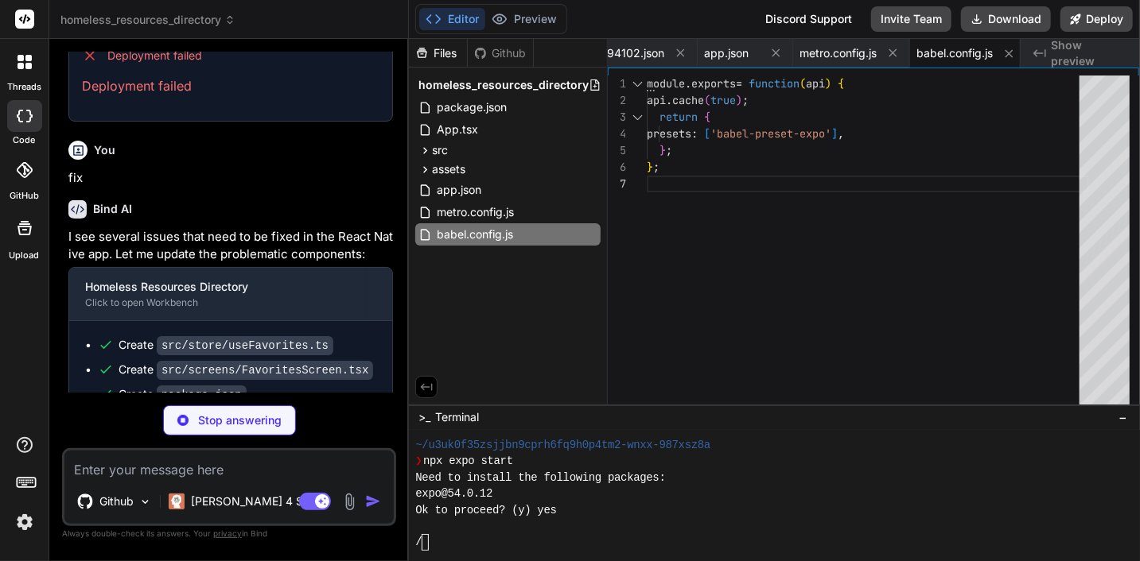
scroll to position [15256, 0]
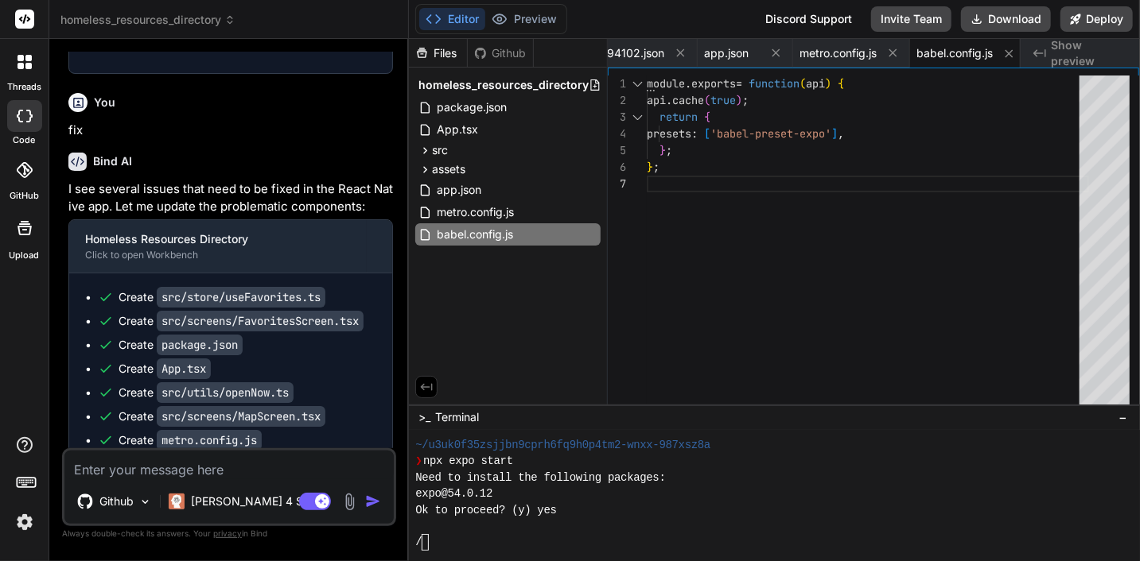
type textarea "x"
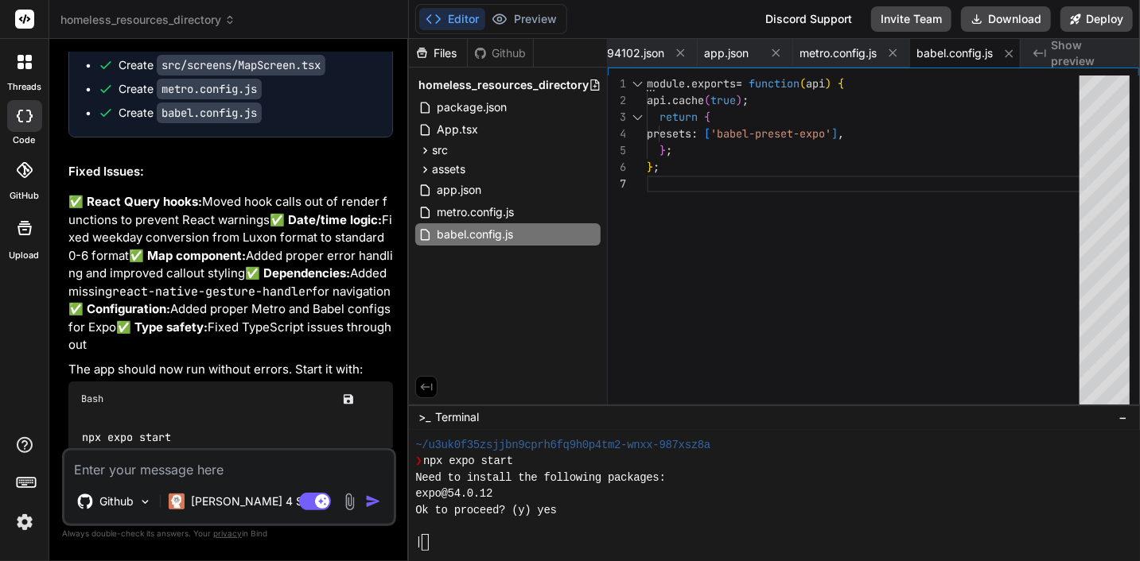
scroll to position [15315, 0]
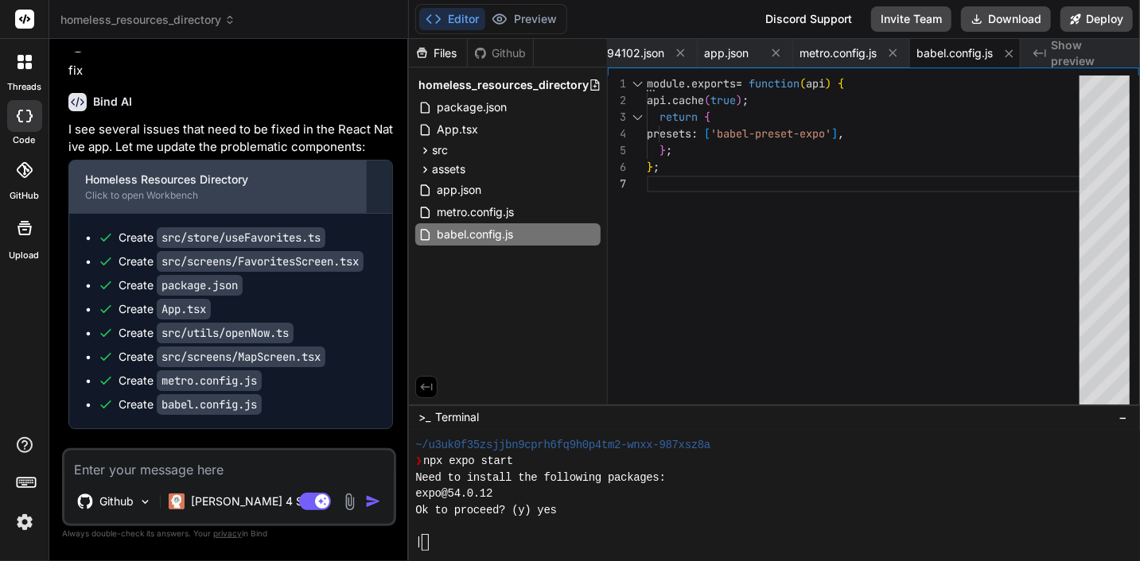
click at [239, 202] on div "Click to open Workbench" at bounding box center [218, 195] width 266 height 13
click at [139, 202] on div "Click to open Workbench" at bounding box center [218, 195] width 266 height 13
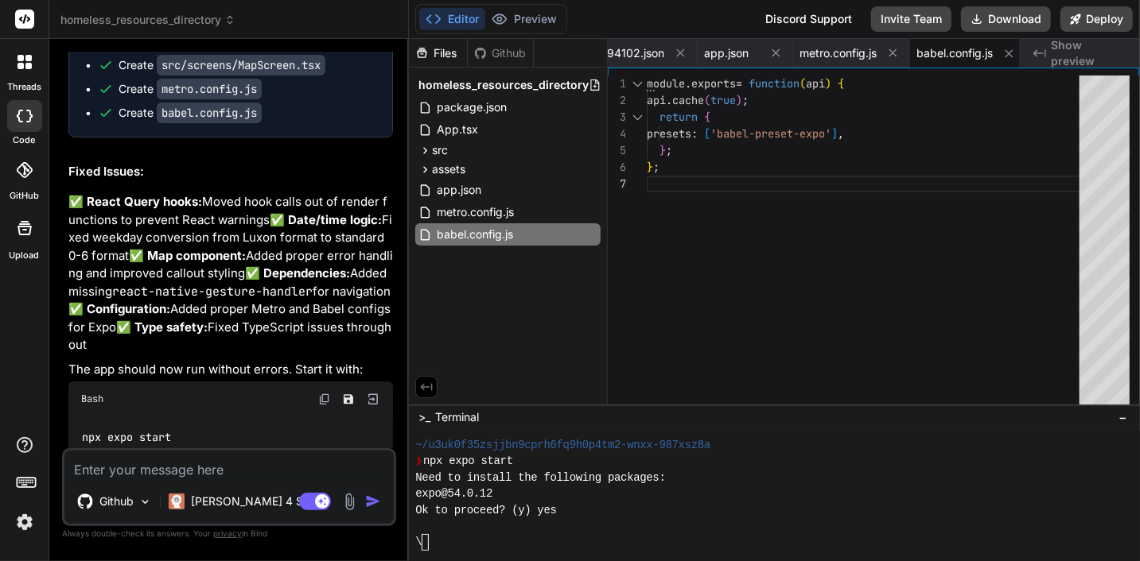
scroll to position [15898, 0]
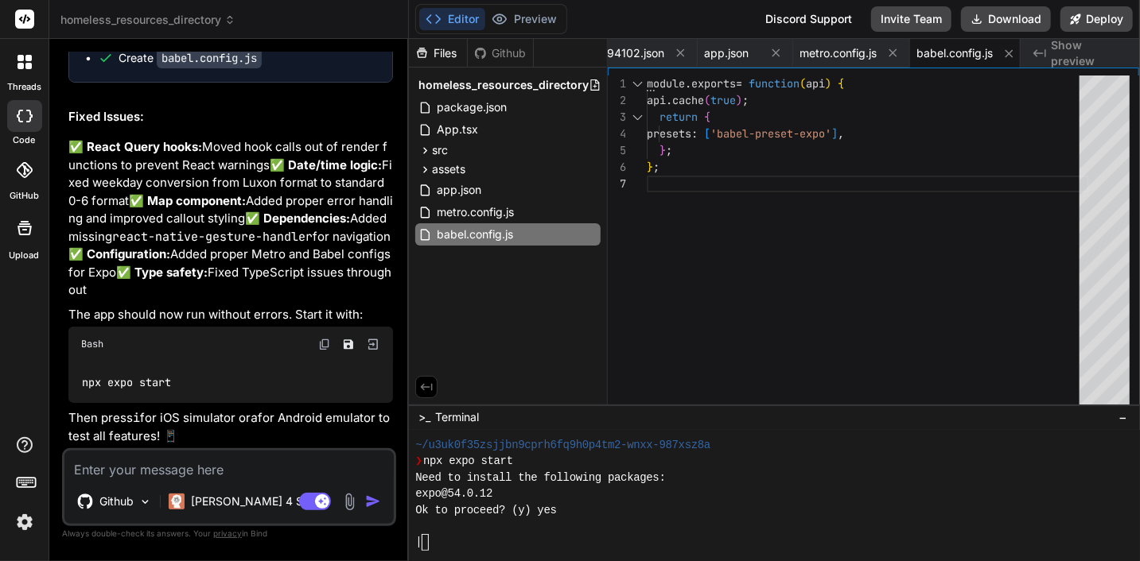
click at [169, 470] on textarea at bounding box center [228, 465] width 329 height 29
type textarea "c"
type textarea "x"
type textarea "cr"
type textarea "x"
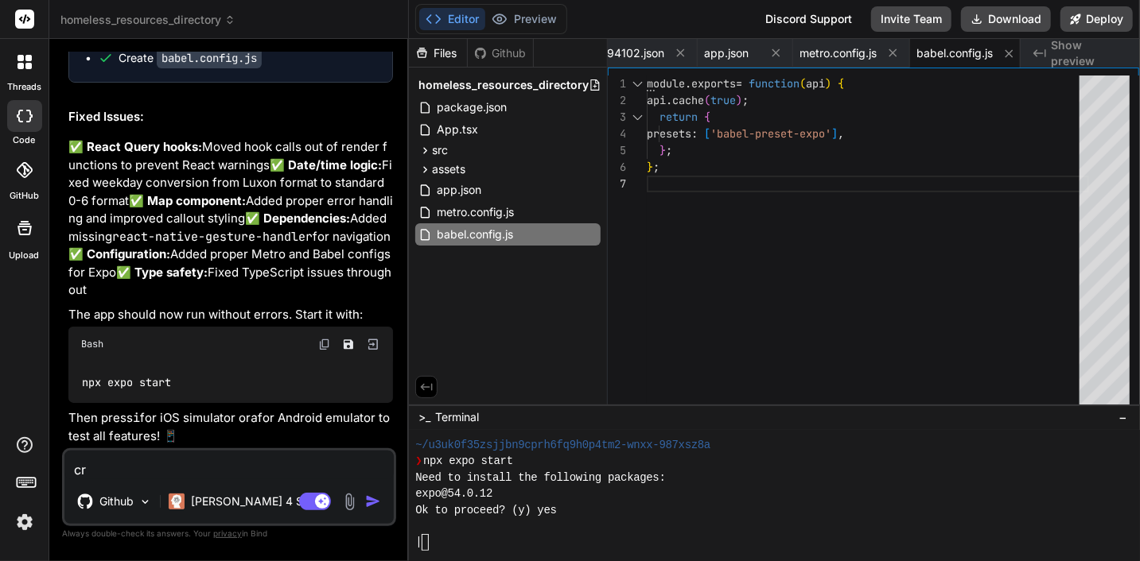
type textarea "cre"
type textarea "x"
type textarea "crea"
type textarea "x"
type textarea "creat"
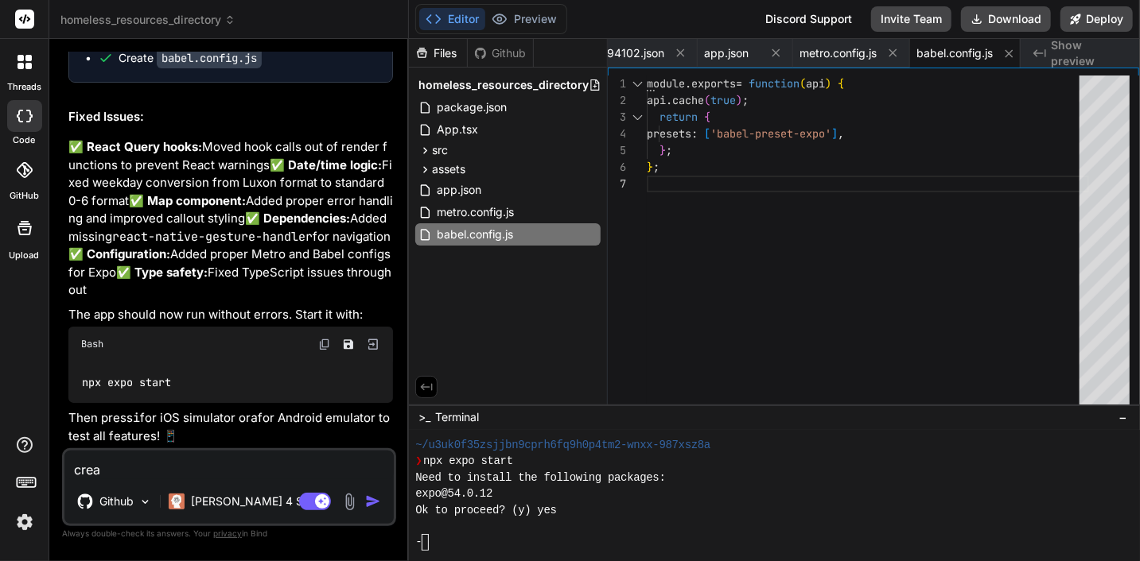
type textarea "x"
type textarea "create"
type textarea "x"
type textarea "create"
type textarea "x"
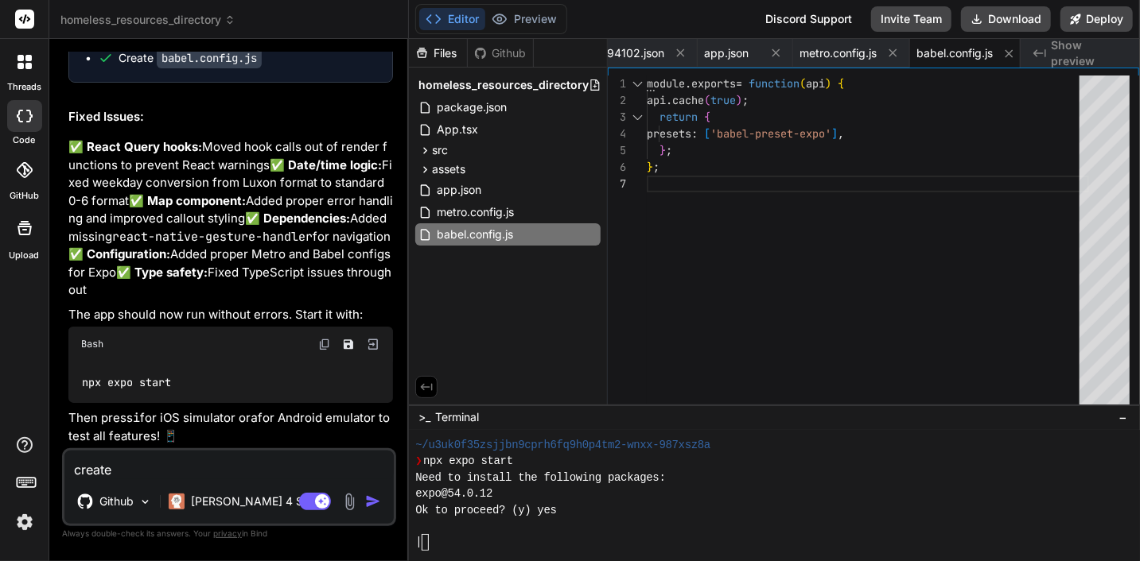
type textarea "create l"
type textarea "x"
type textarea "create li"
type textarea "x"
type textarea "create lin"
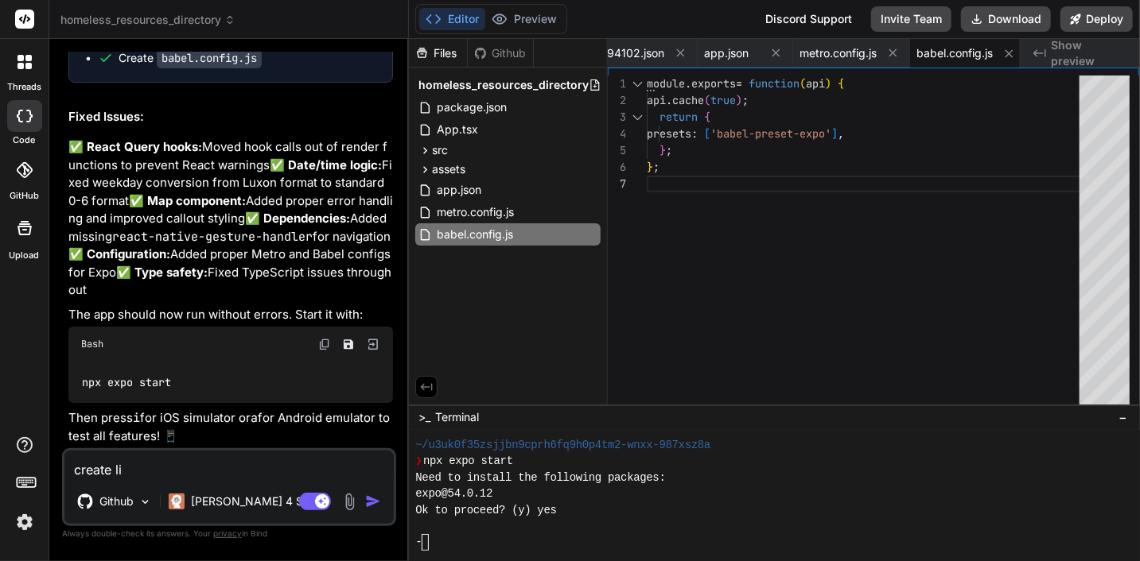
type textarea "x"
type textarea "create link"
type textarea "x"
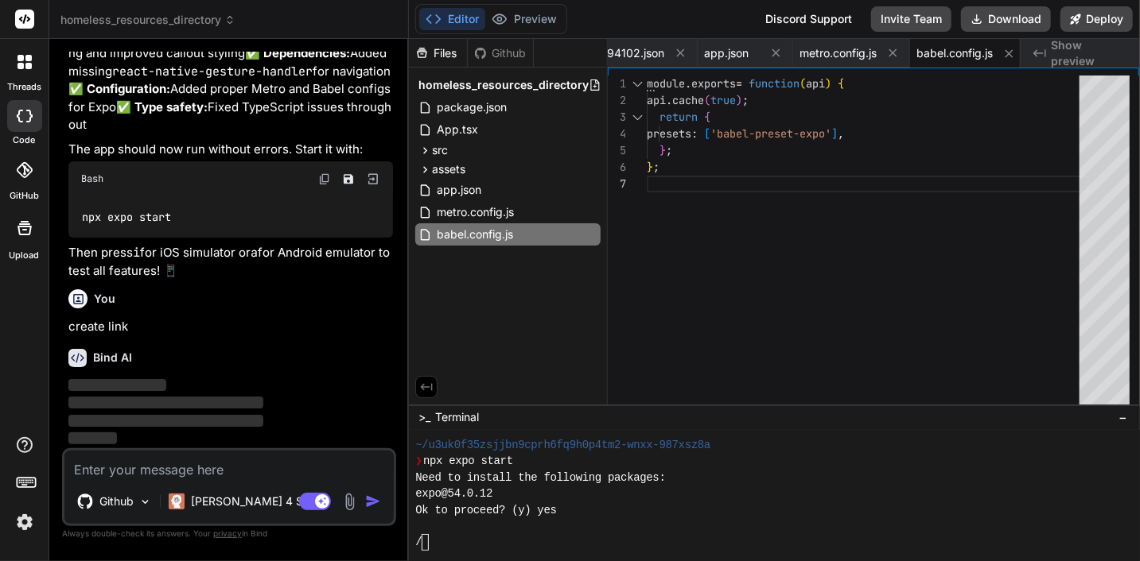
scroll to position [16064, 0]
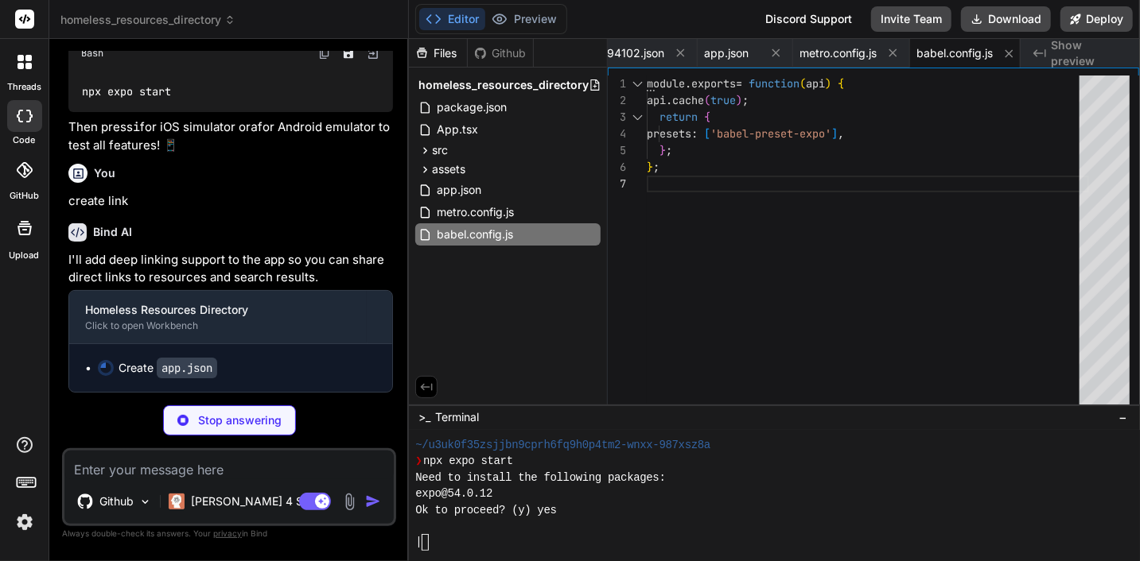
type textarea "x"
type textarea "} } }"
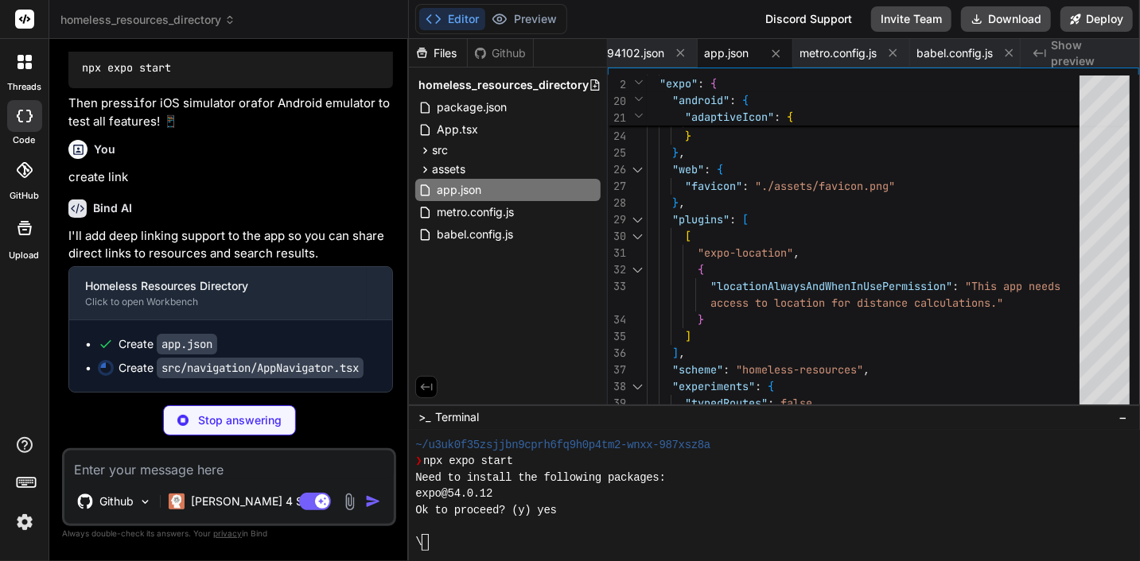
type textarea "x"
type textarea "}"
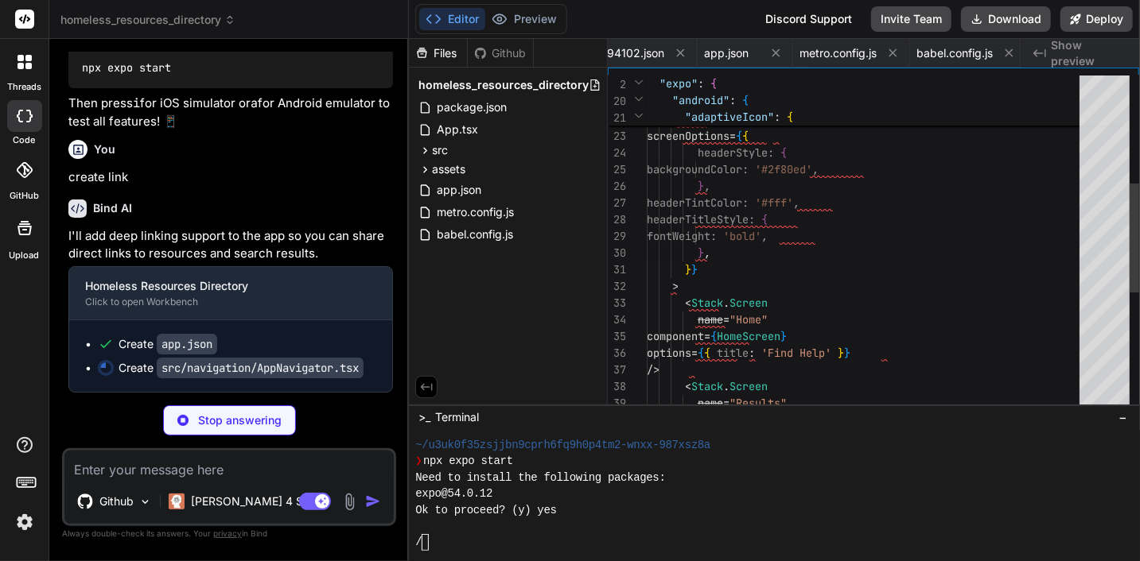
scroll to position [0, 1105]
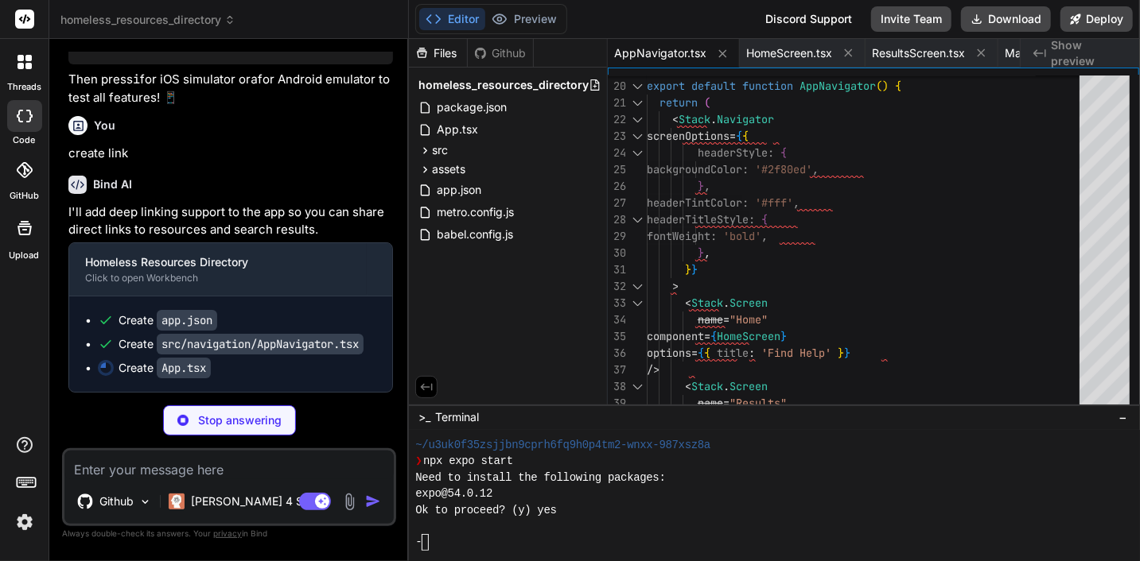
type textarea "x"
type textarea "); }"
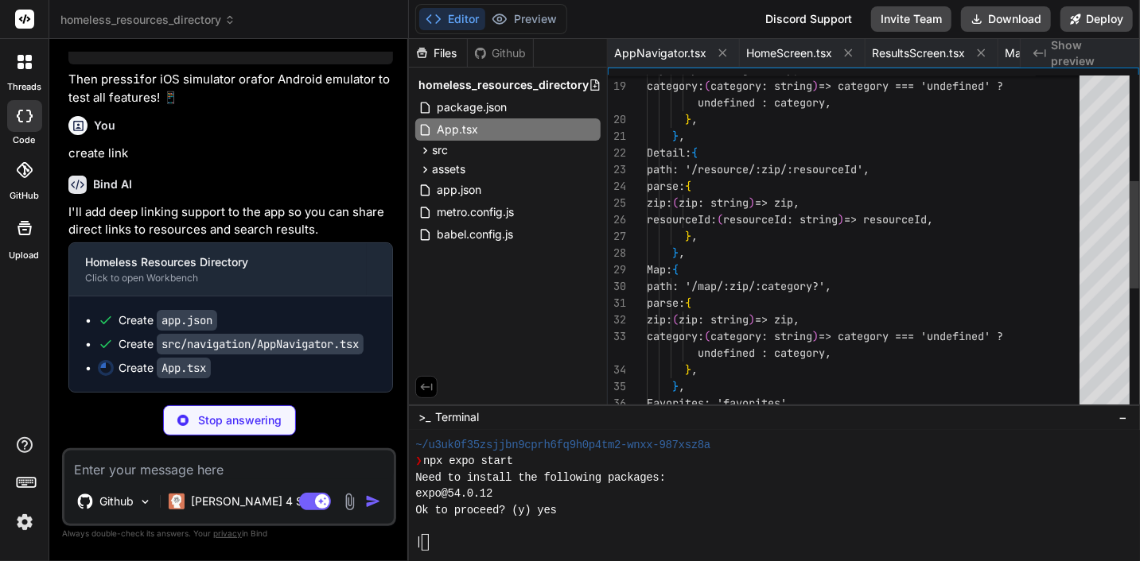
scroll to position [0, 108]
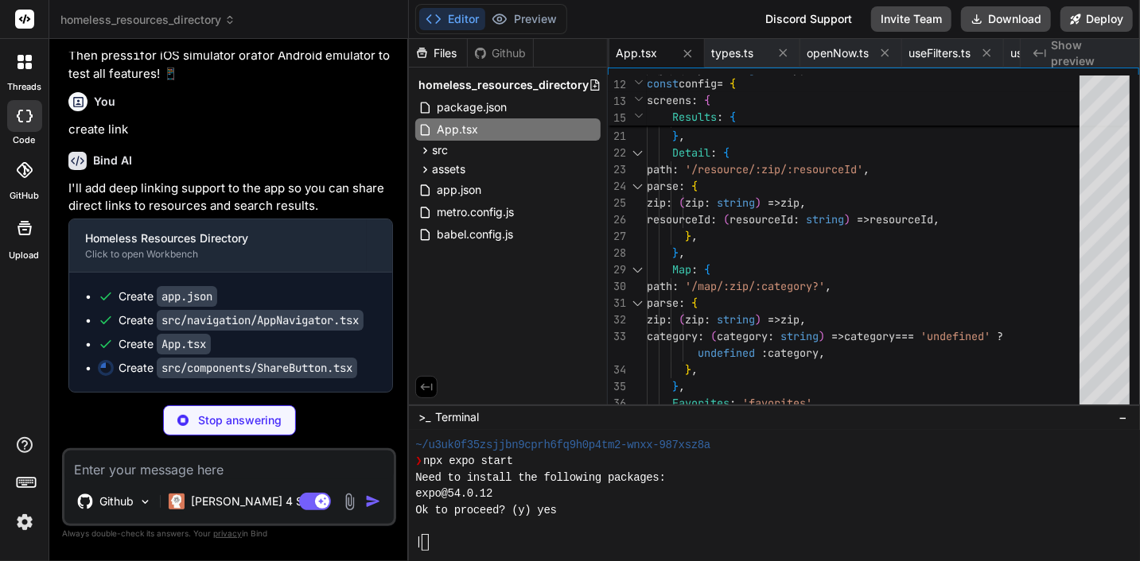
type textarea "x"
type textarea "}, shareBtnText: { color: '#2f80ed', fontWeight: '600', fontSize: 12, }, });"
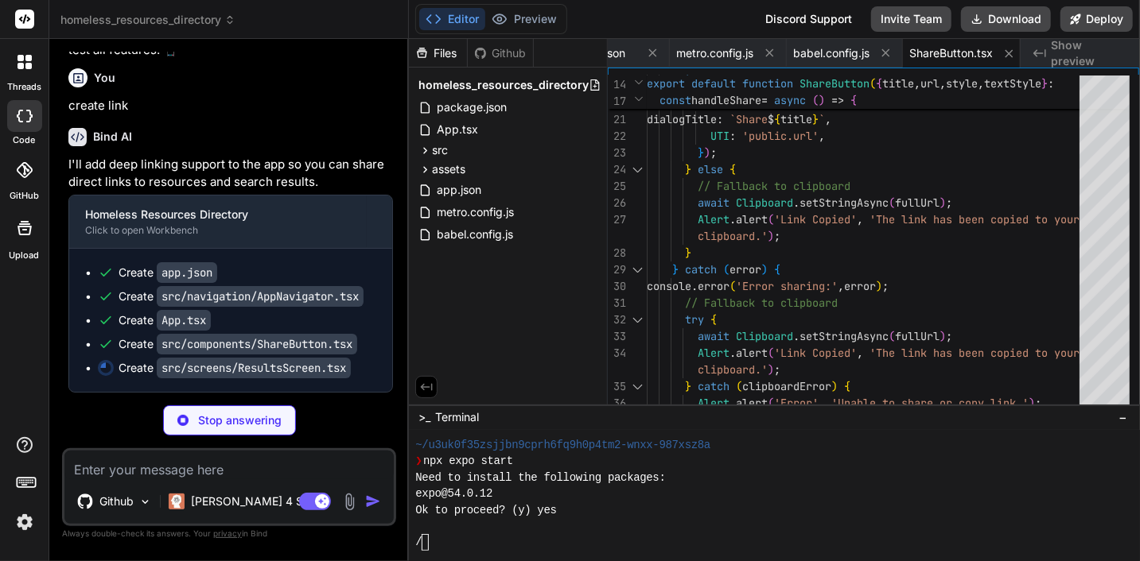
type textarea "x"
type textarea "'#2f80ed', padding: 10, borderRadius: 12 }, mapBtnText: { color: '#2f80ed', fon…"
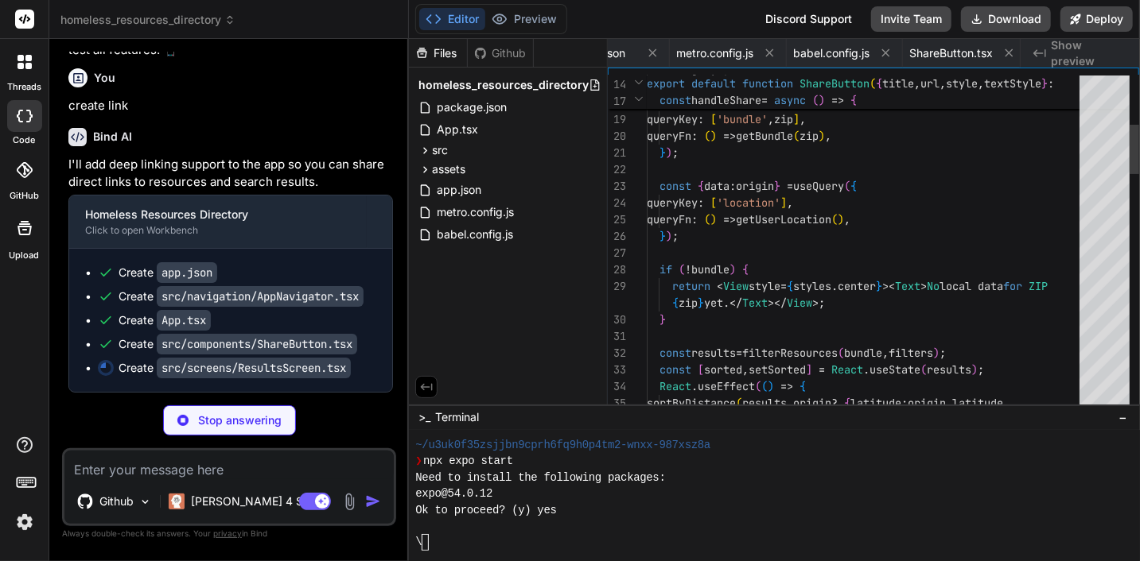
scroll to position [0, 1360]
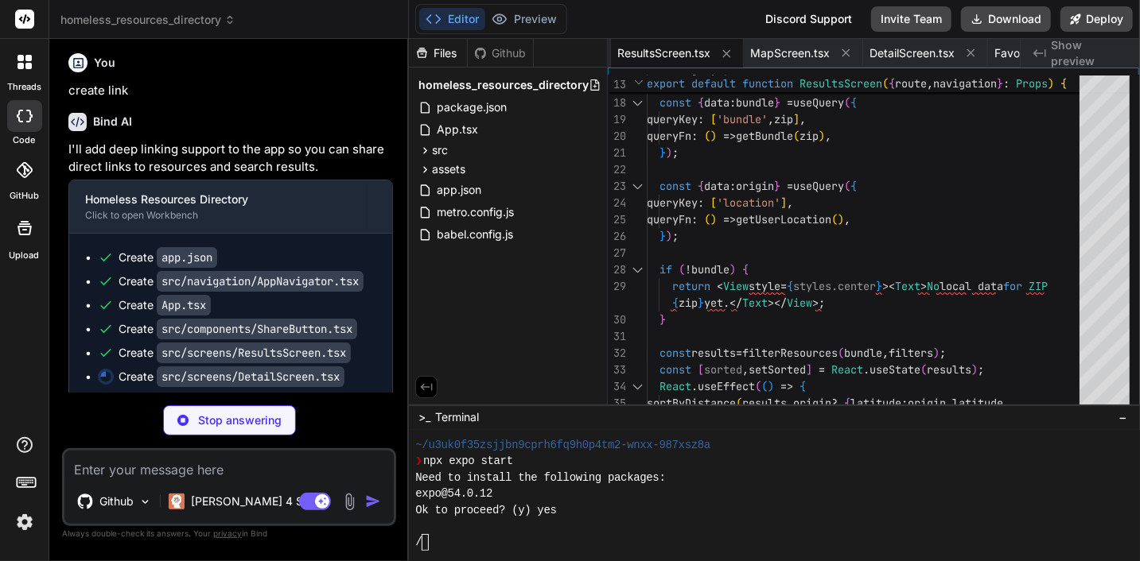
type textarea "x"
type textarea "section: { marginTop: 16, marginBottom: 8, fontWeight: '700', fontSize: 16 }, h…"
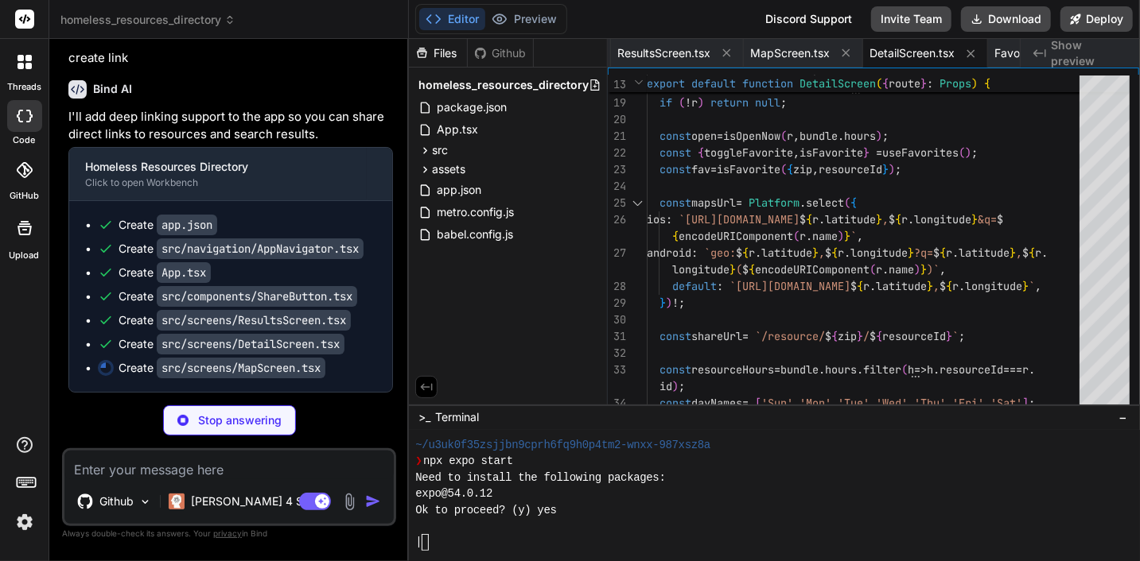
scroll to position [16336, 0]
type textarea "x"
type textarea "padding: 20 } });"
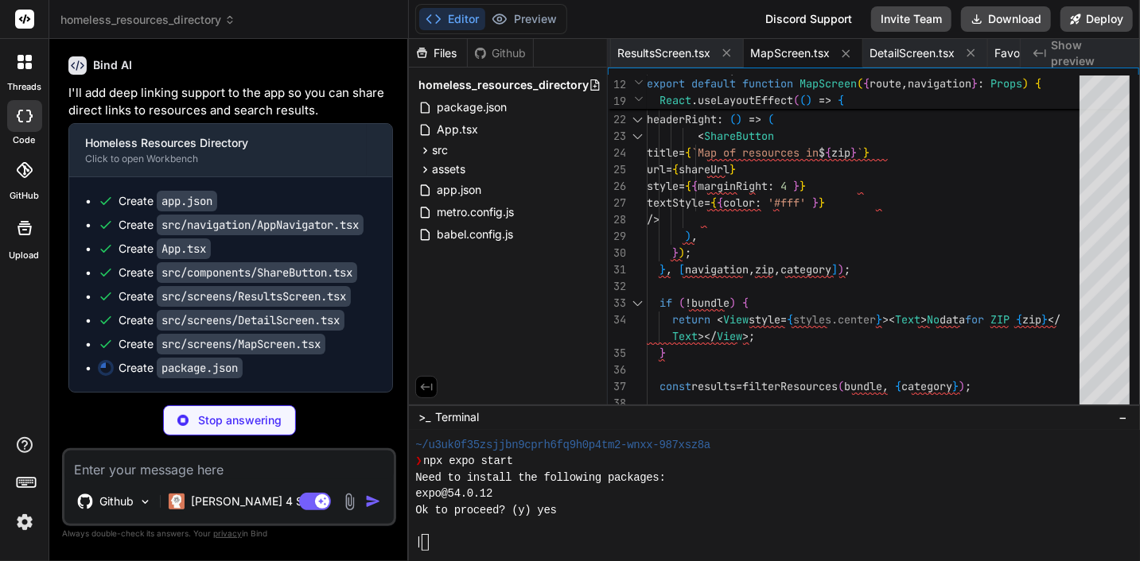
type textarea "x"
type textarea ""devDependencies": { "@babel/core": "^7.20.0", "@types/react": "~[DATE]", "type…"
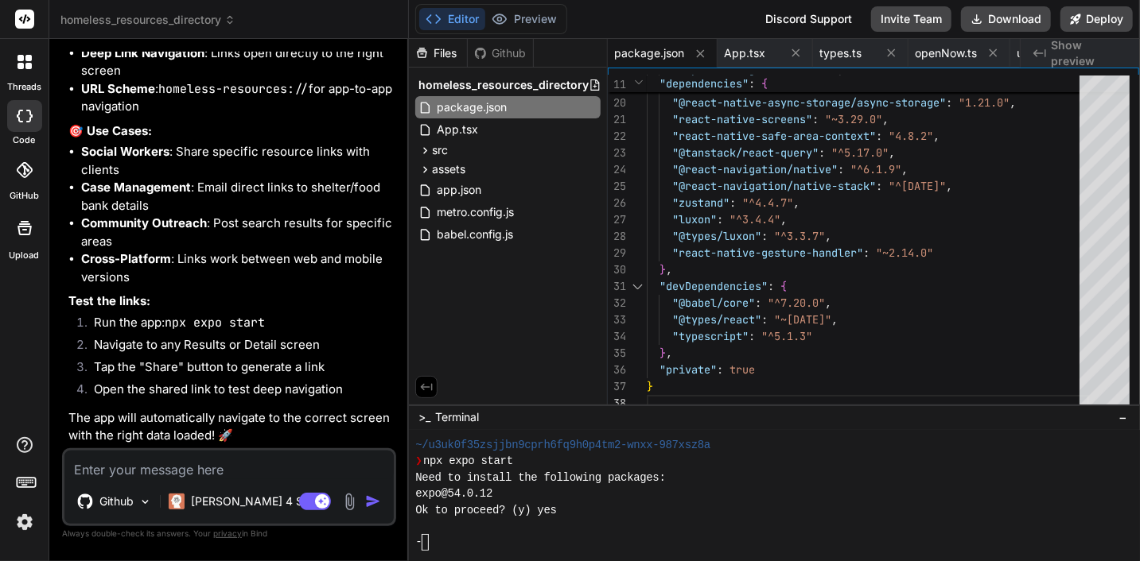
scroll to position [17070, 0]
click at [1099, 19] on button "Deploy" at bounding box center [1096, 18] width 72 height 25
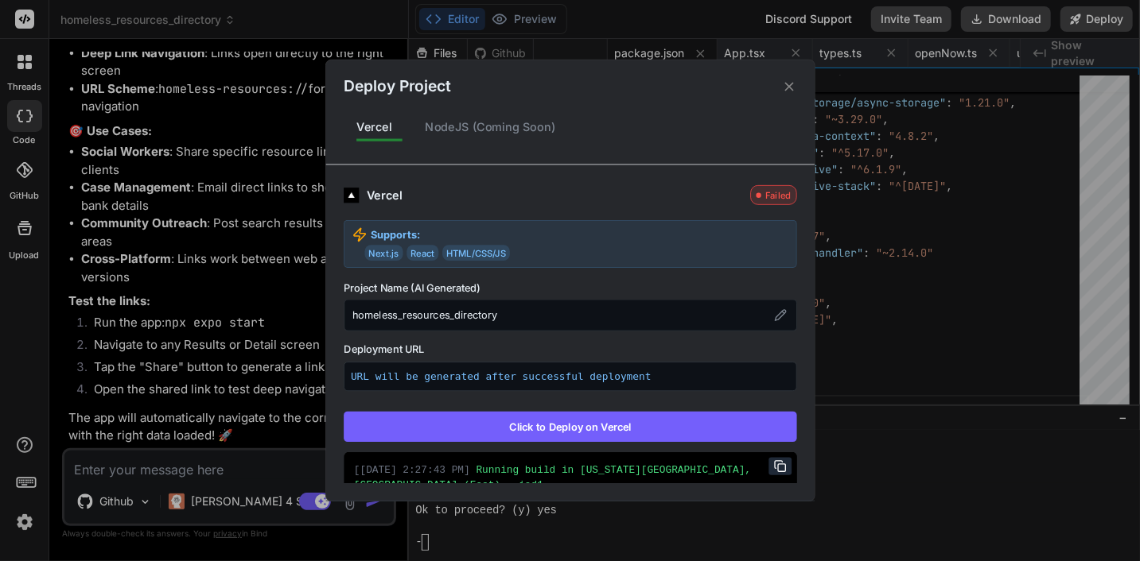
click at [581, 433] on button "Click to Deploy on Vercel" at bounding box center [570, 427] width 453 height 30
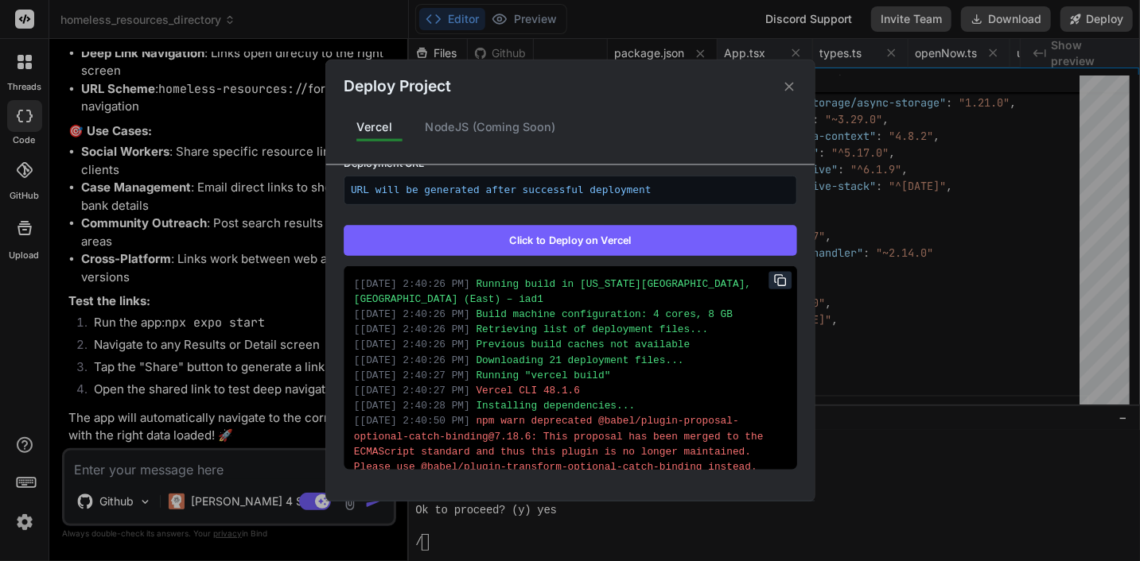
type textarea "x"
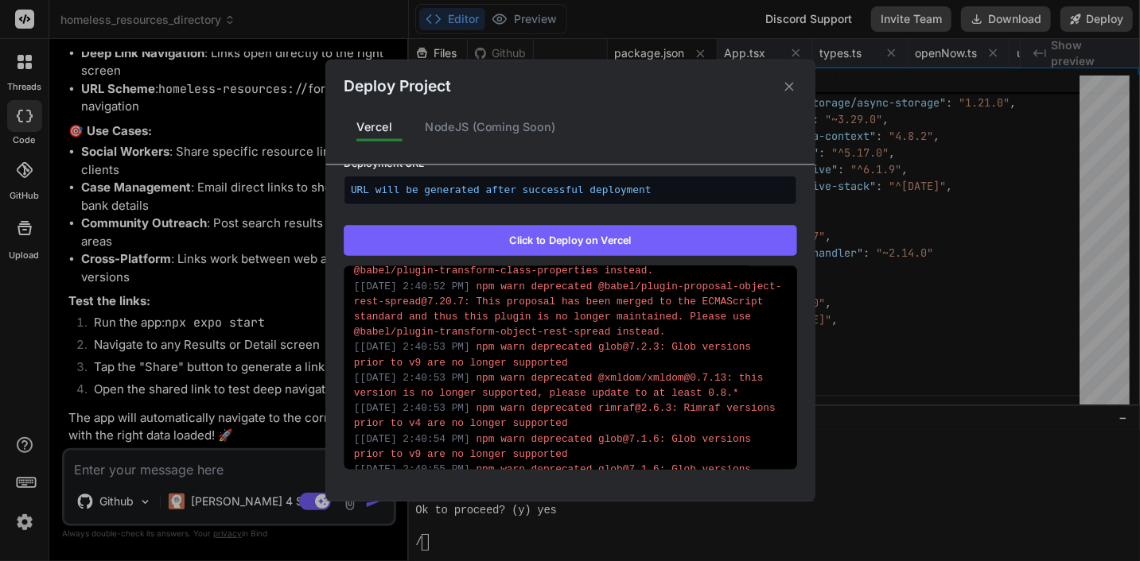
scroll to position [1260, 0]
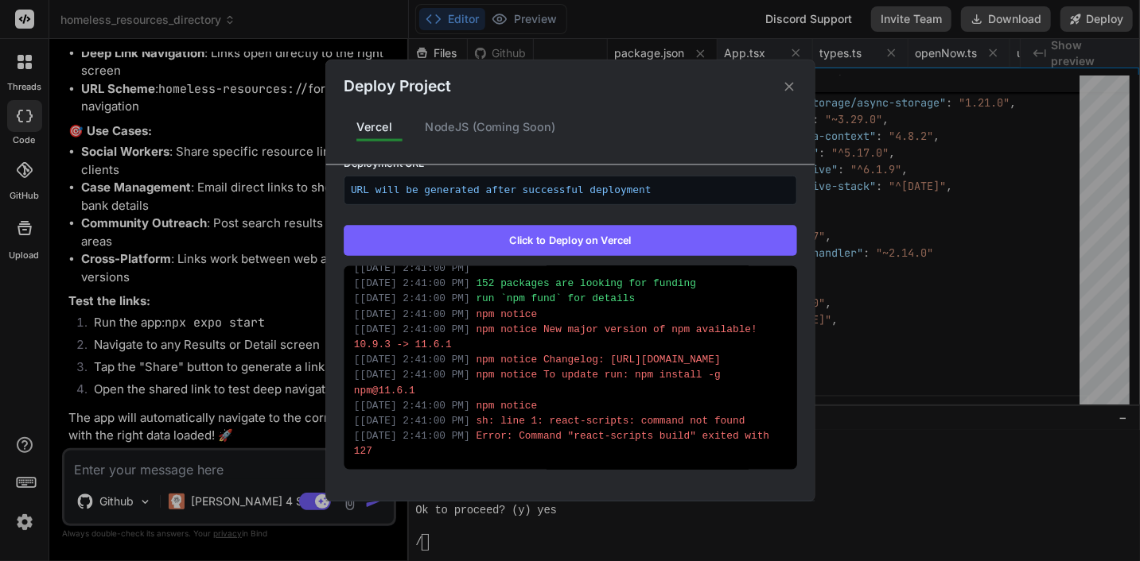
click at [166, 467] on div "Deploy Project Vercel NodeJS (Coming Soon) Vercel Failed Supports: Next.js Reac…" at bounding box center [570, 280] width 1140 height 561
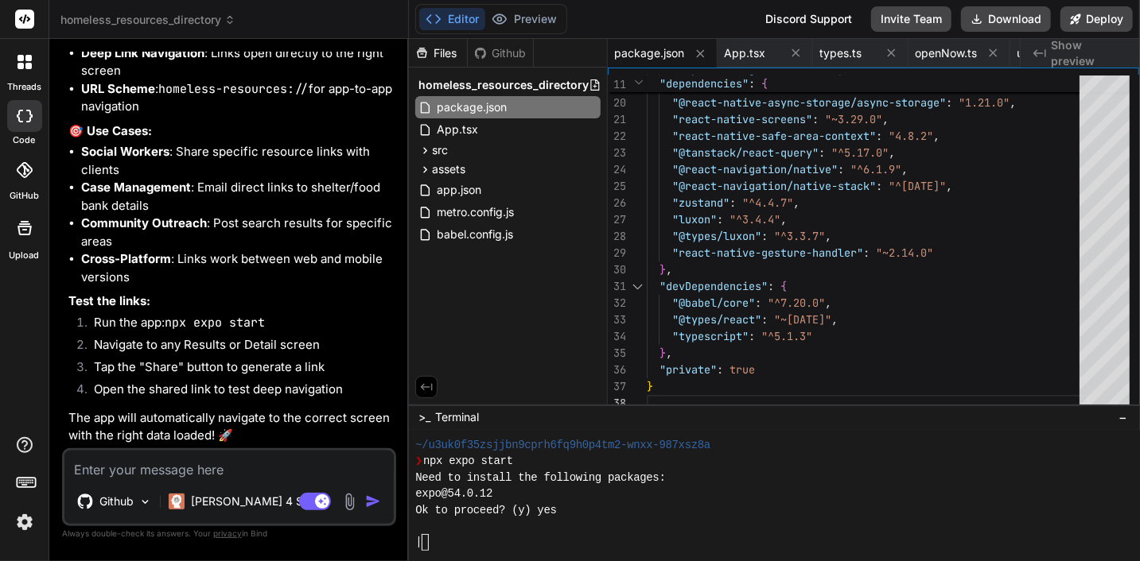
click at [167, 461] on textarea at bounding box center [228, 465] width 329 height 29
click at [243, 468] on textarea at bounding box center [228, 465] width 329 height 29
click at [499, 49] on div "Github" at bounding box center [500, 53] width 65 height 16
click at [442, 51] on div "Files" at bounding box center [438, 53] width 58 height 16
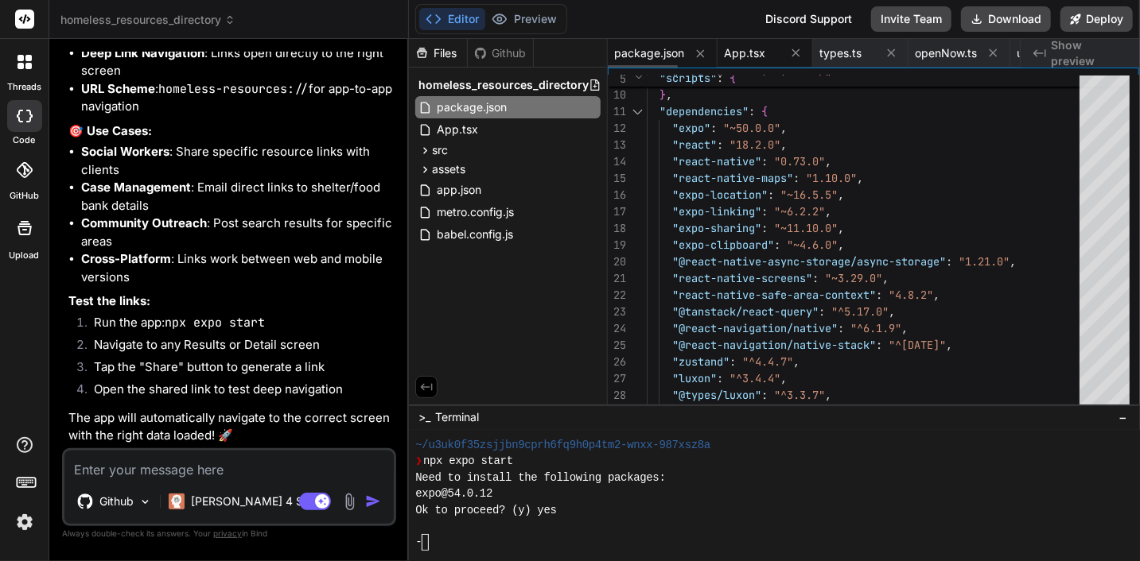
click at [748, 50] on span "App.tsx" at bounding box center [744, 53] width 41 height 16
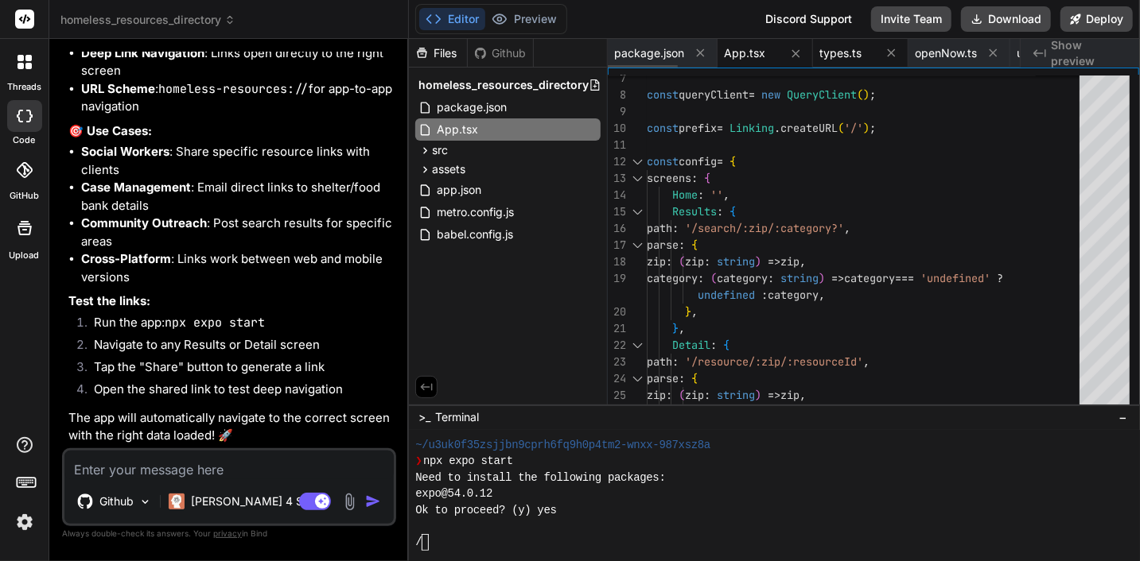
click at [841, 55] on span "types.ts" at bounding box center [840, 53] width 42 height 16
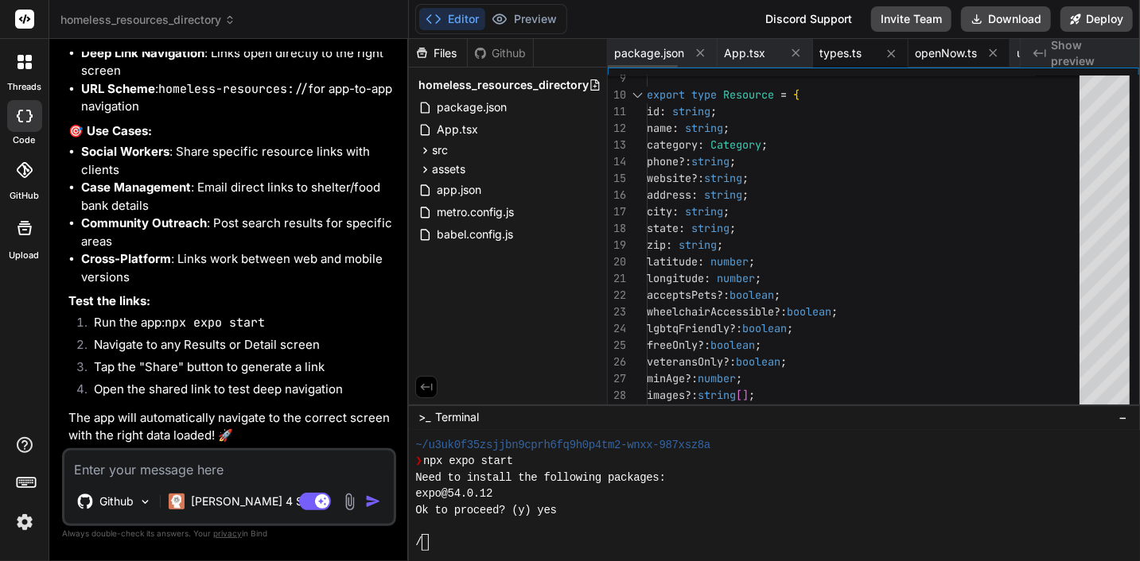
click at [925, 54] on span "openNow.ts" at bounding box center [946, 53] width 62 height 16
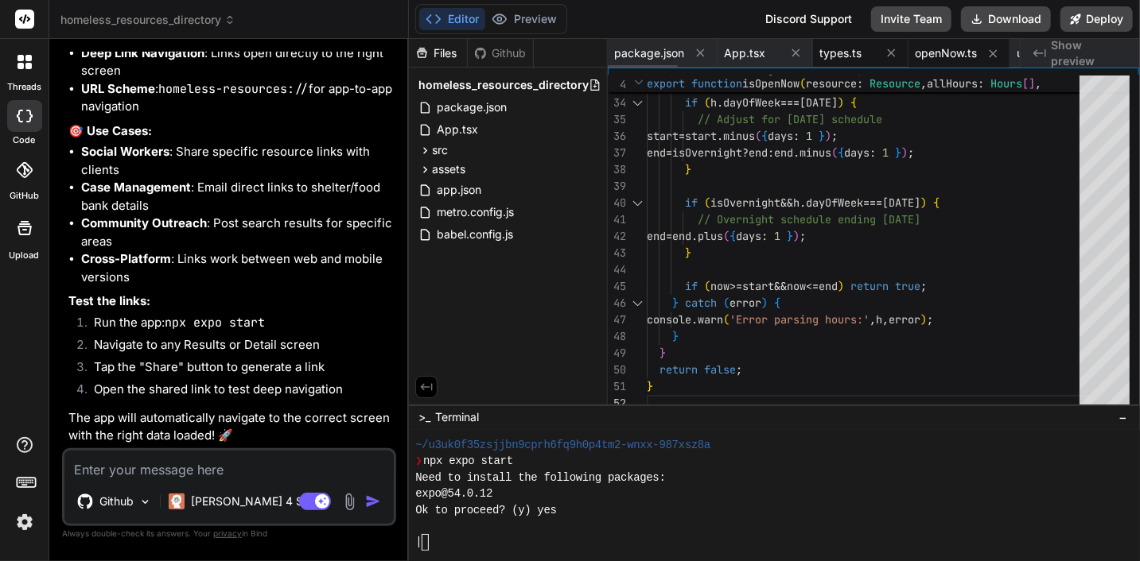
click at [840, 56] on span "types.ts" at bounding box center [840, 53] width 42 height 16
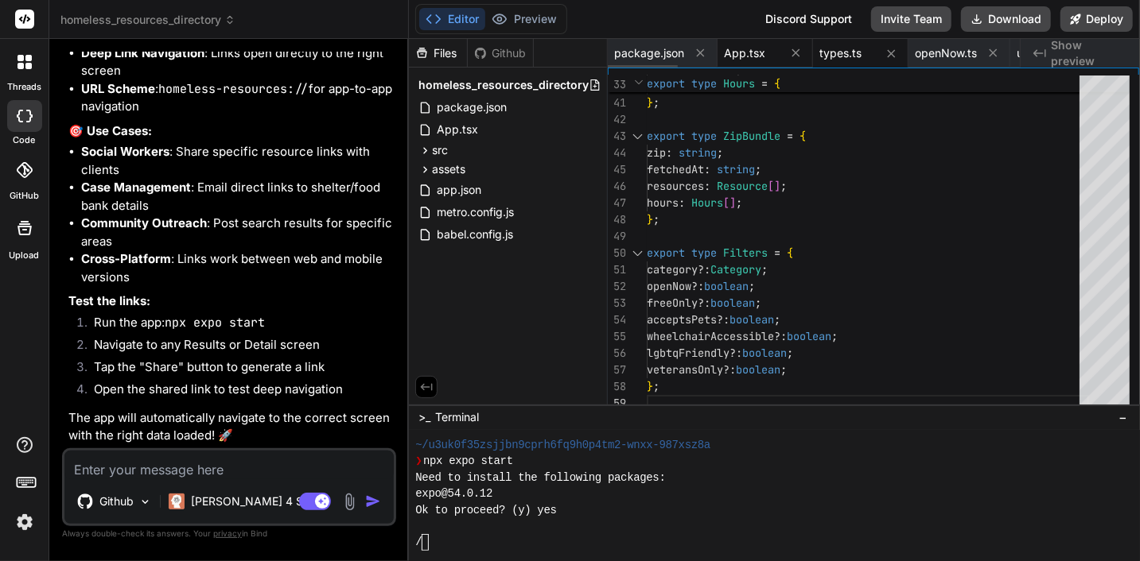
click at [741, 52] on span "App.tsx" at bounding box center [744, 53] width 41 height 16
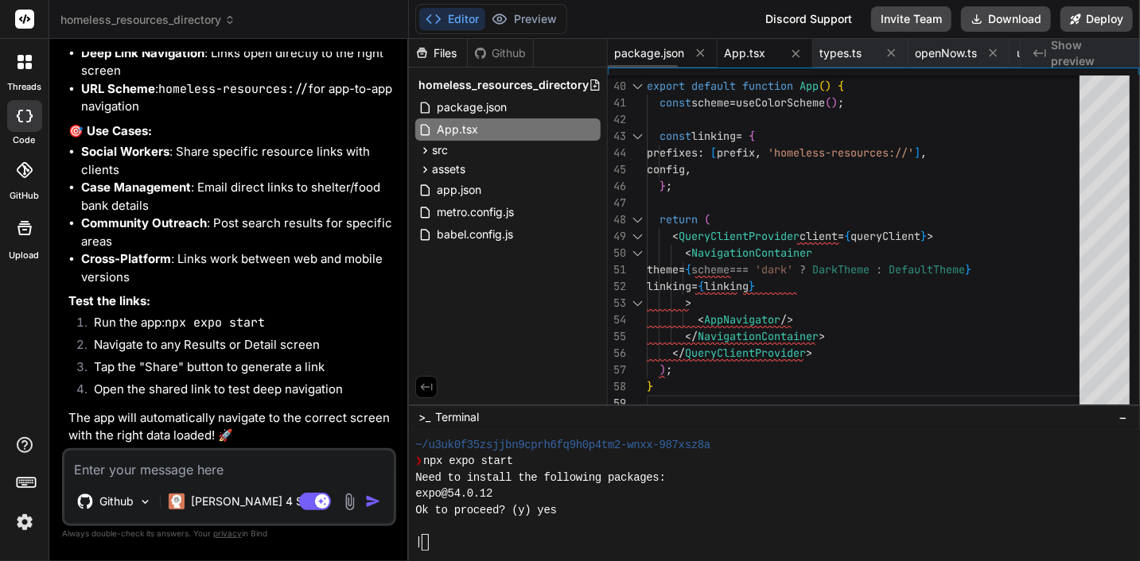
click at [665, 55] on span "package.json" at bounding box center [649, 53] width 70 height 16
type textarea ""devDependencies": { "@babel/core": "^7.20.0", "@types/react": "~[DATE]", "type…"
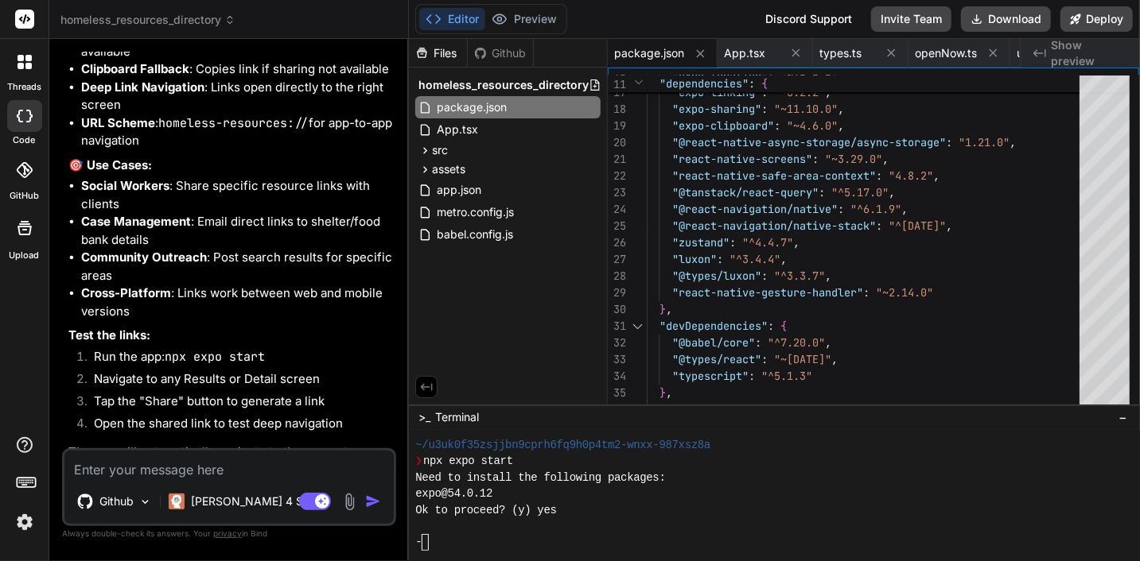
scroll to position [17070, 0]
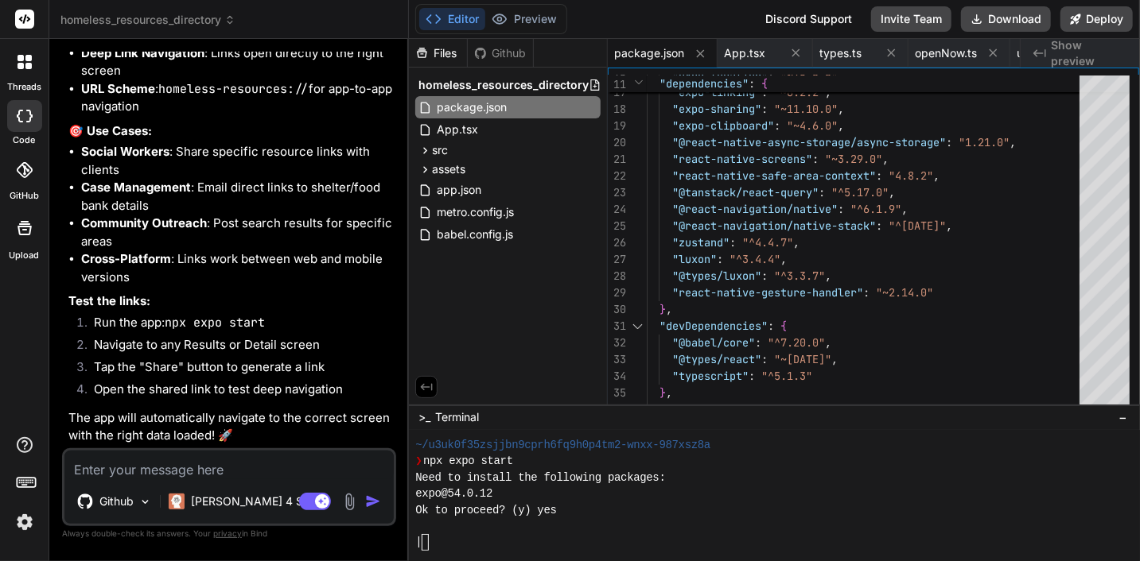
click at [246, 474] on textarea at bounding box center [228, 465] width 329 height 29
type textarea "f"
type textarea "x"
type textarea "fi"
type textarea "x"
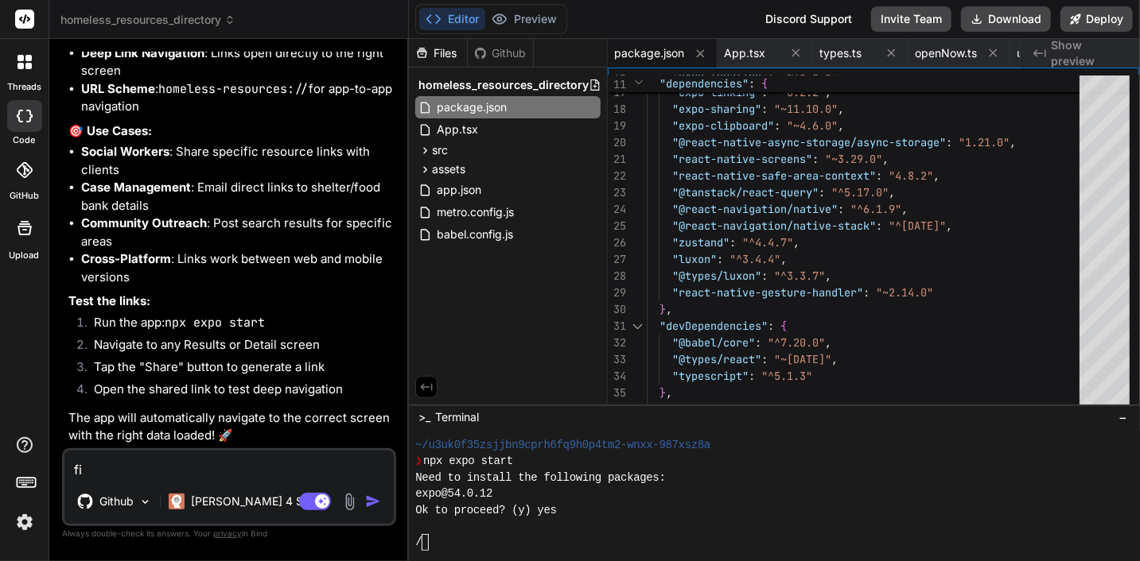
type textarea "fix"
type textarea "x"
type textarea "fix"
type textarea "x"
type textarea "fix c"
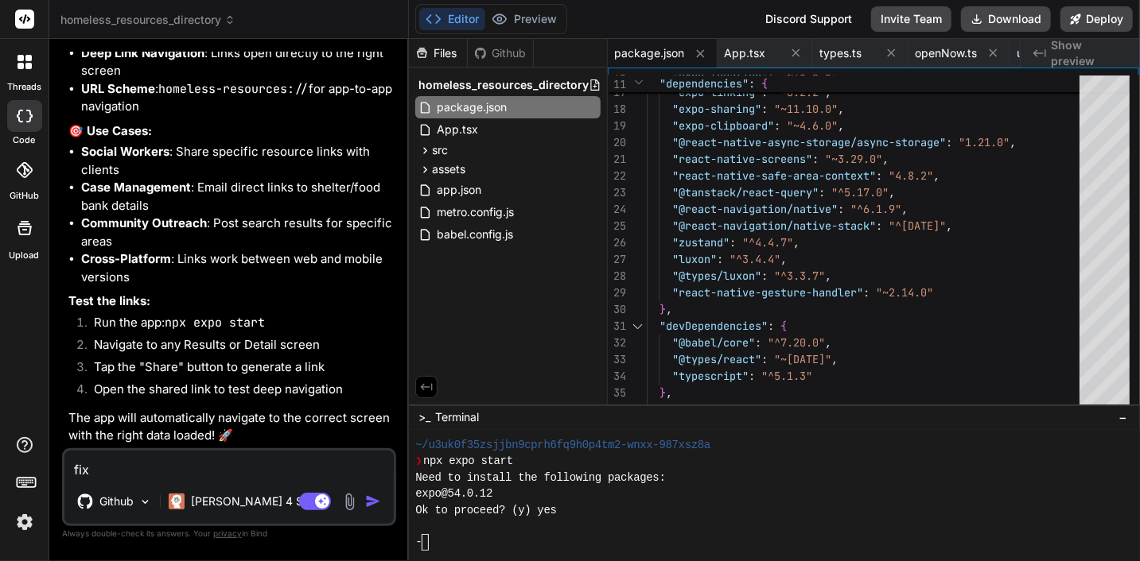
type textarea "x"
type textarea "fix co"
type textarea "x"
type textarea "fix cod"
type textarea "x"
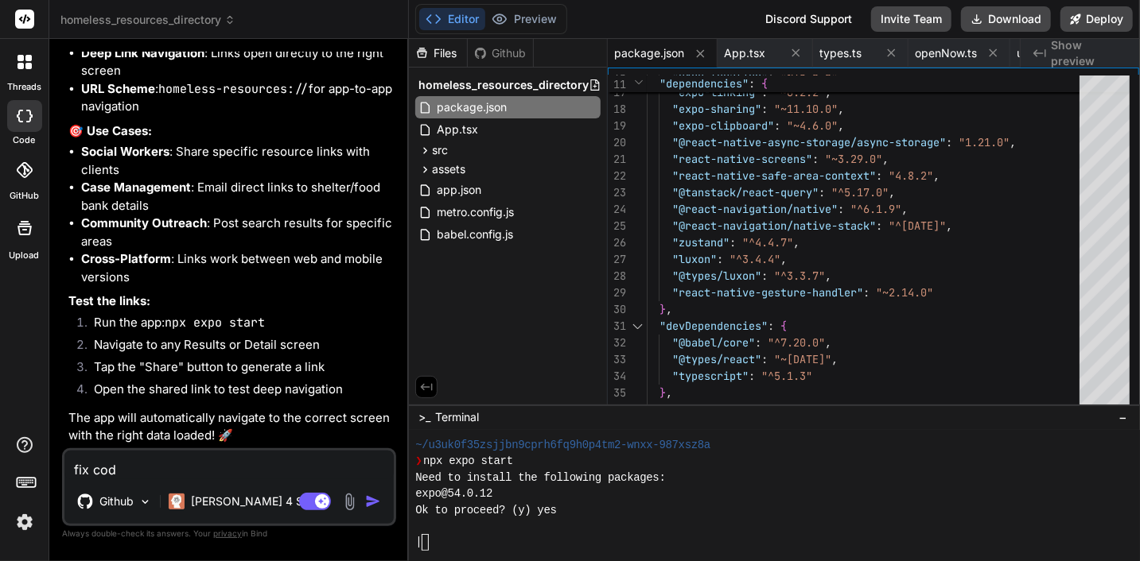
type textarea "fix code"
type textarea "x"
type textarea "fix code"
type textarea "x"
type textarea "fix code t"
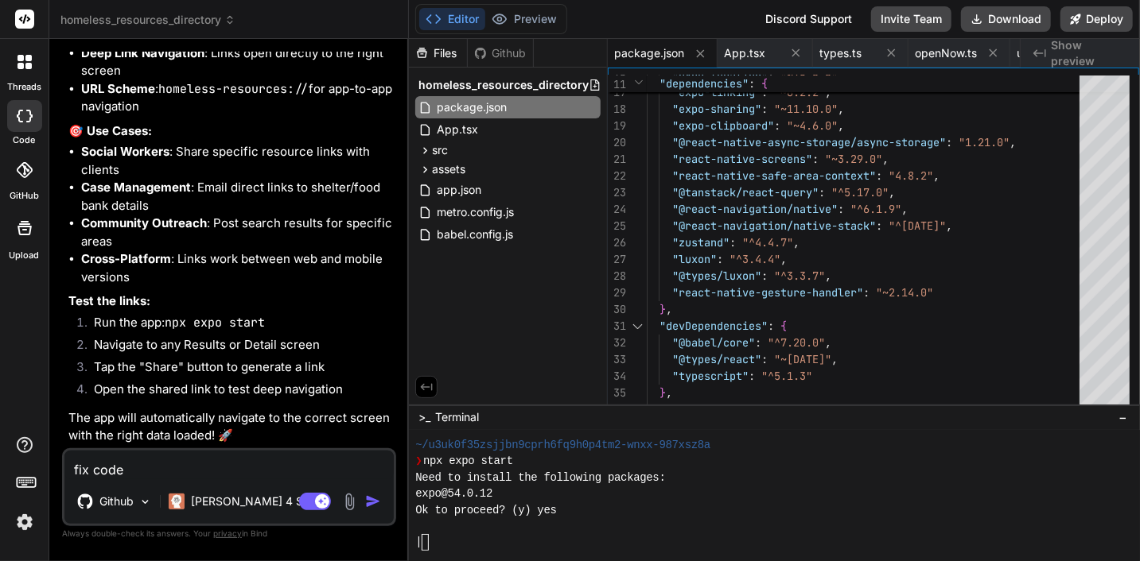
type textarea "x"
type textarea "fix code to"
type textarea "x"
type textarea "fix code to"
type textarea "x"
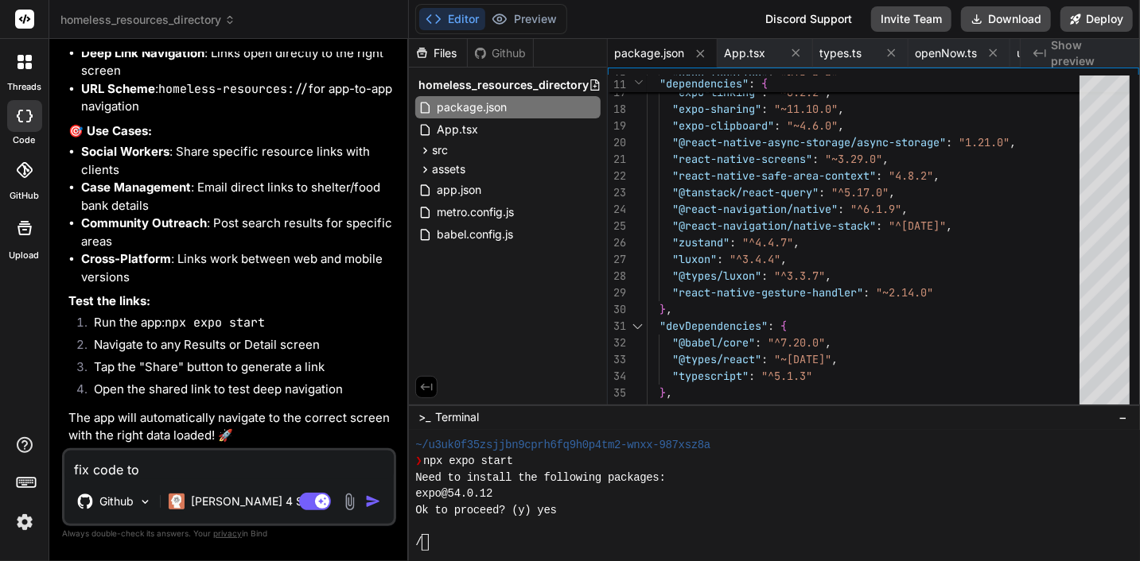
type textarea "fix code to o"
type textarea "x"
type textarea "fix code to op"
type textarea "x"
type textarea "fix code to ope"
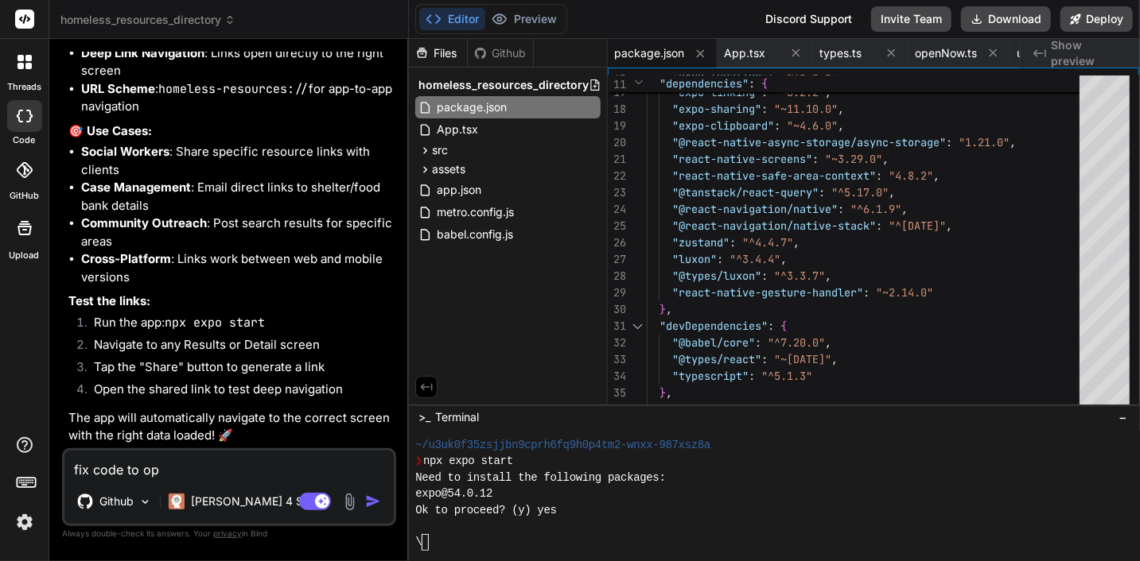
type textarea "x"
type textarea "fix code to open"
type textarea "x"
type textarea "fix code to open"
type textarea "x"
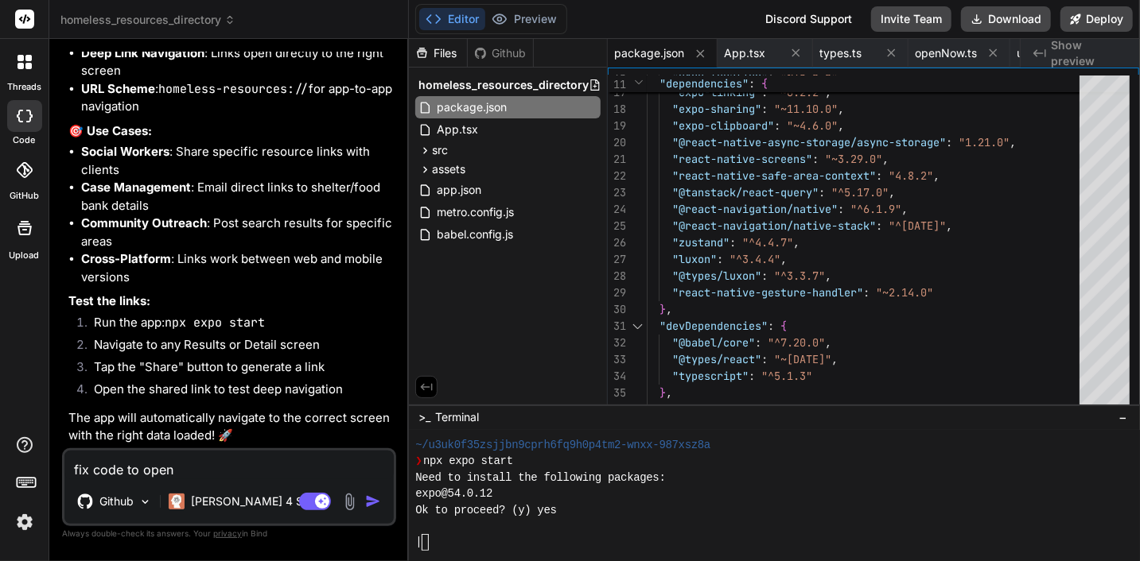
type textarea "fix code to open i"
type textarea "x"
type textarea "fix code to open in"
type textarea "x"
type textarea "fix code to open in"
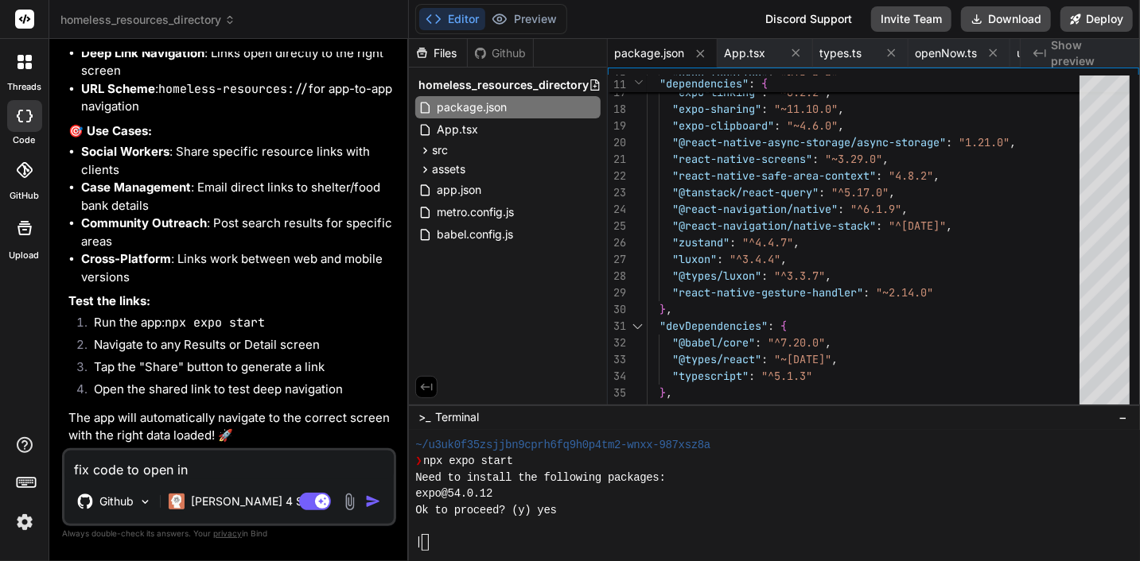
type textarea "x"
type textarea "fix code to open in v"
type textarea "x"
type textarea "fix code to open in ve"
type textarea "x"
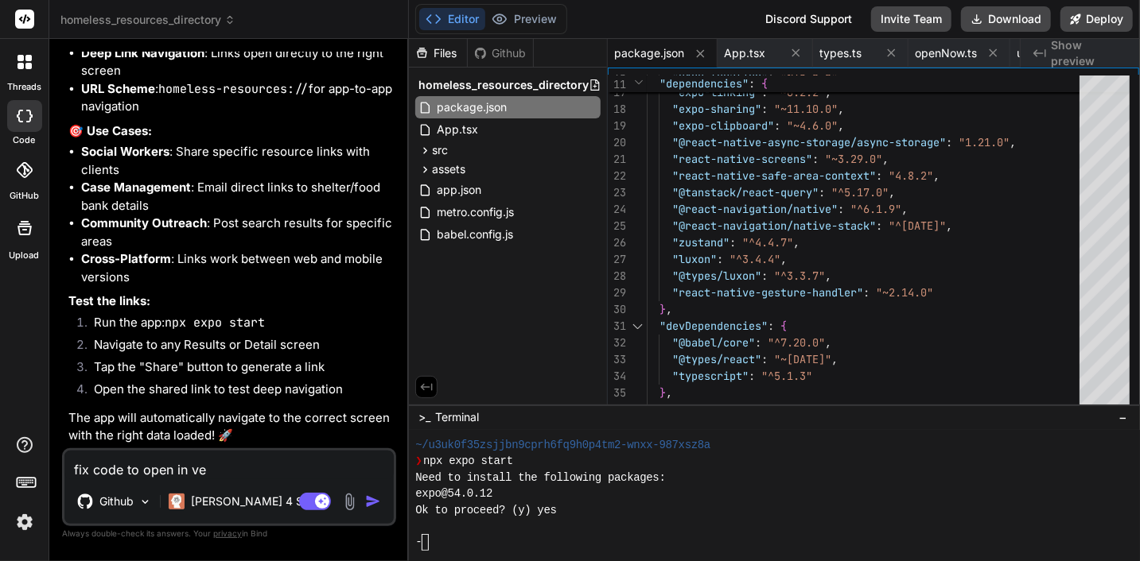
type textarea "fix code to open in ver"
type textarea "x"
type textarea "fix code to open in verc"
type textarea "x"
type textarea "fix code to open in verce"
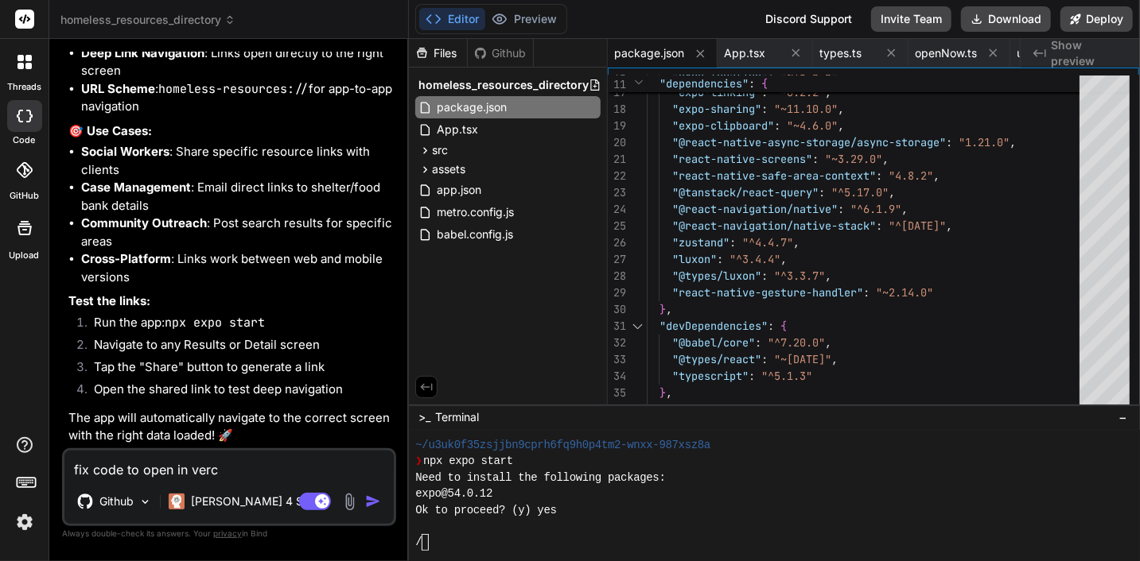
type textarea "x"
type textarea "fix code to open in vercel"
type textarea "x"
type textarea "fix code to open in vercel"
drag, startPoint x: 215, startPoint y: 473, endPoint x: 378, endPoint y: 510, distance: 167.1
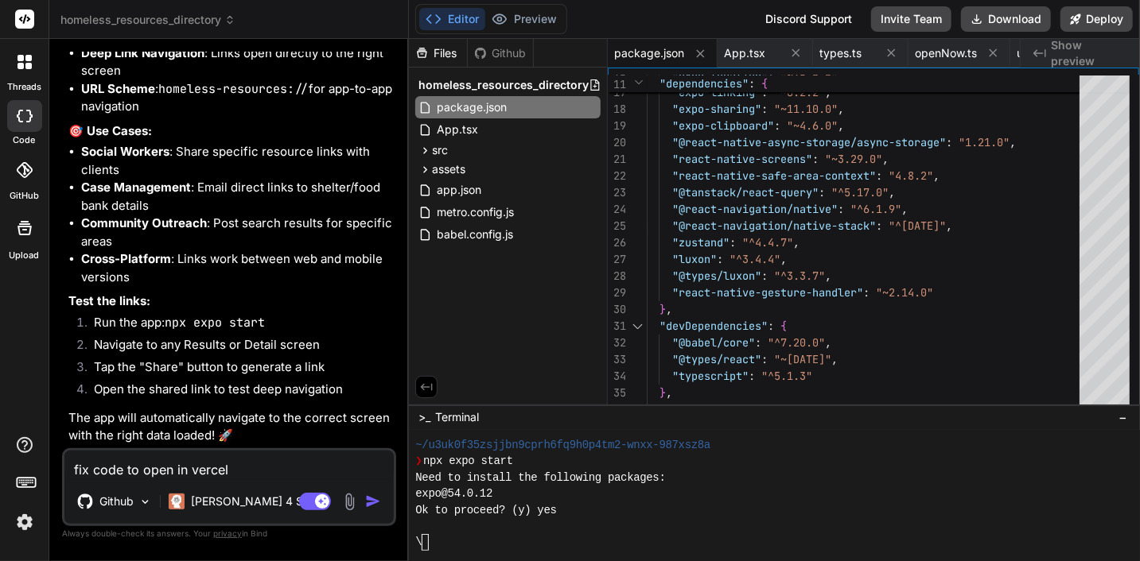
click at [378, 510] on img "button" at bounding box center [373, 502] width 16 height 16
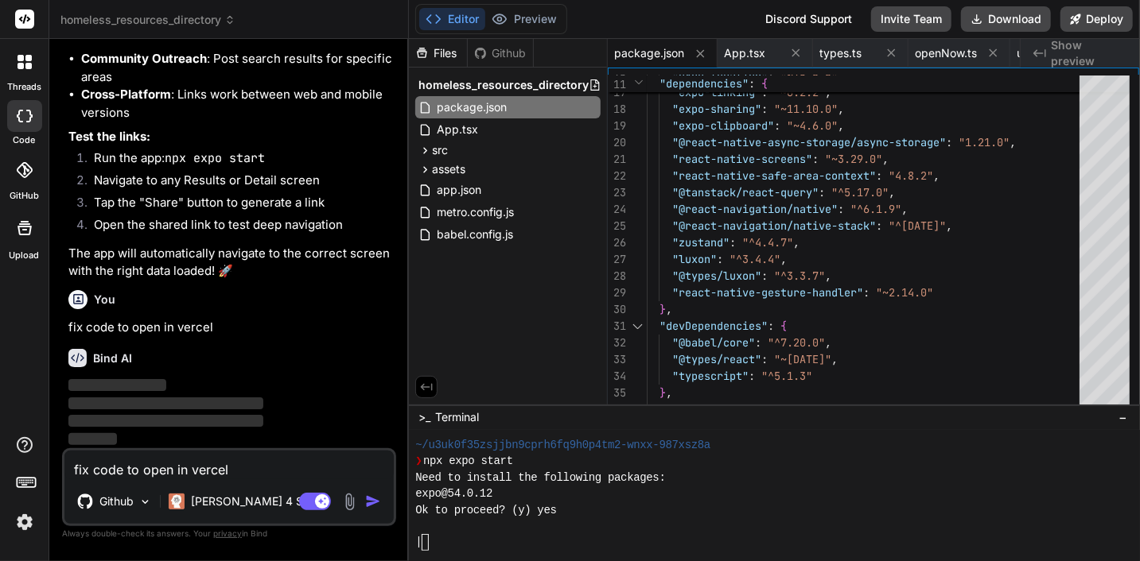
scroll to position [17235, 0]
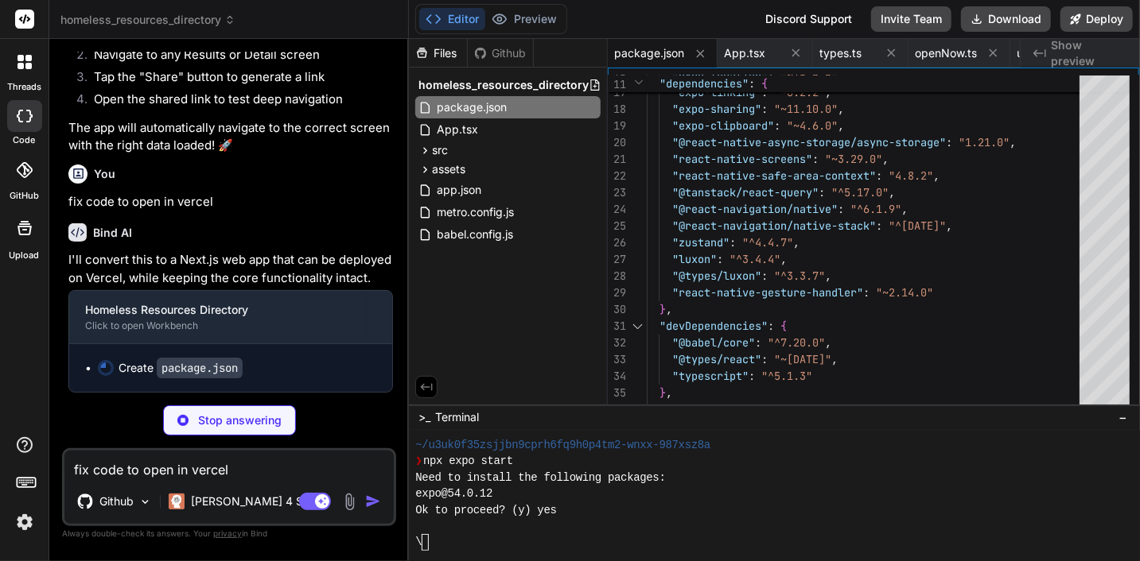
type textarea "x"
type textarea "}"
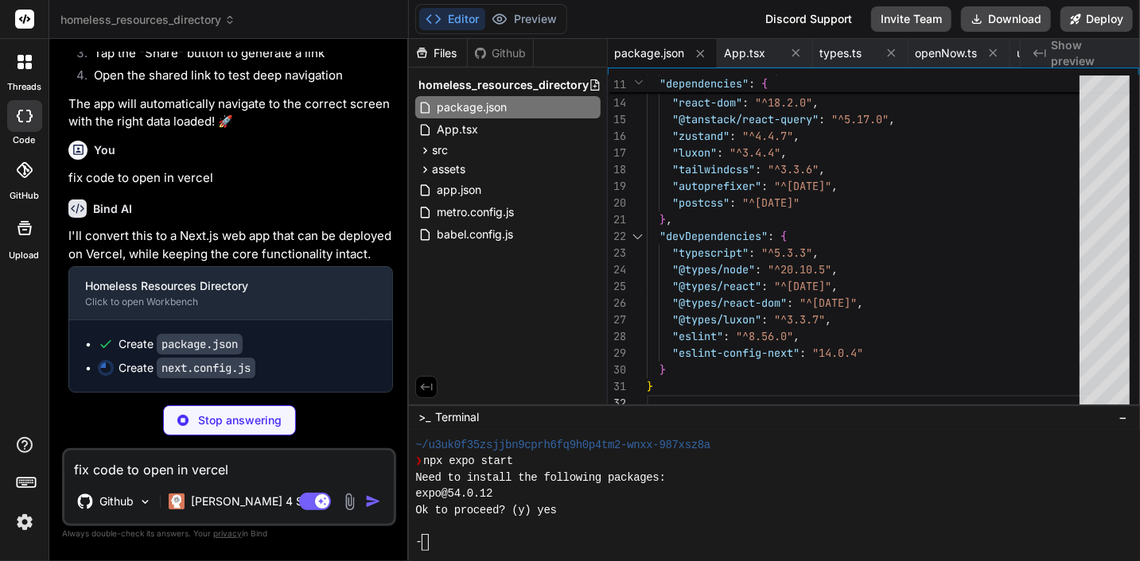
type textarea "x"
type textarea "module.exports = nextConfig"
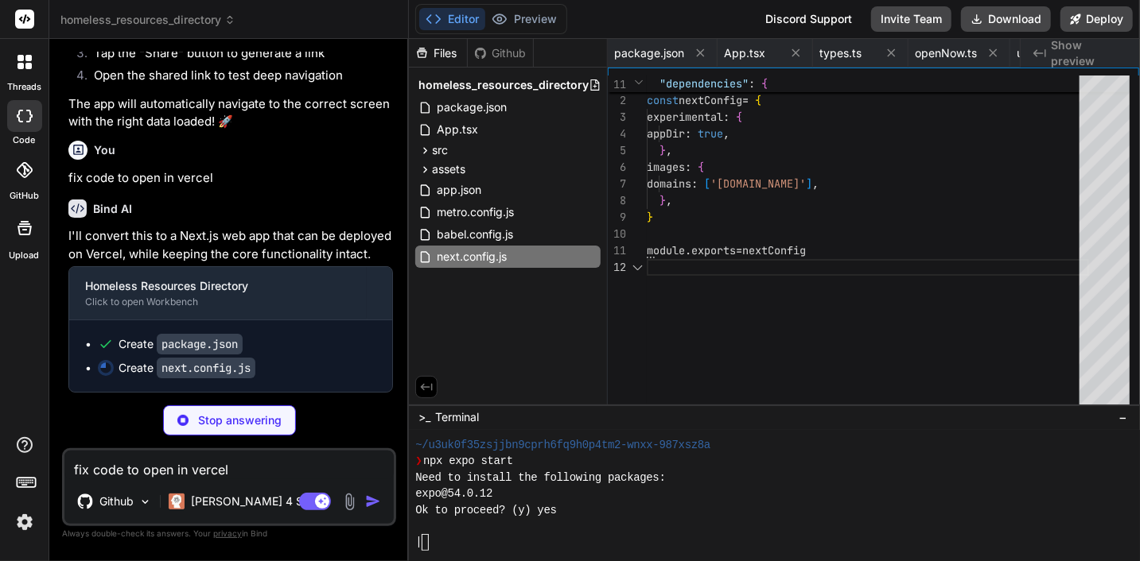
scroll to position [0, 2144]
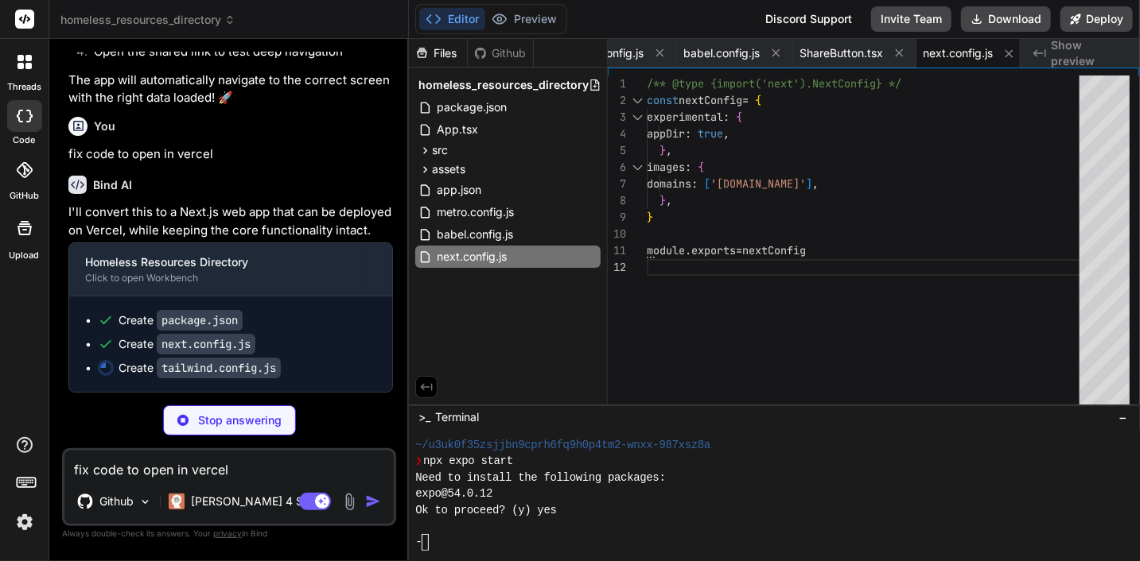
type textarea "x"
type textarea "plugins: [], }"
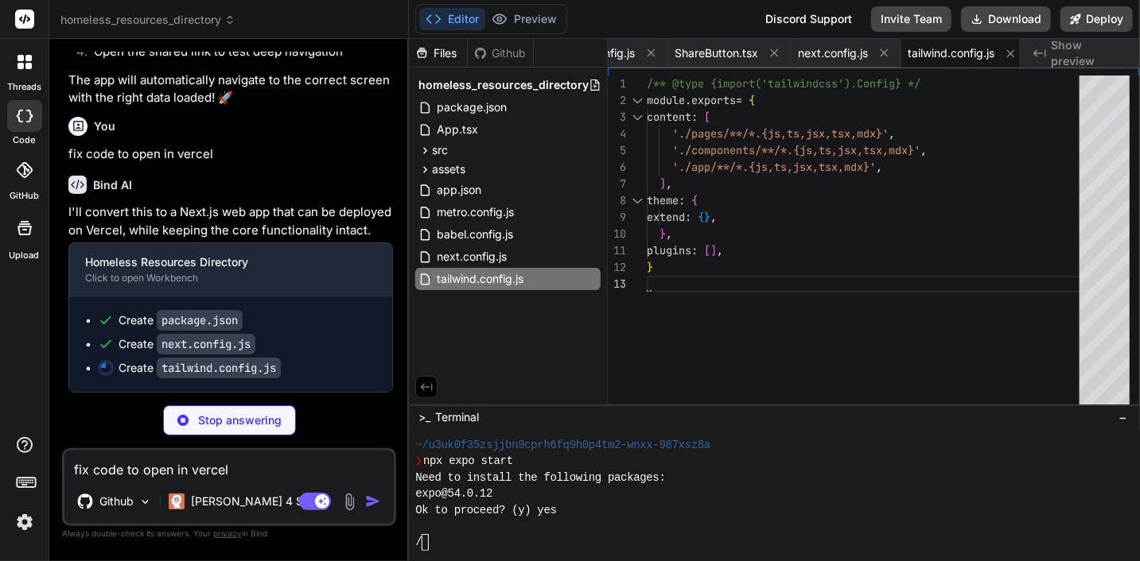
type textarea "x"
type textarea "module.exports = { plugins: { tailwindcss: {}, autoprefixer: {}, }, }"
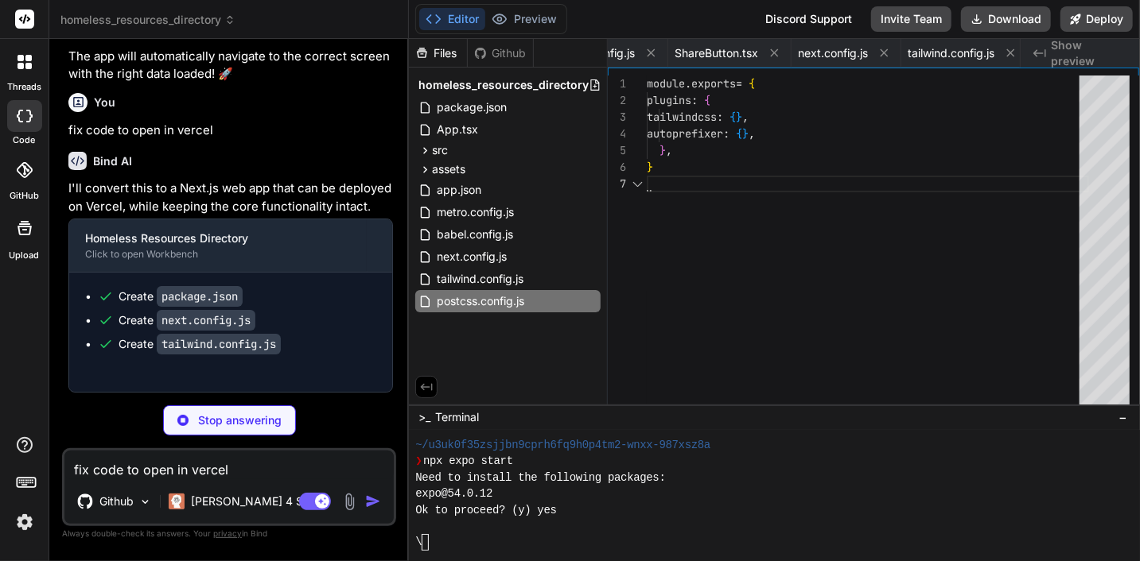
scroll to position [0, 2397]
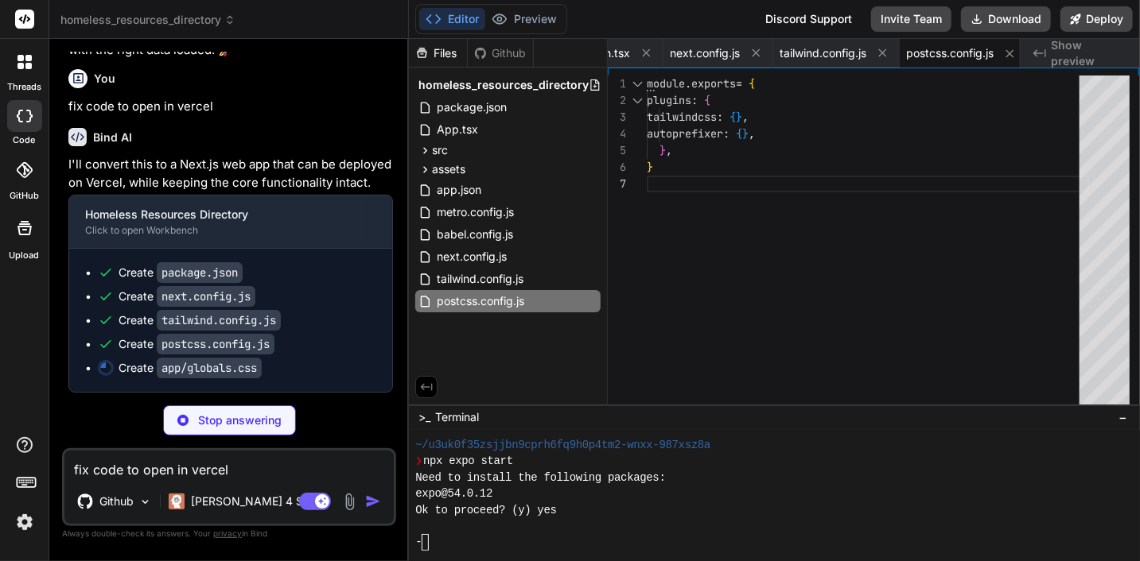
type textarea "x"
type textarea "text-decoration: none; } @media (prefers-color-scheme: dark) { html { color-sch…"
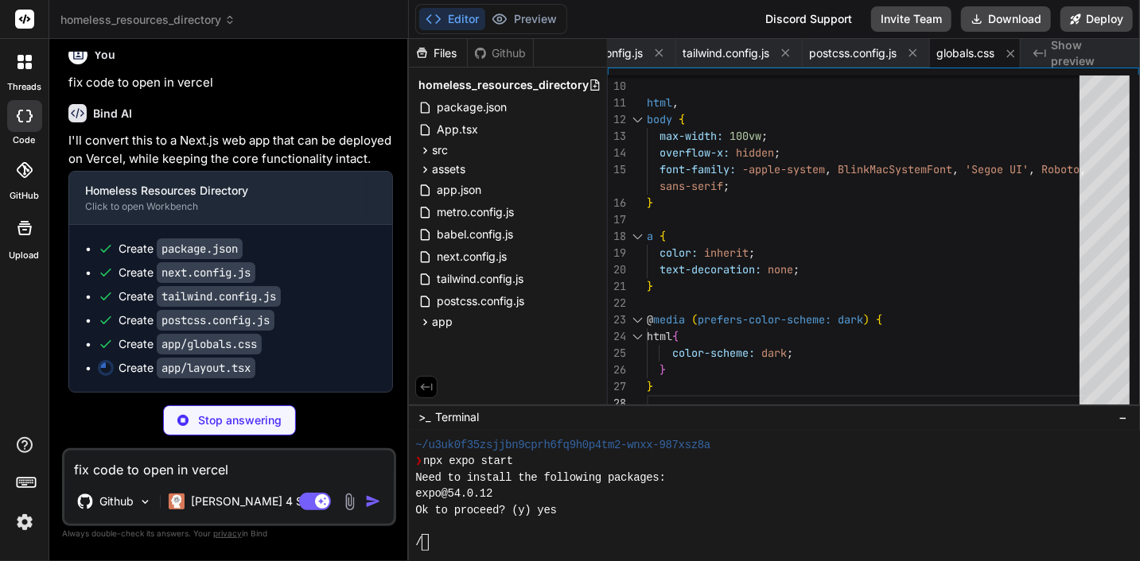
scroll to position [17483, 0]
type textarea "x"
type textarea "<Providers> {children} </Providers> </body> </html> ) }"
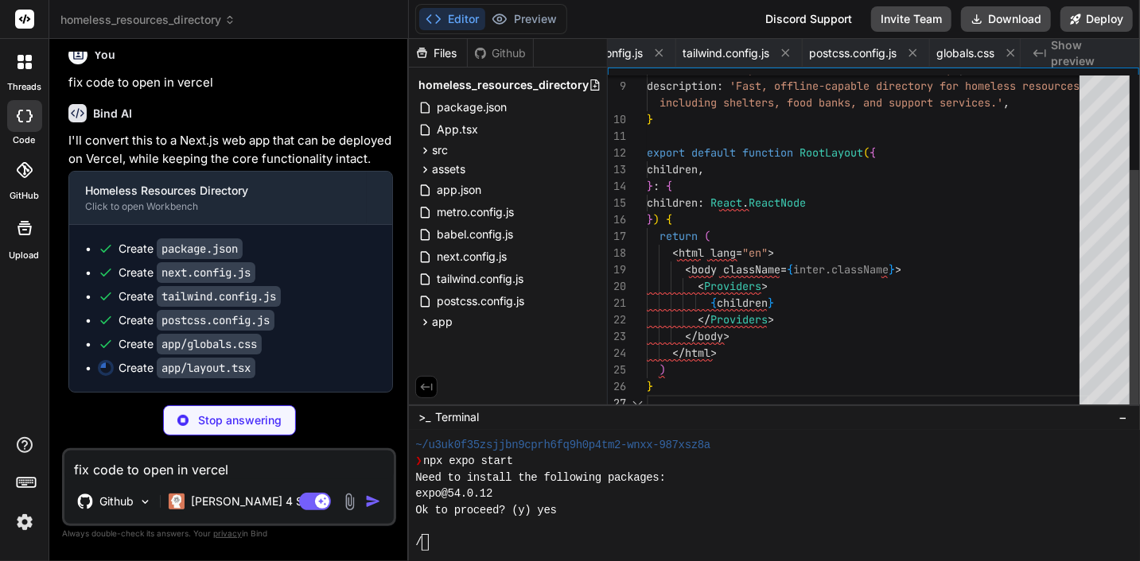
scroll to position [0, 2590]
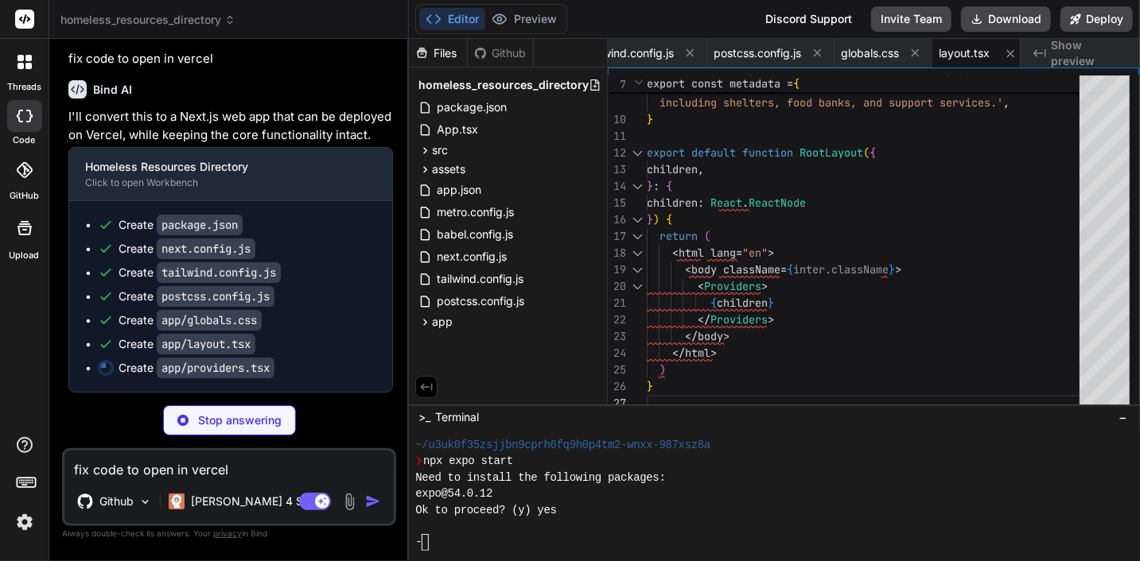
type textarea "x"
type textarea "return ( <QueryClientProvider client={queryClient}> {children} </QueryClientPro…"
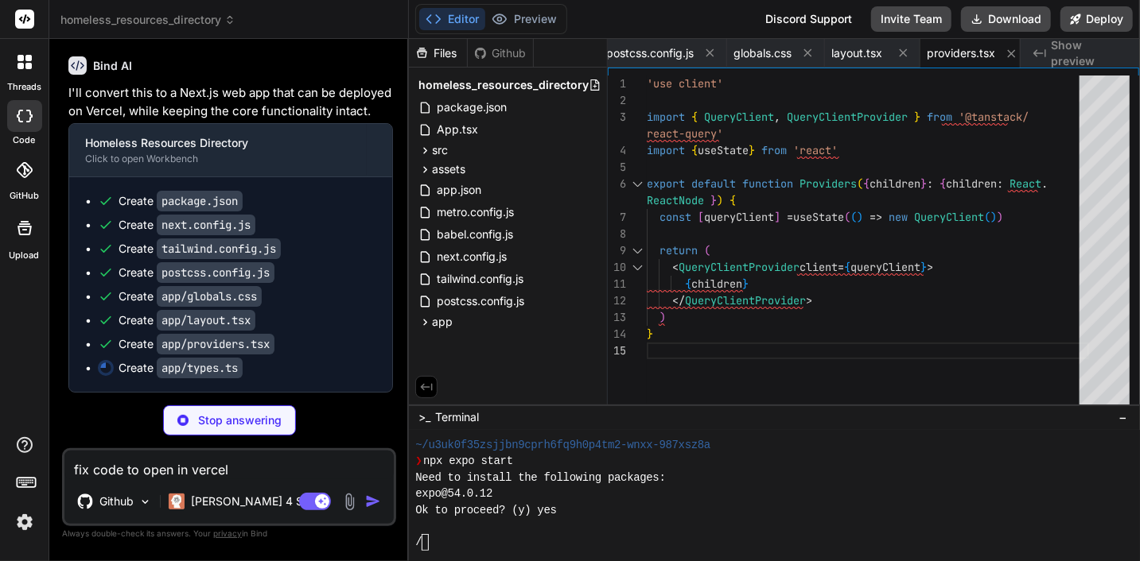
scroll to position [17532, 0]
type textarea "x"
type textarea "category?: Category; openNow?: boolean; freeOnly?: boolean; acceptsPets?: boole…"
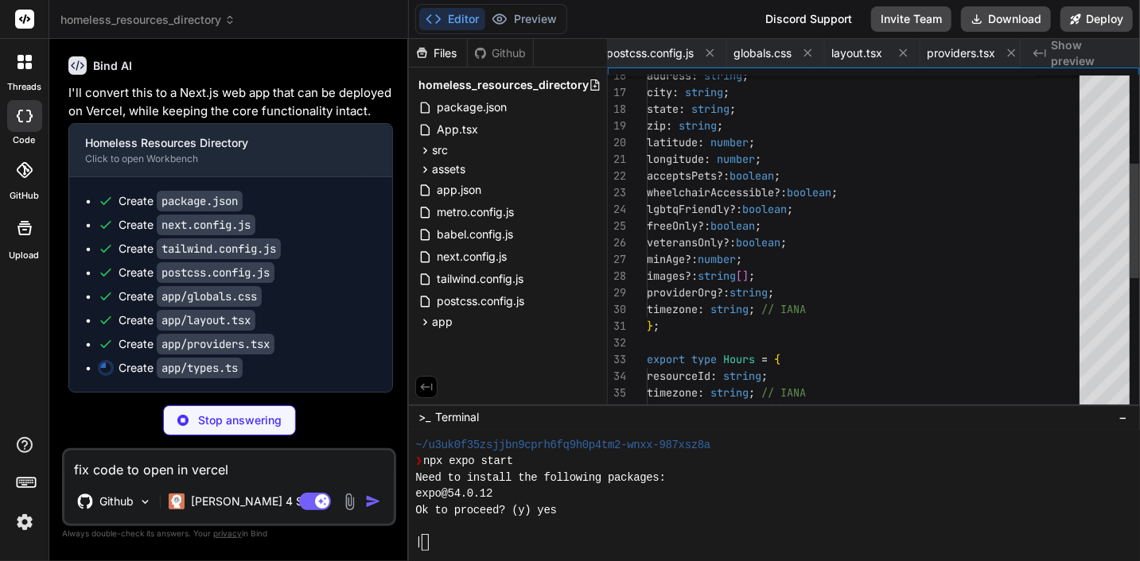
scroll to position [0, 2793]
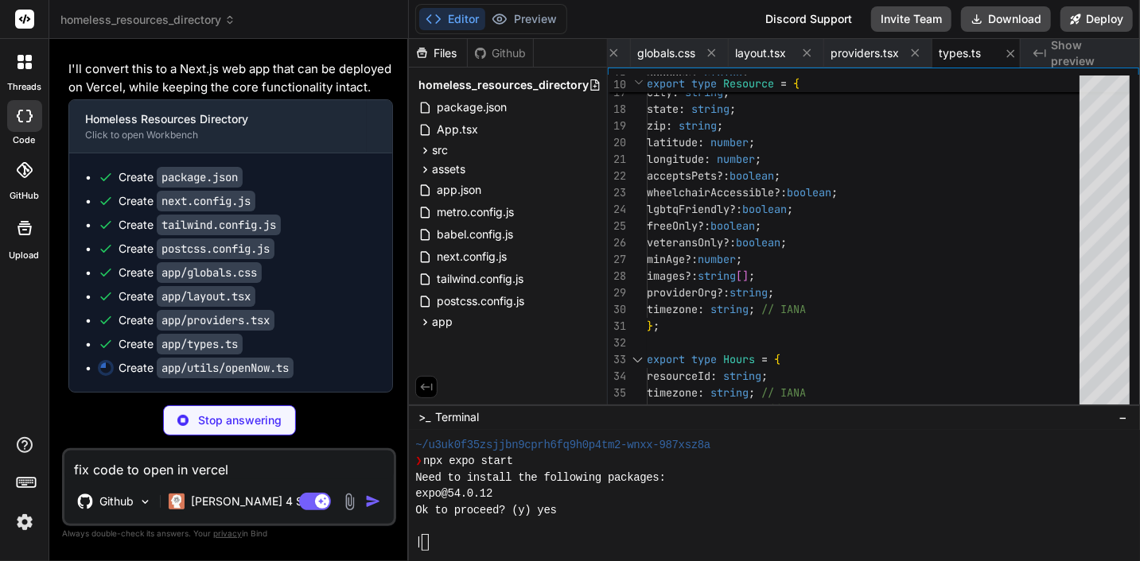
type textarea "x"
type textarea "console.warn('Error parsing hours:', h, error); } } return false; }"
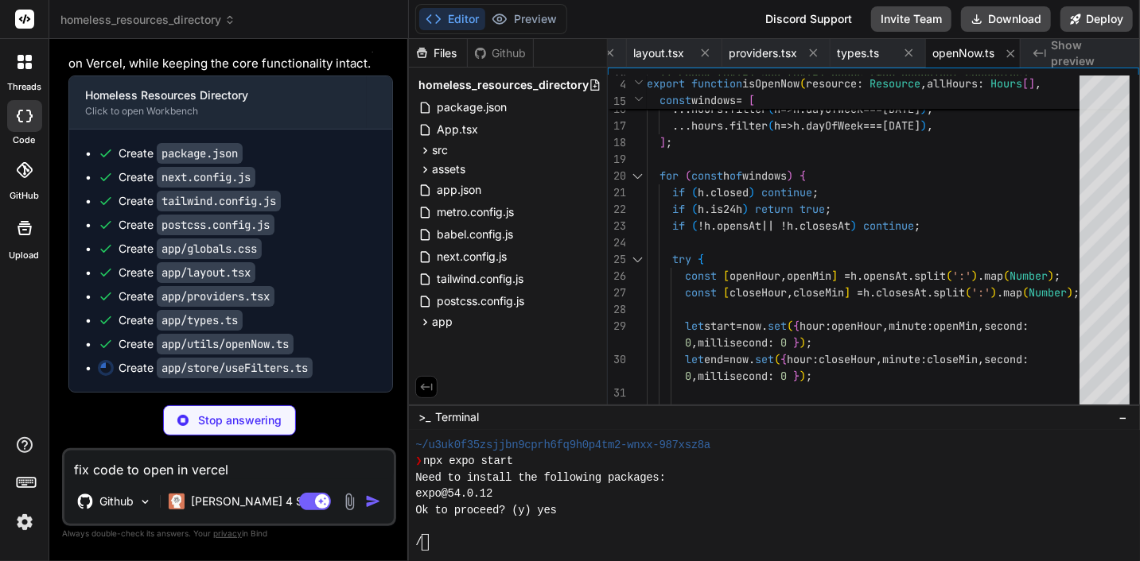
scroll to position [17581, 0]
type textarea "x"
type textarea "}));"
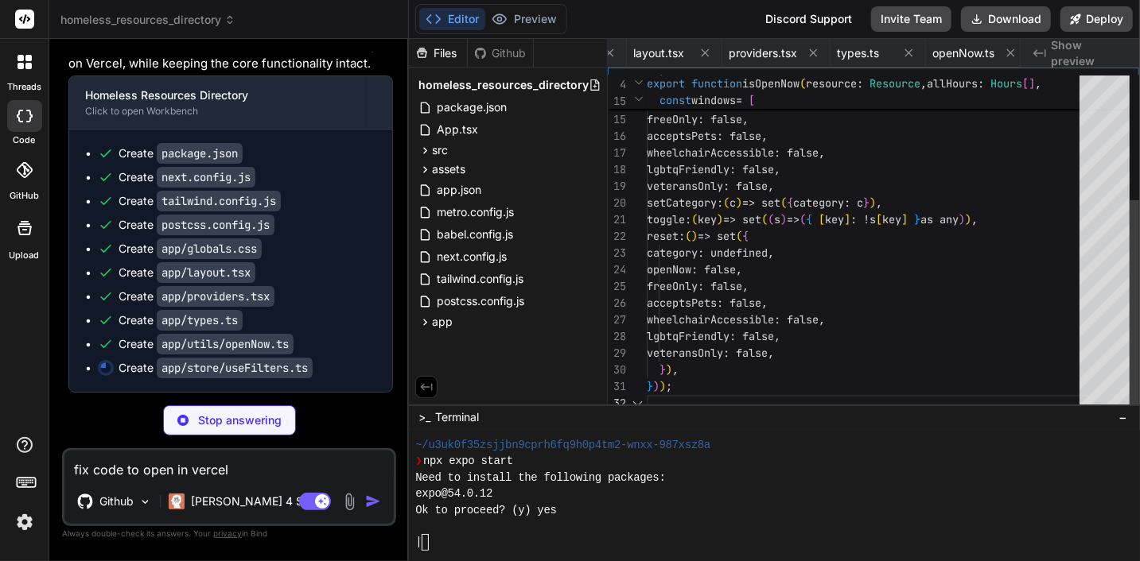
scroll to position [0, 2998]
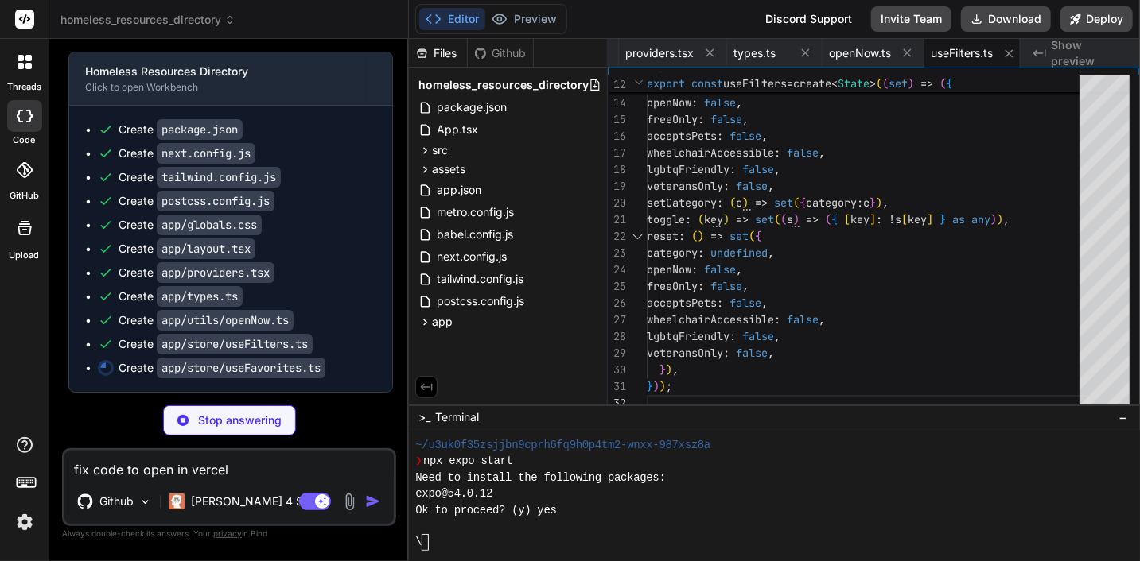
type textarea "x"
type textarea "storage: createJSONStorage(() => localStorage), skipHydration: true, } ) );"
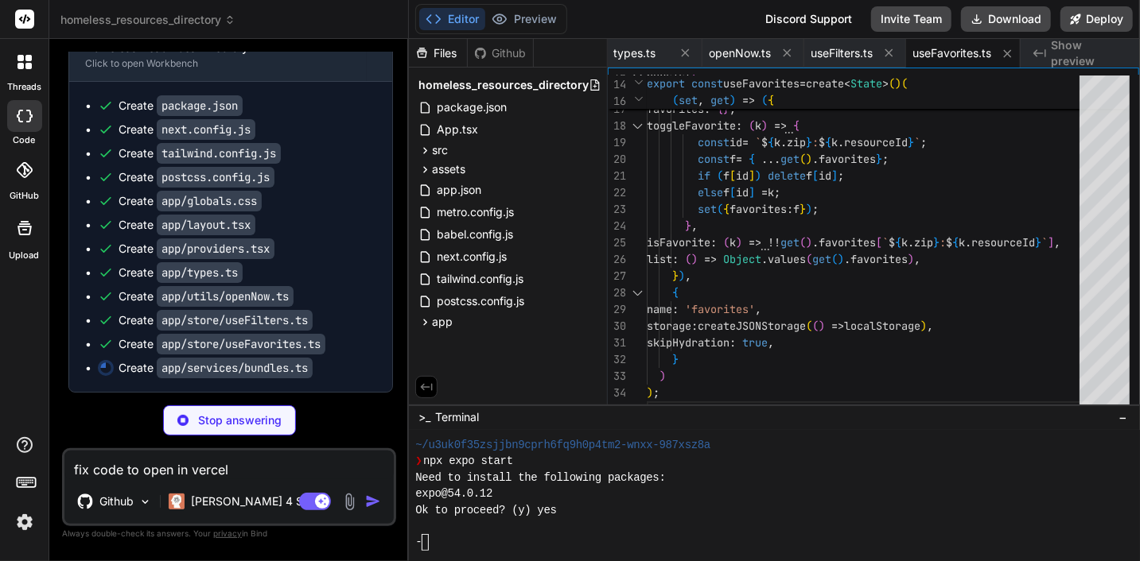
type textarea "x"
type textarea "const da = distanceKm(origin, { latitude: a.latitude, longitude: a.longitude })…"
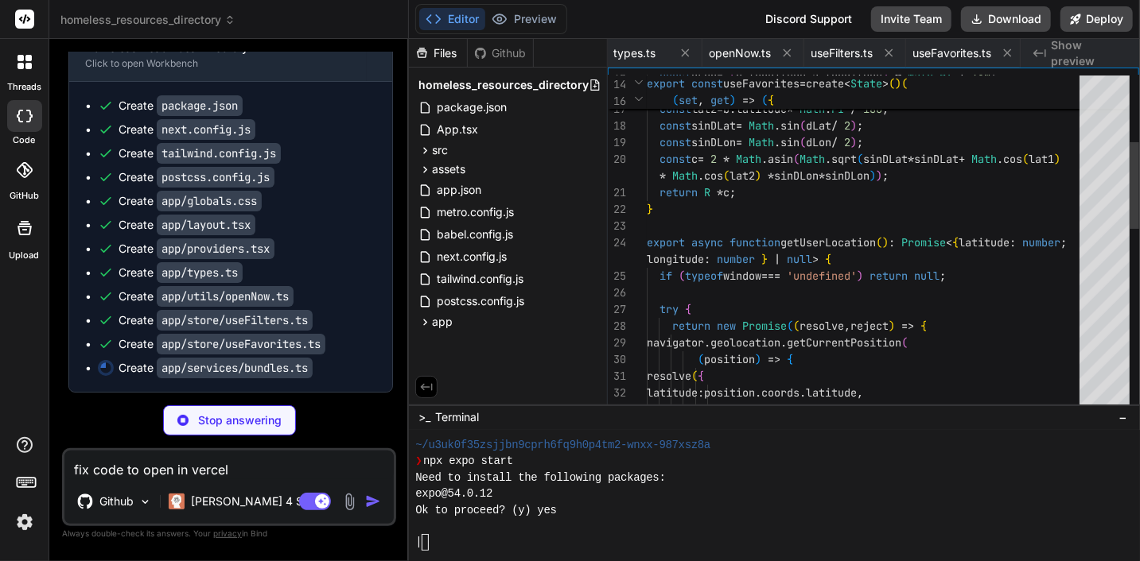
scroll to position [0, 3213]
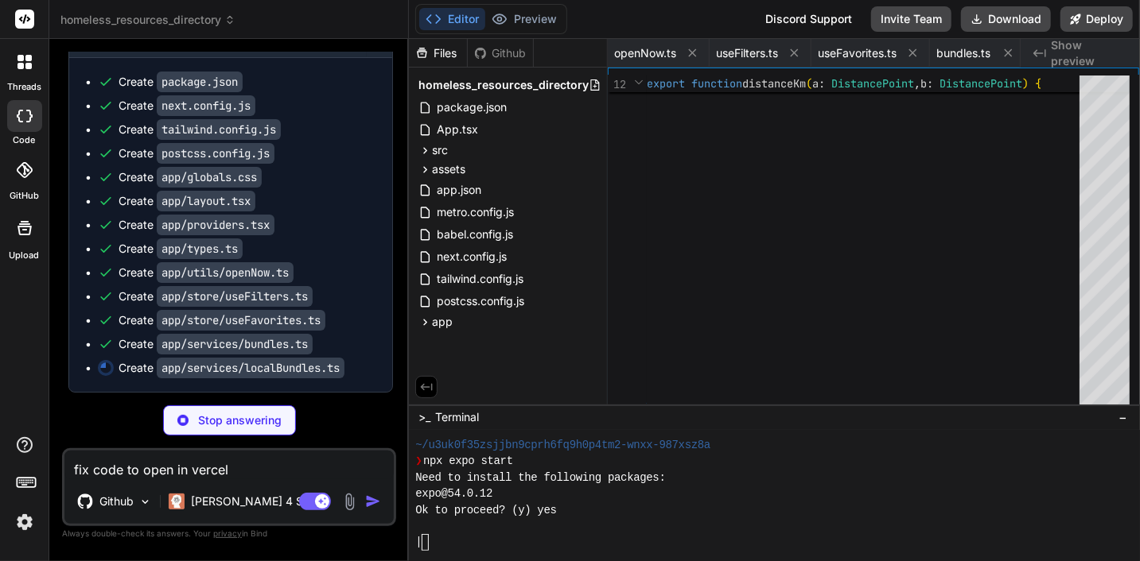
type textarea "x"
type textarea "import bundle94102 from '../data/zip-94102.json'; import { ZipBundle } from '..…"
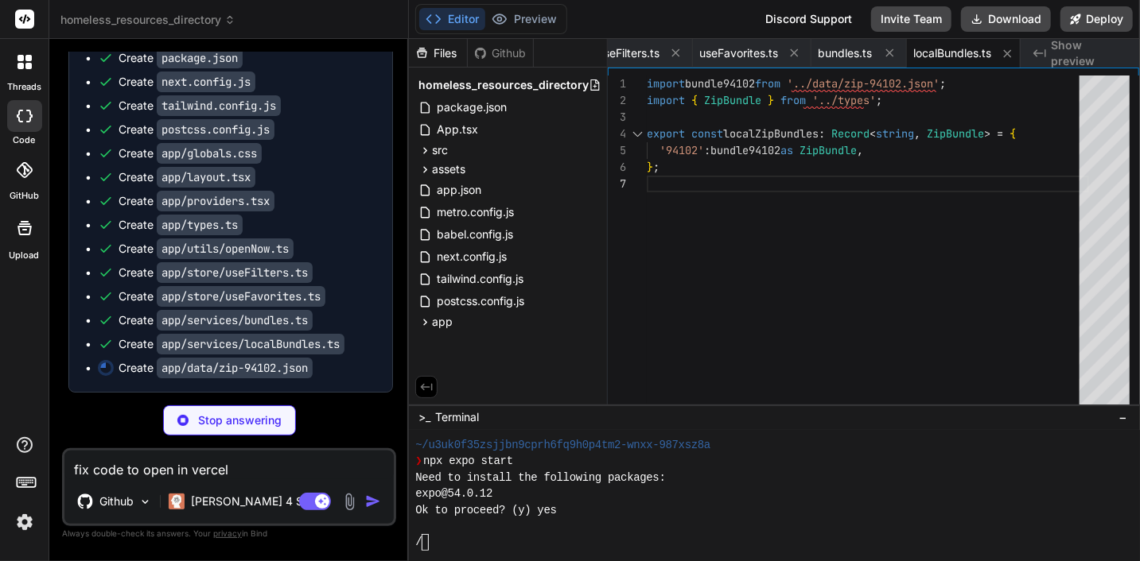
type textarea "x"
type textarea "] }"
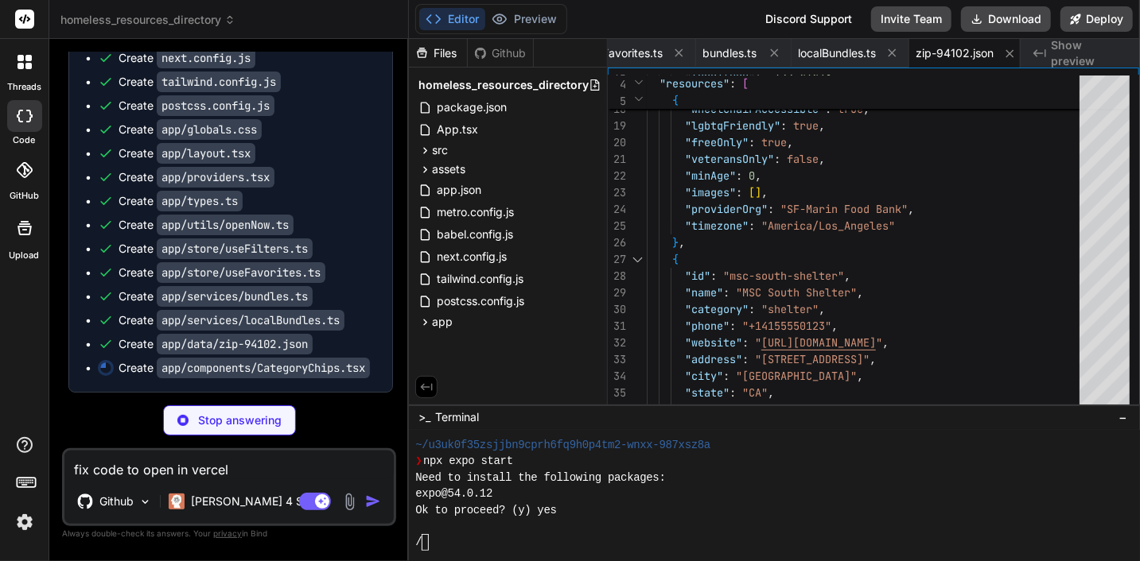
scroll to position [17719, 0]
type textarea "x"
type textarea "</div> ); }"
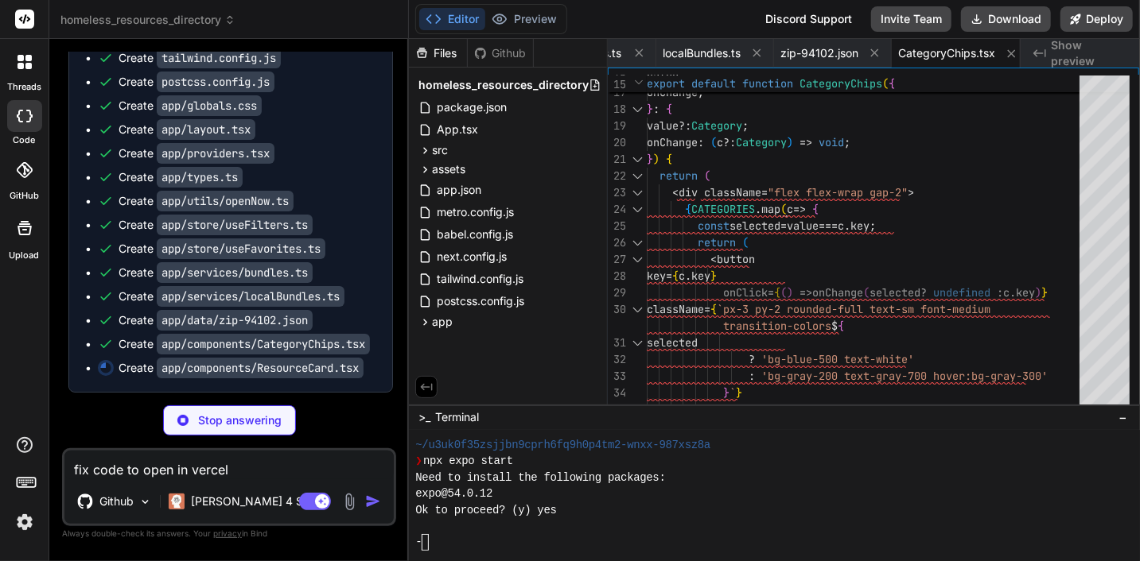
scroll to position [17743, 0]
type textarea "x"
type textarea "); }"
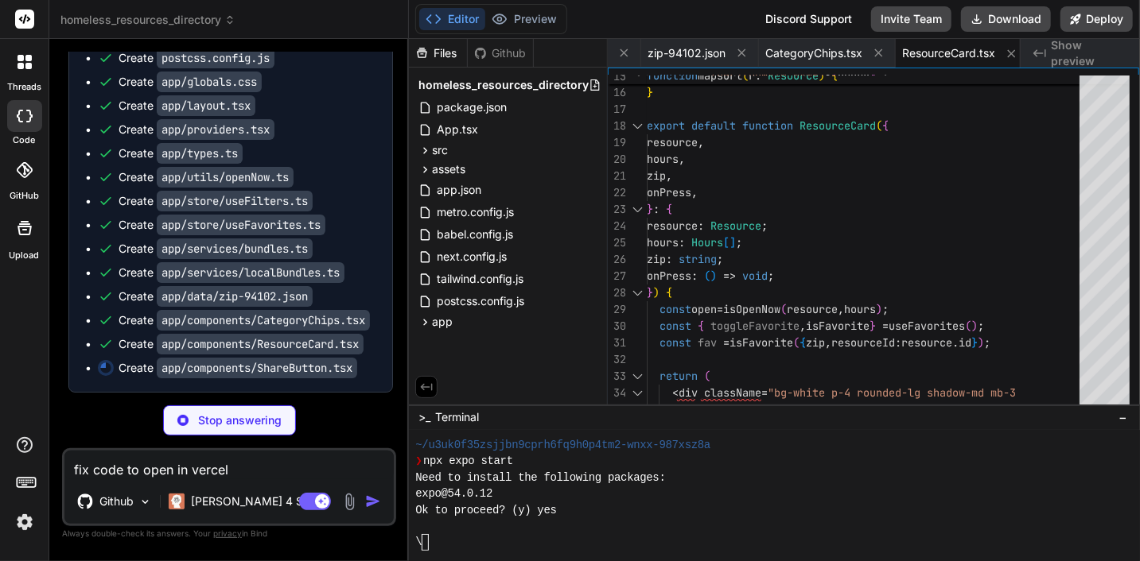
type textarea "x"
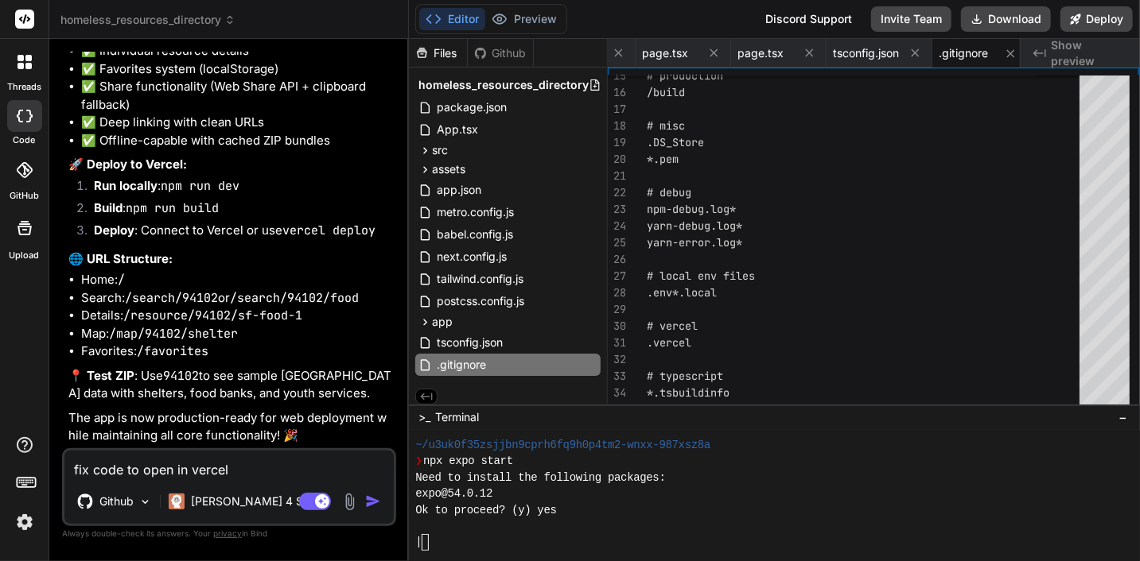
scroll to position [18711, 0]
click at [1105, 10] on button "Deploy" at bounding box center [1096, 18] width 72 height 25
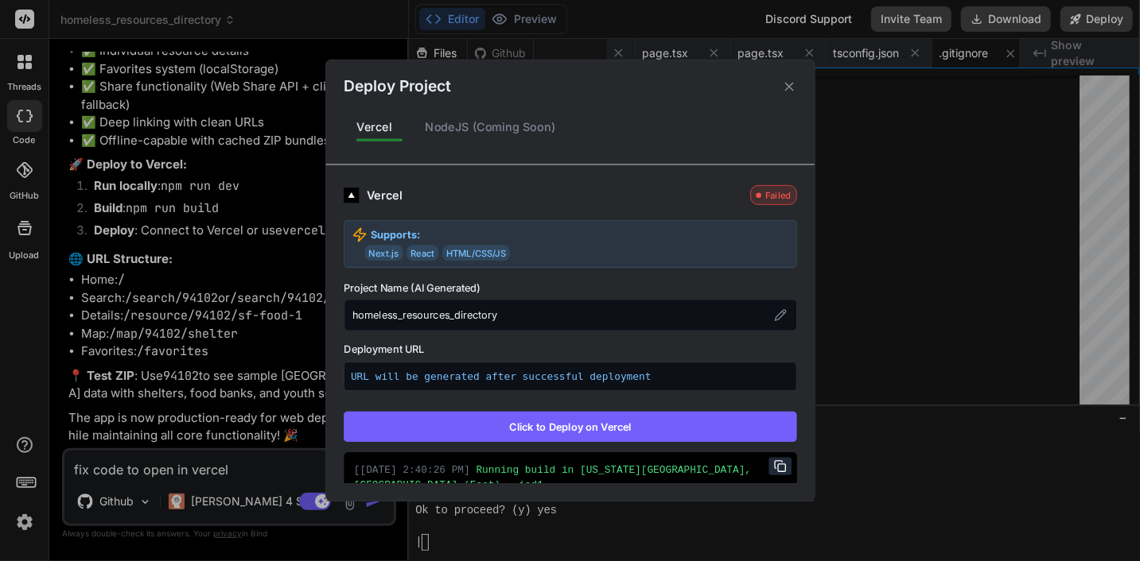
click at [608, 423] on button "Click to Deploy on Vercel" at bounding box center [570, 427] width 453 height 30
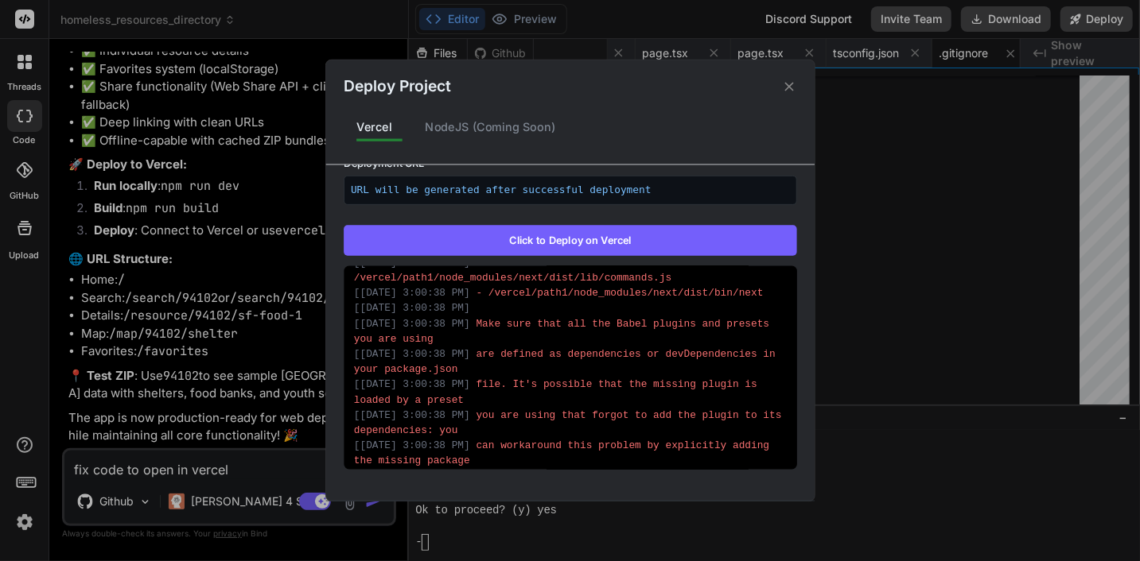
scroll to position [6281, 0]
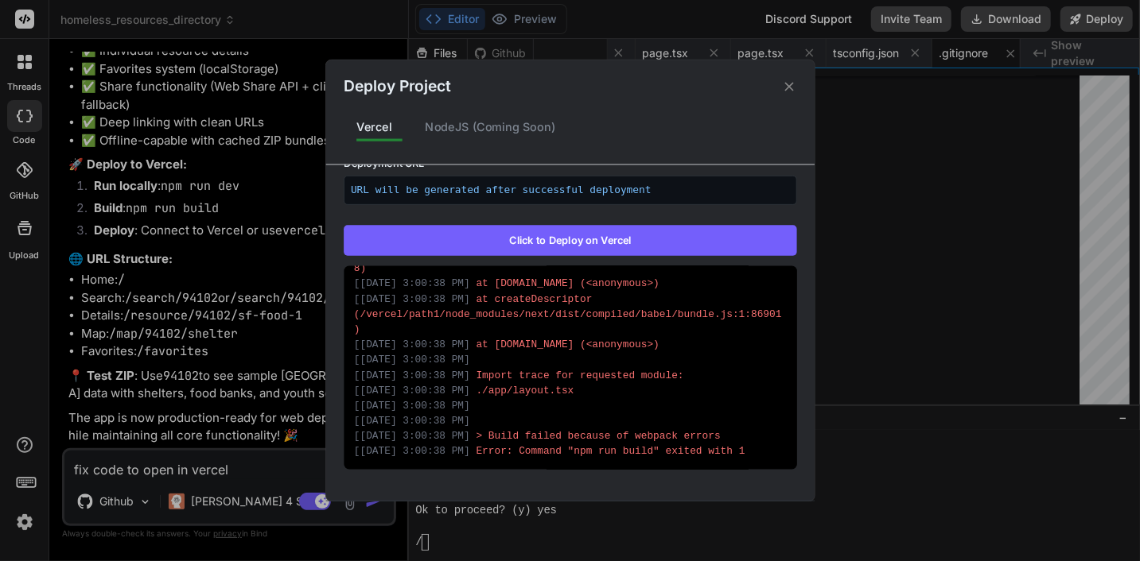
click at [546, 236] on button "Click to Deploy on Vercel" at bounding box center [570, 240] width 453 height 30
click at [793, 82] on icon at bounding box center [788, 86] width 15 height 15
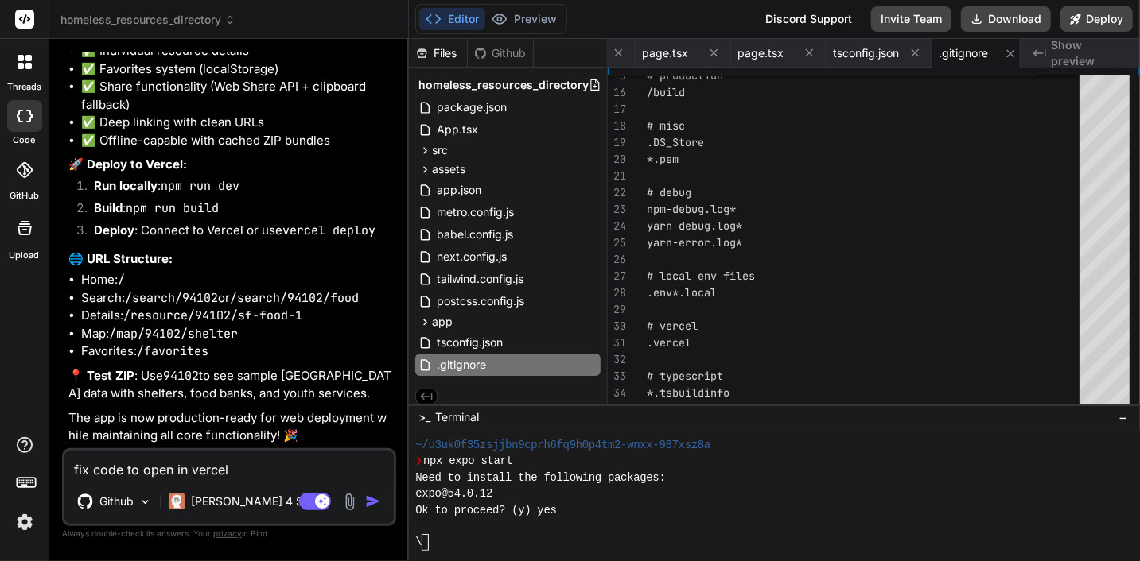
click at [270, 472] on textarea "fix code to open in vercel" at bounding box center [228, 465] width 329 height 29
click at [206, 475] on textarea "fix code to open in vercel" at bounding box center [228, 465] width 329 height 29
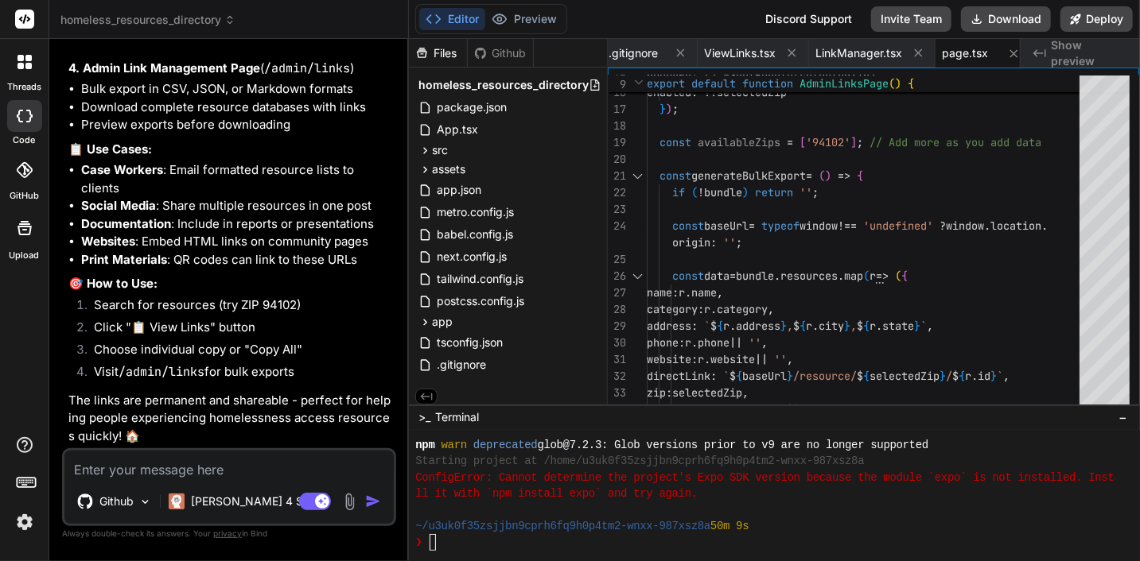
scroll to position [19301, 0]
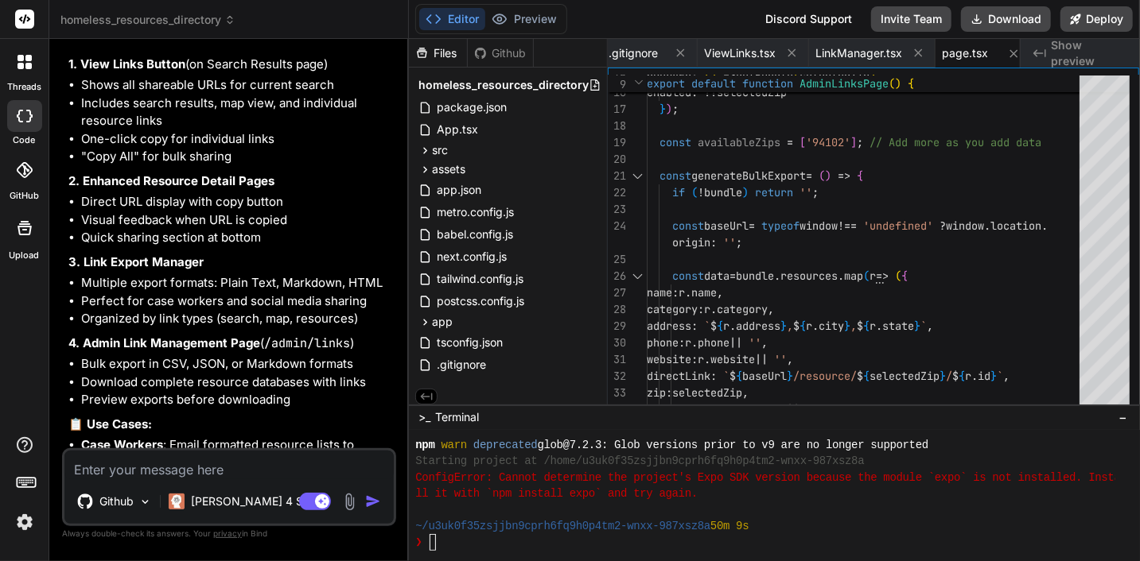
click at [212, 472] on textarea at bounding box center [228, 465] width 329 height 29
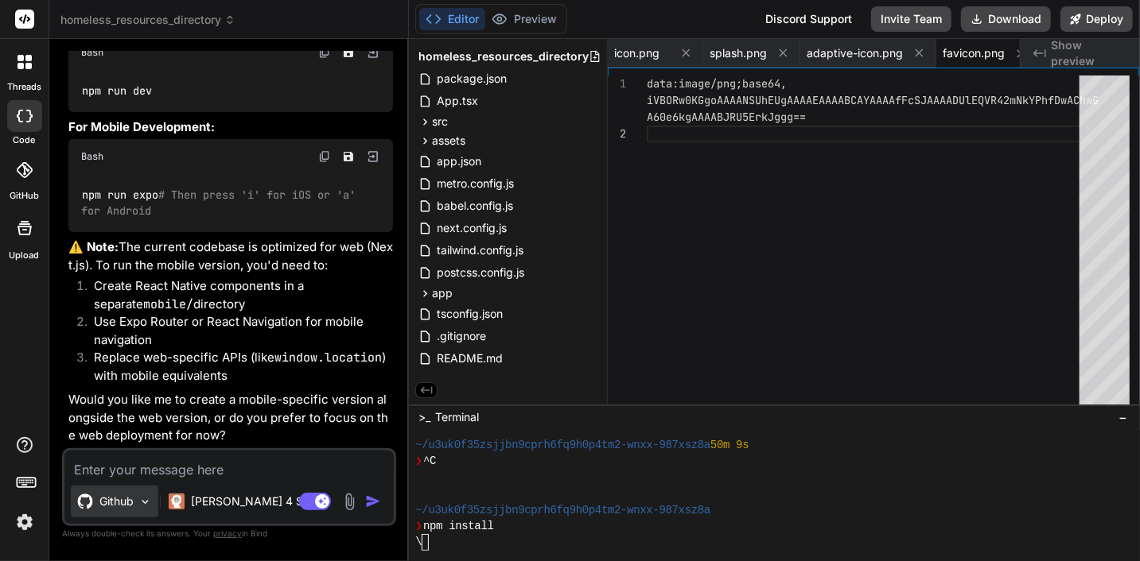
scroll to position [0, 5567]
click at [239, 472] on textarea at bounding box center [228, 465] width 329 height 29
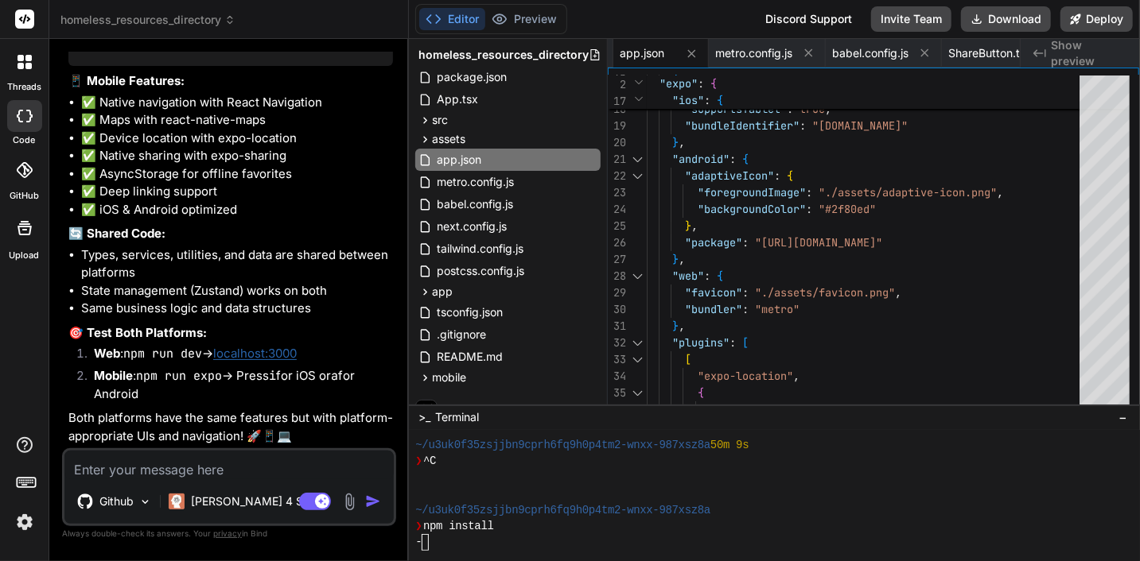
scroll to position [23125, 0]
click at [1090, 15] on button "Deploy" at bounding box center [1096, 18] width 72 height 25
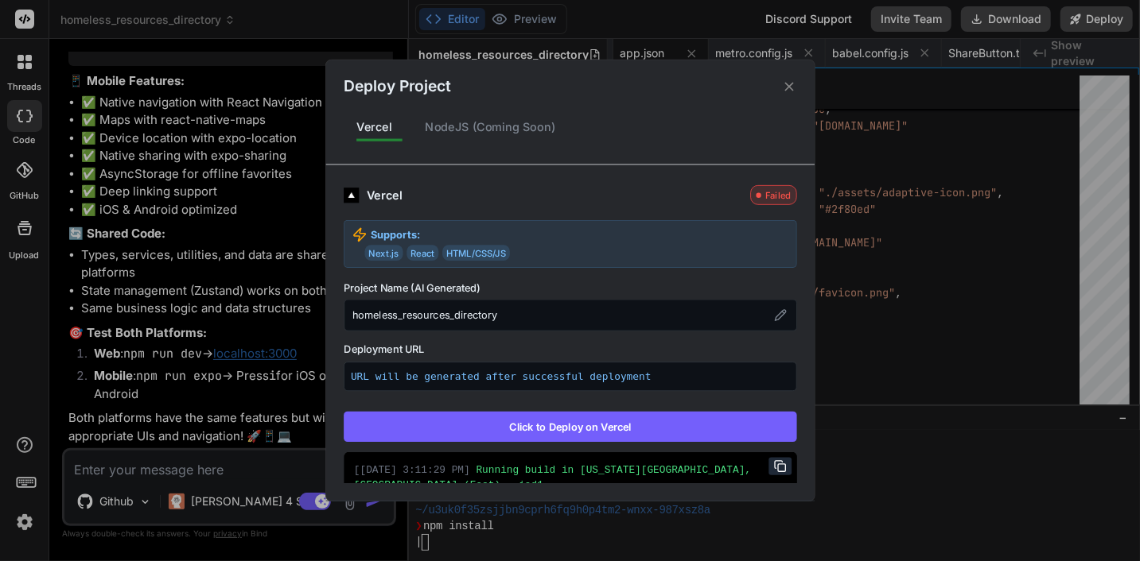
click at [571, 422] on button "Click to Deploy on Vercel" at bounding box center [570, 427] width 453 height 30
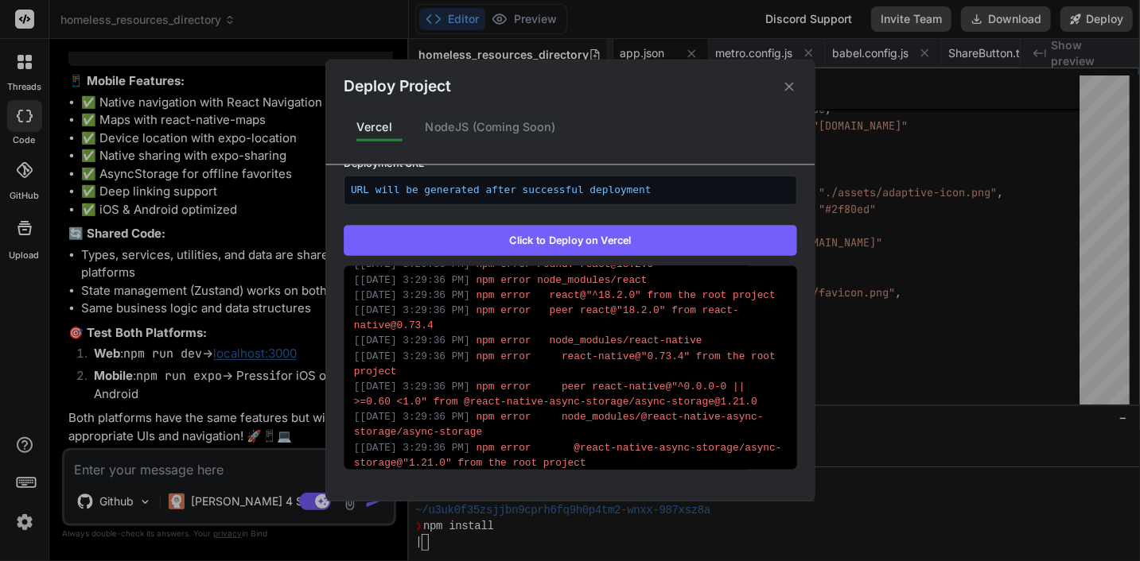
scroll to position [1011, 0]
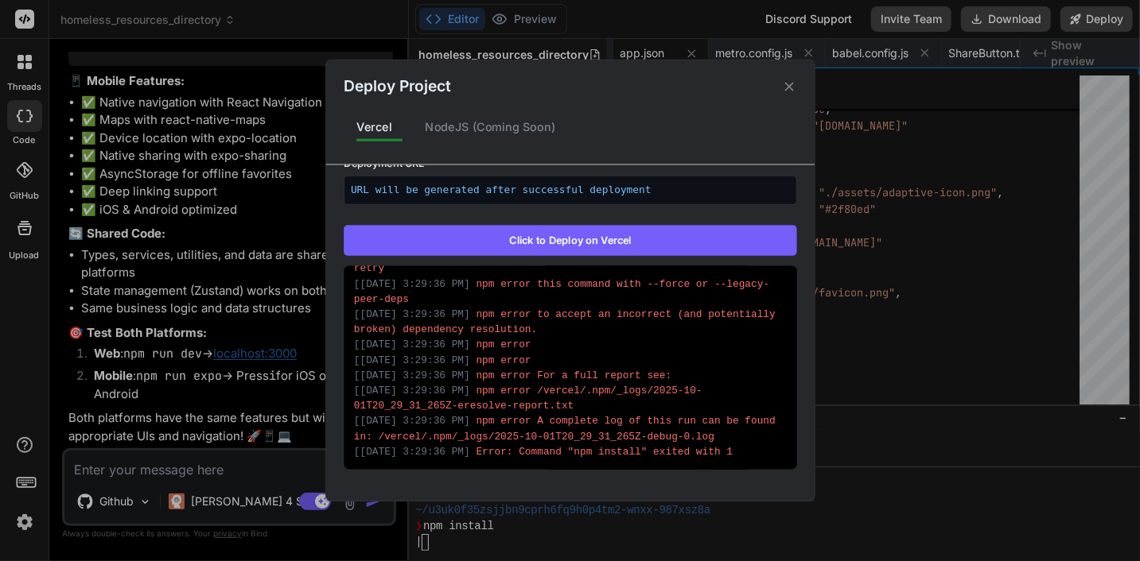
click at [165, 463] on div "Deploy Project Vercel NodeJS (Coming Soon) Vercel Failed Supports: Next.js Reac…" at bounding box center [570, 280] width 1140 height 561
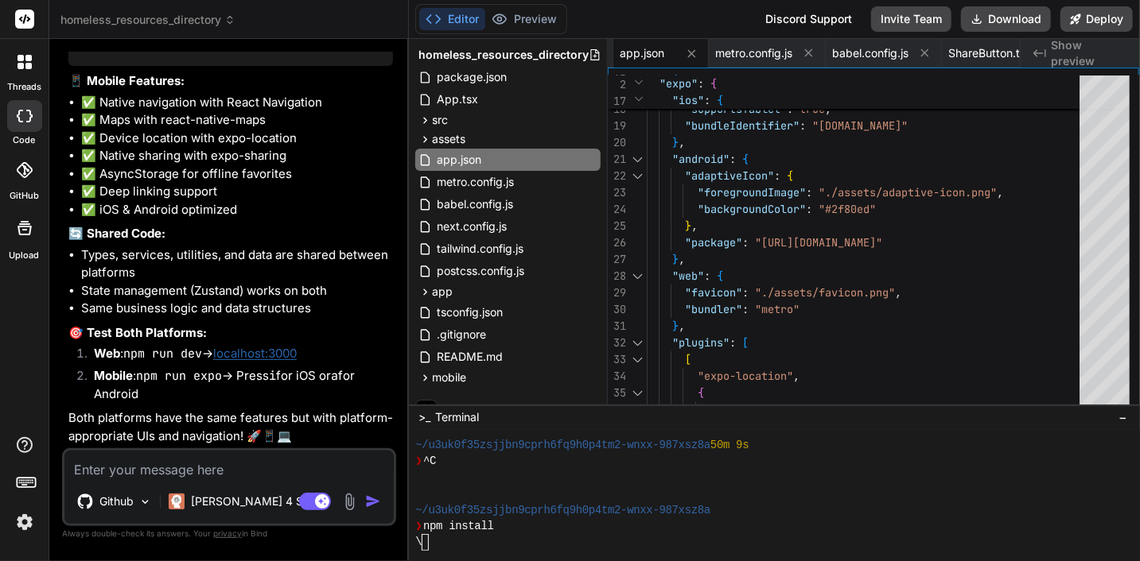
click at [165, 464] on textarea at bounding box center [228, 465] width 329 height 29
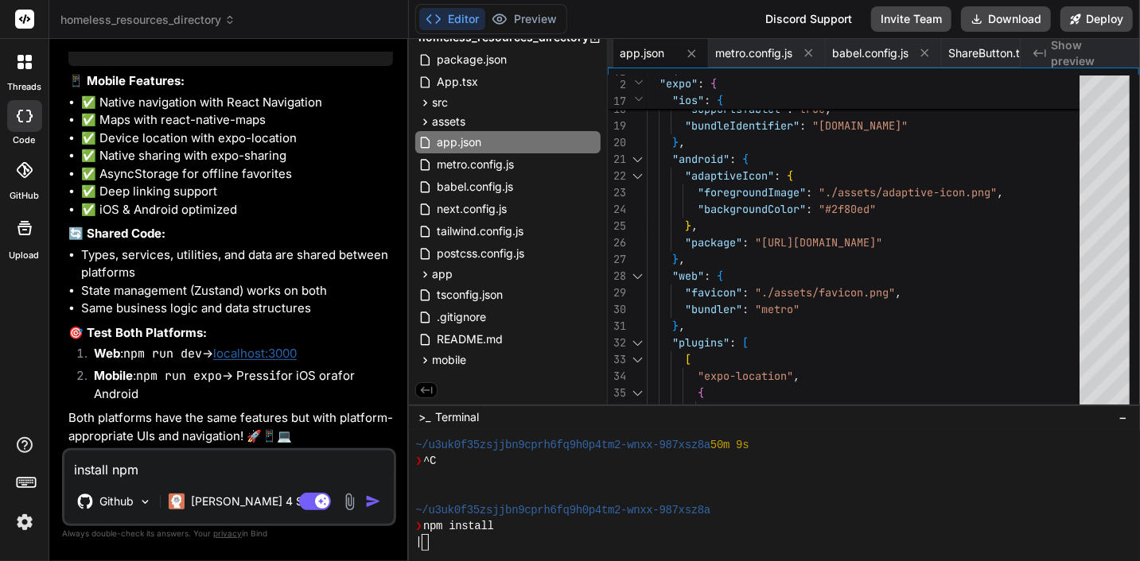
click at [369, 504] on img "button" at bounding box center [373, 502] width 16 height 16
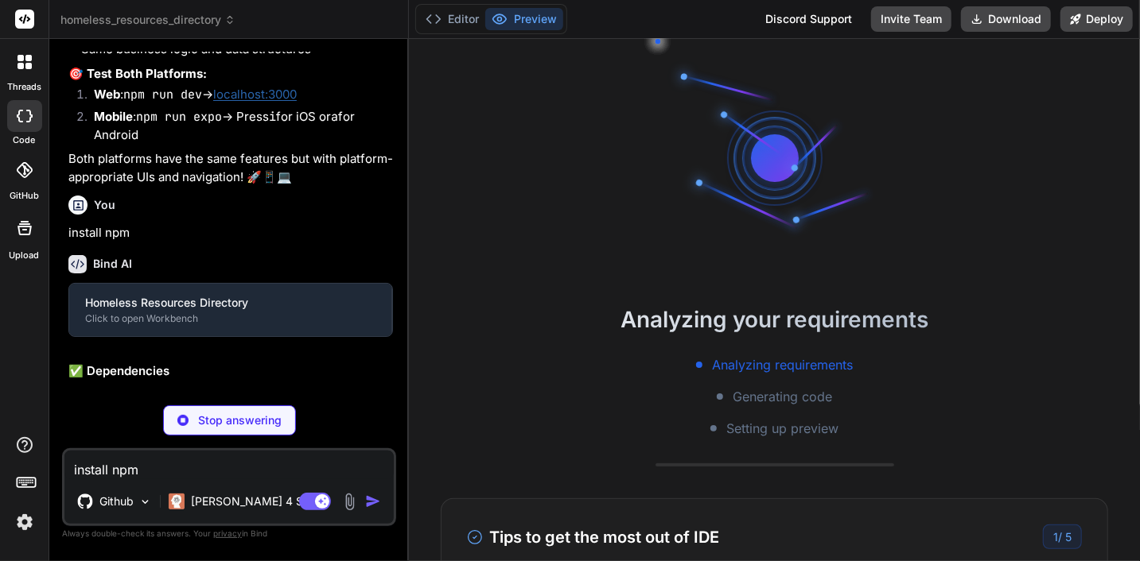
scroll to position [2098, 0]
